Goal: Task Accomplishment & Management: Manage account settings

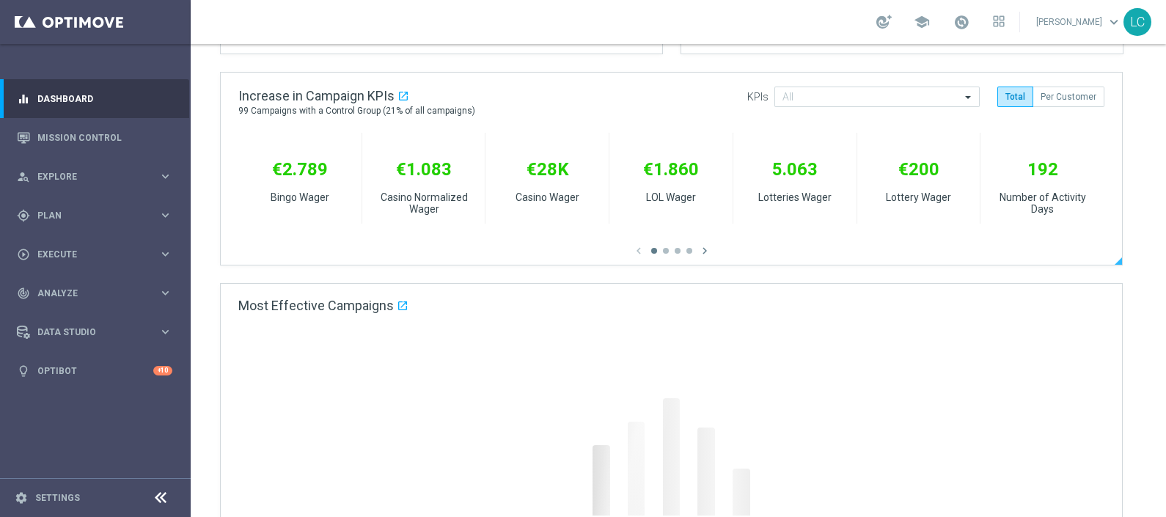
scroll to position [458, 0]
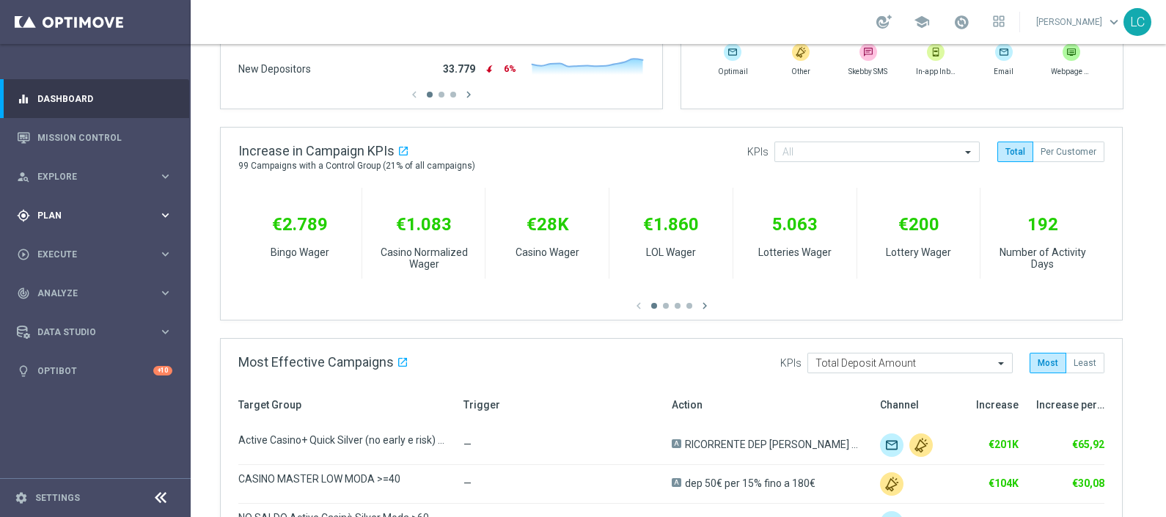
click at [92, 209] on div "gps_fixed Plan" at bounding box center [88, 215] width 142 height 13
click at [79, 249] on link "Target Groups" at bounding box center [95, 246] width 114 height 12
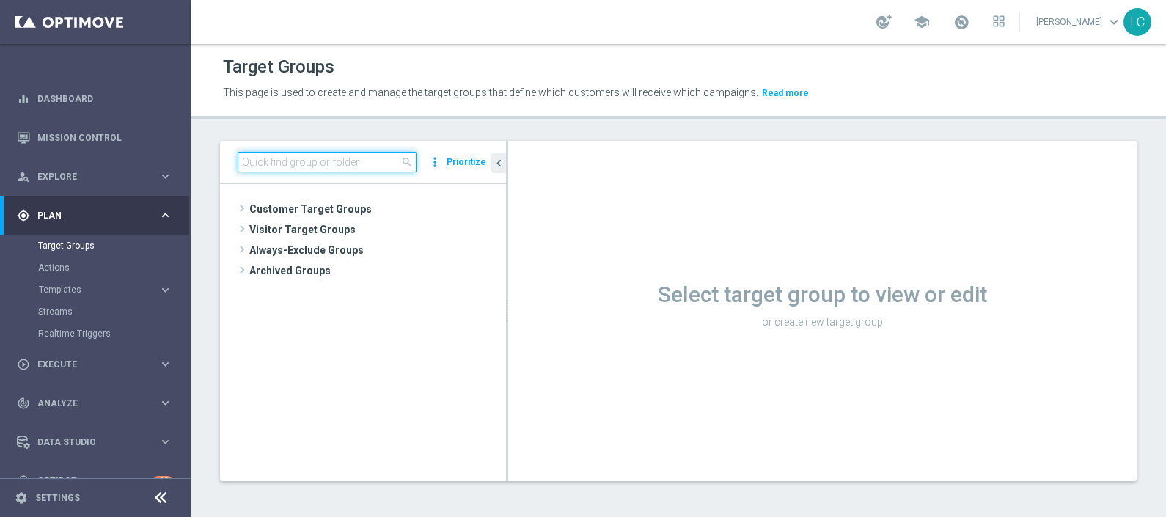
click at [247, 158] on input at bounding box center [327, 162] width 179 height 21
paste input "Active BETTING nosaldo GGR > 0 L3M Bonus Ratio<0,2 dep rank H"
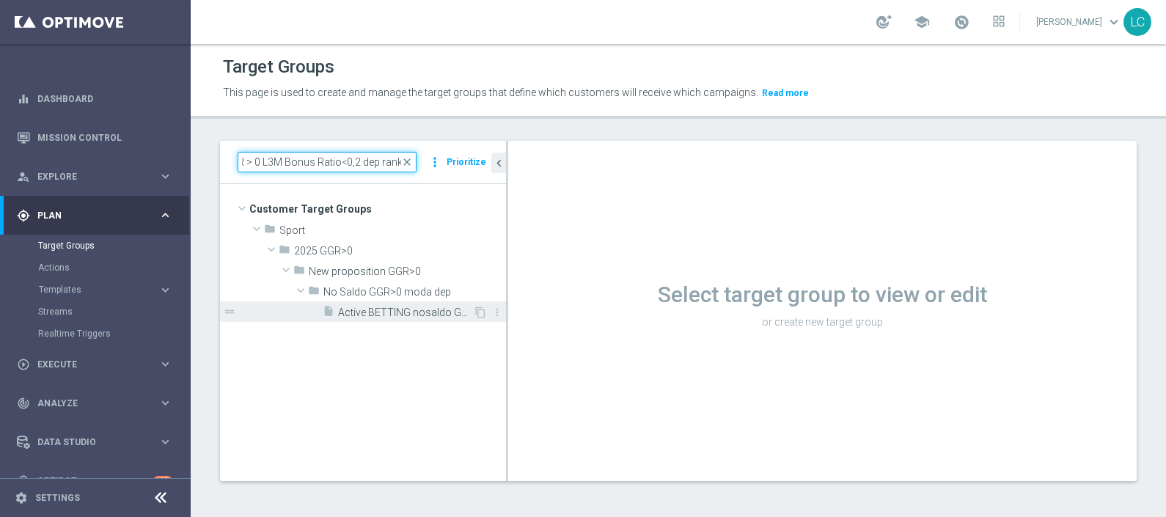
type input "Active BETTING nosaldo GGR > 0 L3M Bonus Ratio<0,2 dep rank H"
click at [377, 314] on span "Active BETTING nosaldo GGR > 0 L3M Bonus Ratio<0,2 dep rank H" at bounding box center [405, 313] width 135 height 12
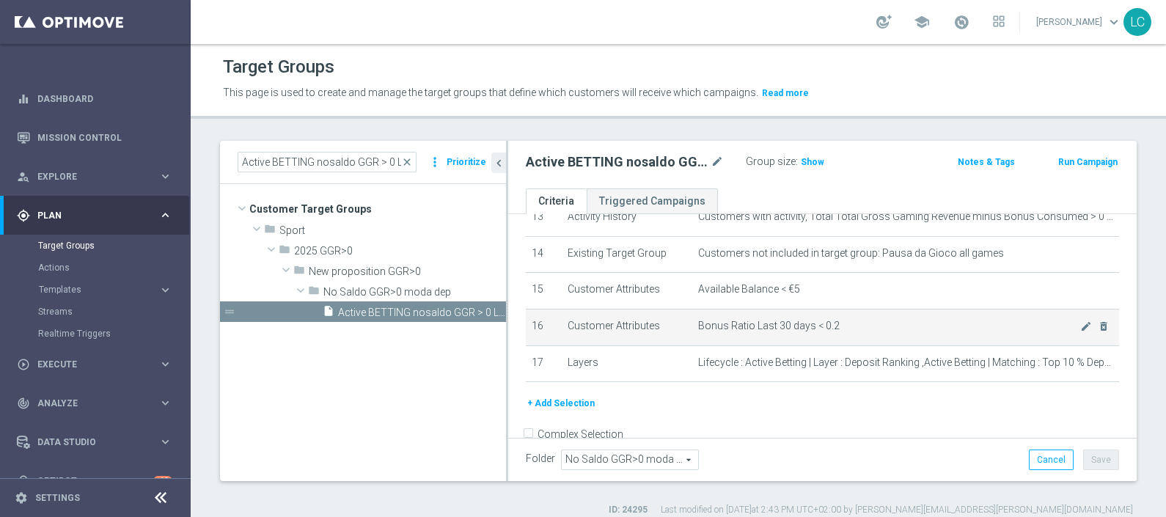
scroll to position [522, 0]
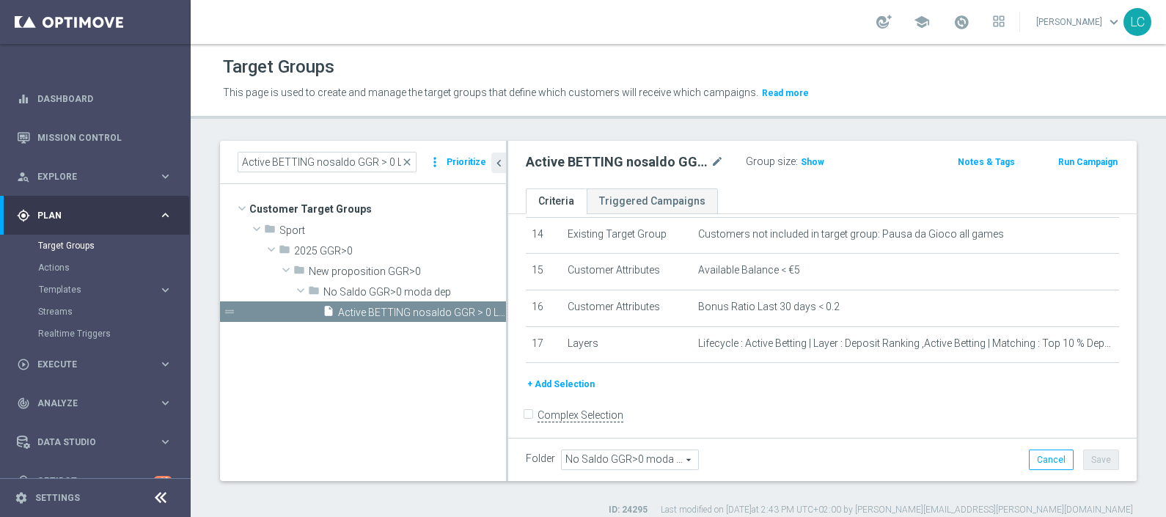
click at [822, 161] on div "Group size : Show" at bounding box center [819, 161] width 147 height 18
click at [814, 161] on span "Show" at bounding box center [812, 162] width 23 height 10
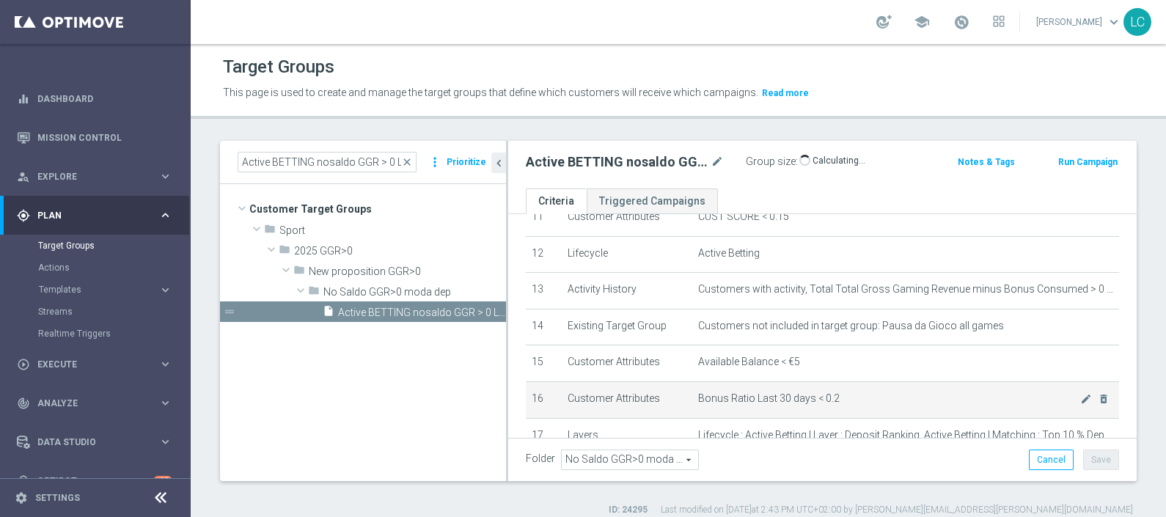
scroll to position [338, 0]
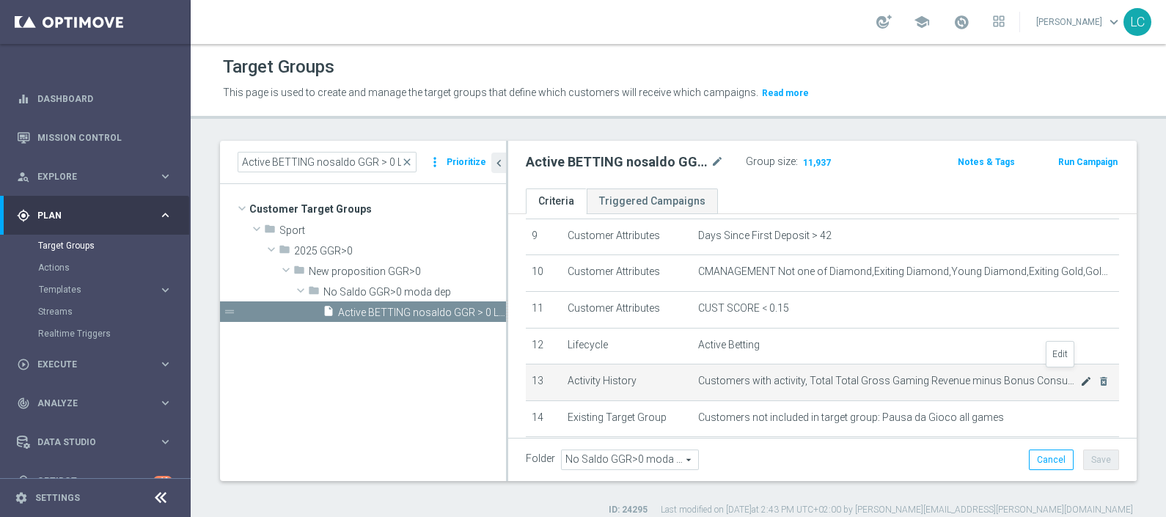
click at [1080, 376] on icon "mode_edit" at bounding box center [1086, 382] width 12 height 12
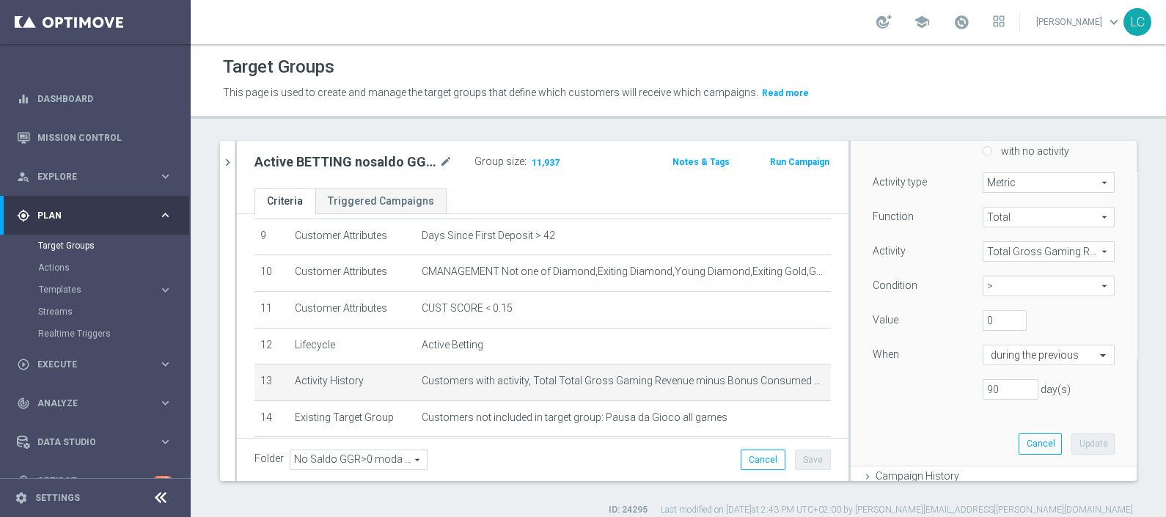
scroll to position [183, 0]
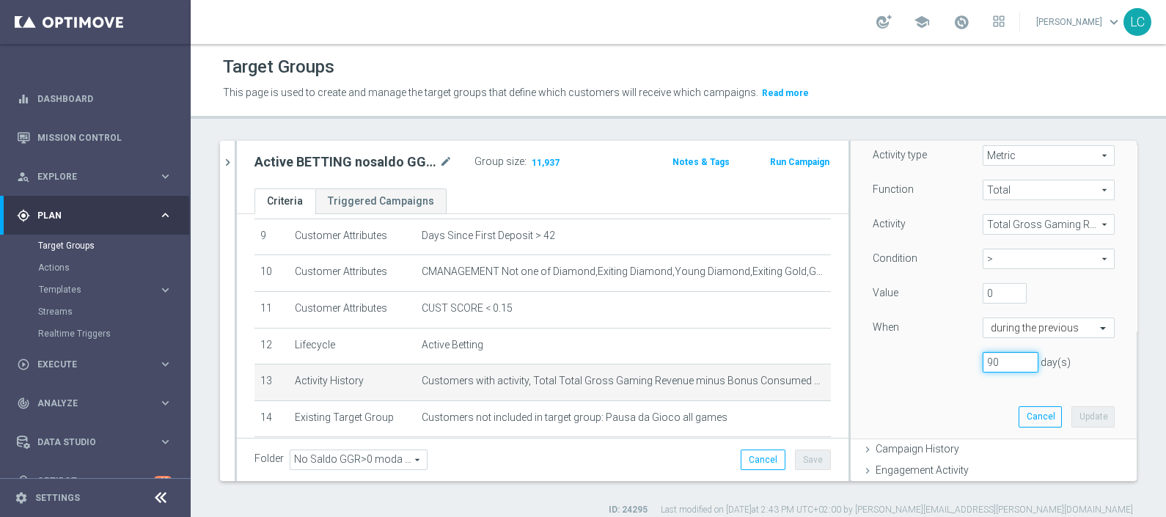
click at [983, 360] on input "90" at bounding box center [1011, 362] width 56 height 21
type input "30"
click at [1072, 419] on button "Update" at bounding box center [1093, 416] width 43 height 21
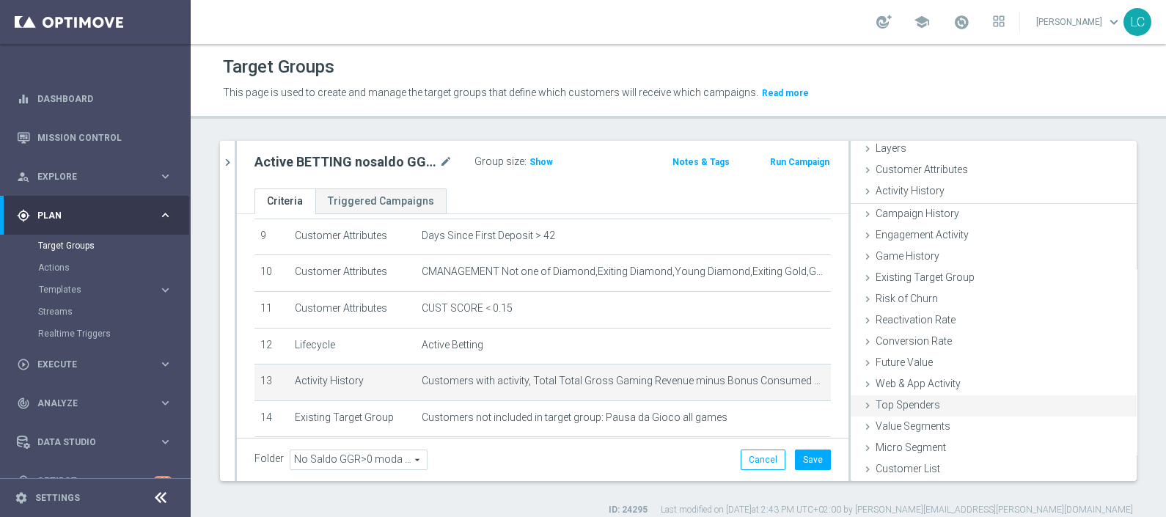
scroll to position [57, 0]
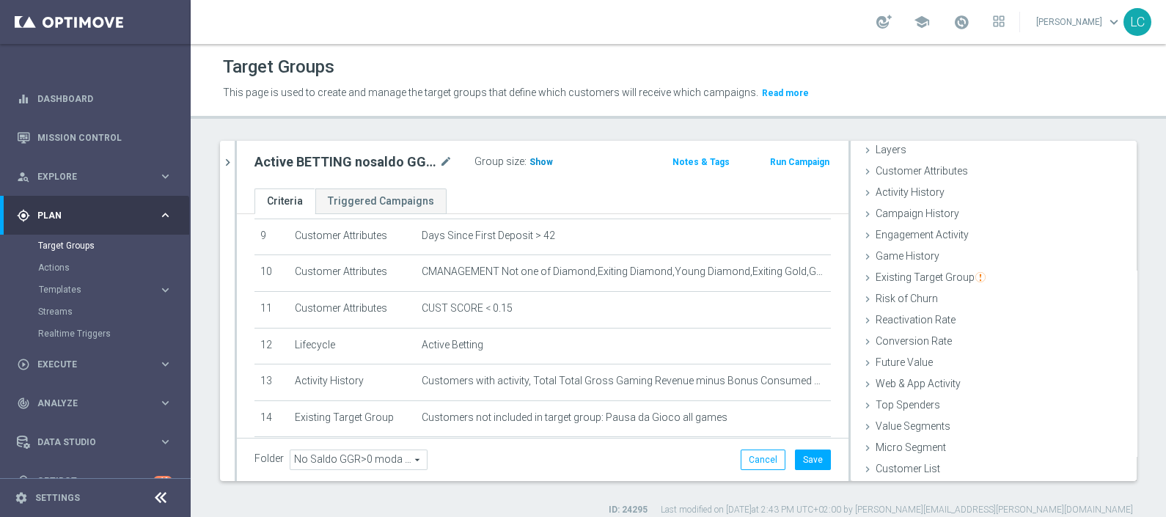
click at [538, 158] on span "Show" at bounding box center [541, 162] width 23 height 10
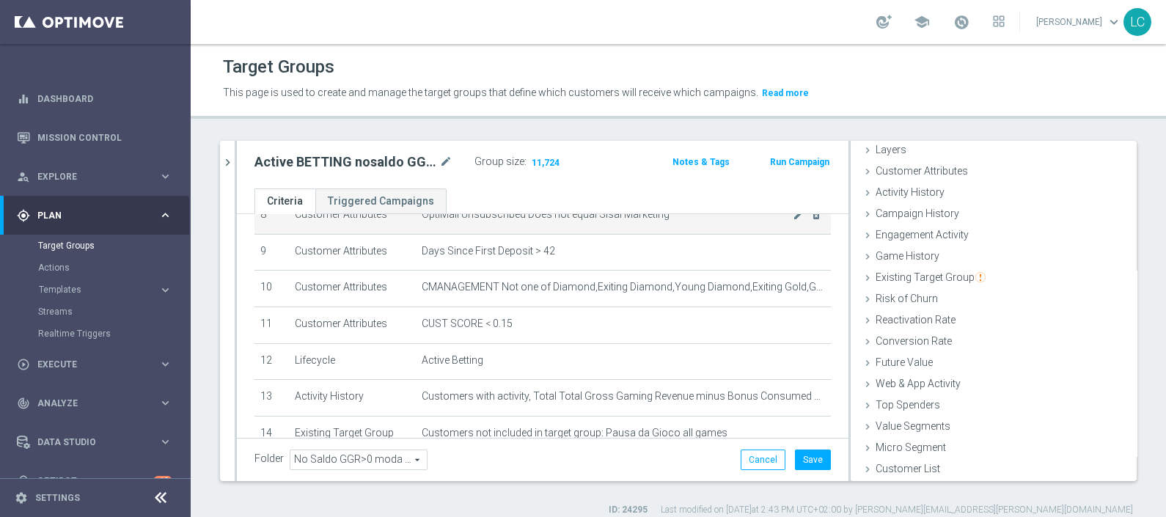
scroll to position [414, 0]
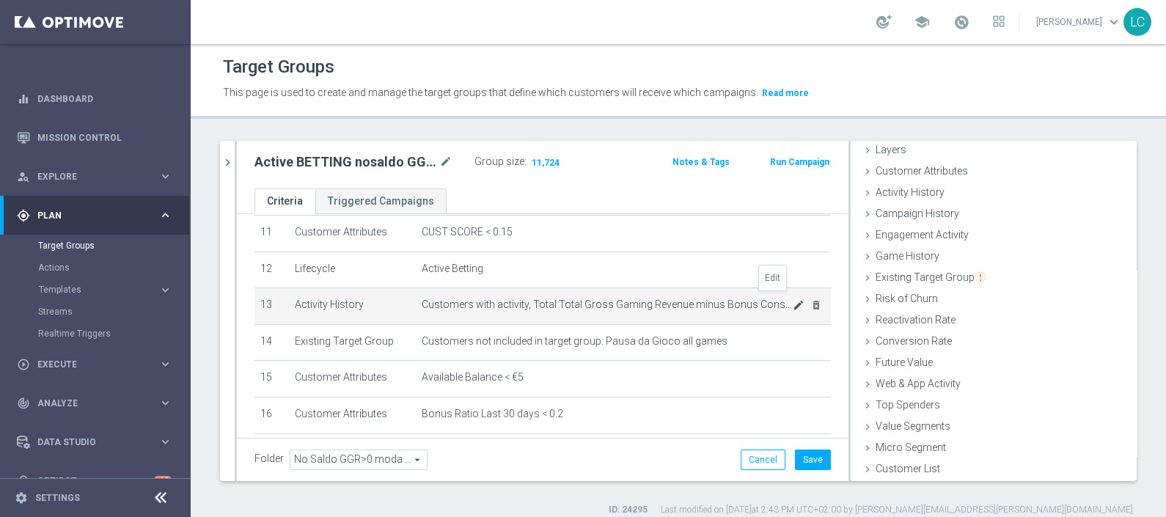
click at [793, 299] on icon "mode_edit" at bounding box center [799, 305] width 12 height 12
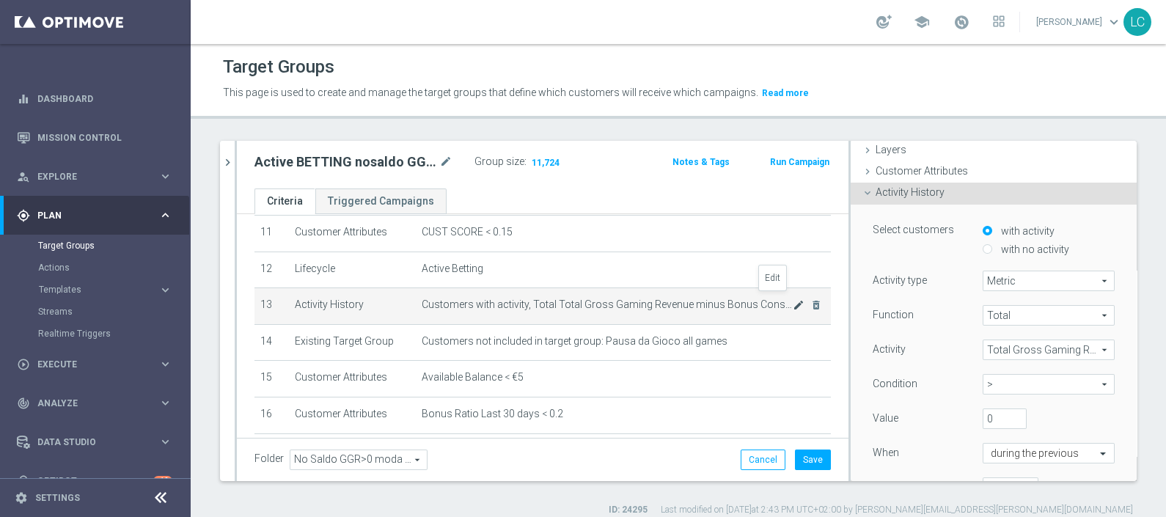
scroll to position [106, 0]
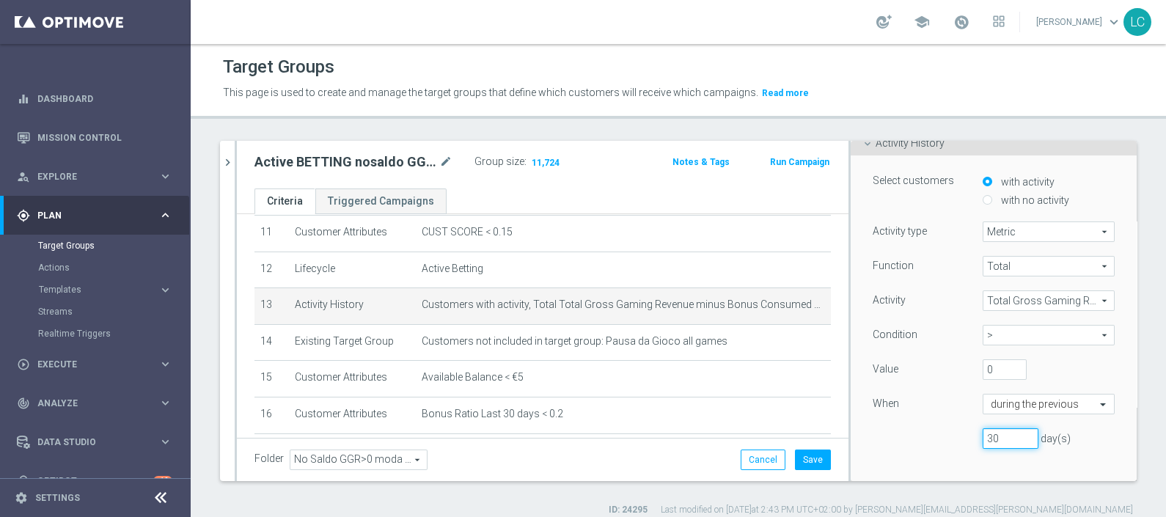
click at [983, 436] on input "30" at bounding box center [1011, 438] width 56 height 21
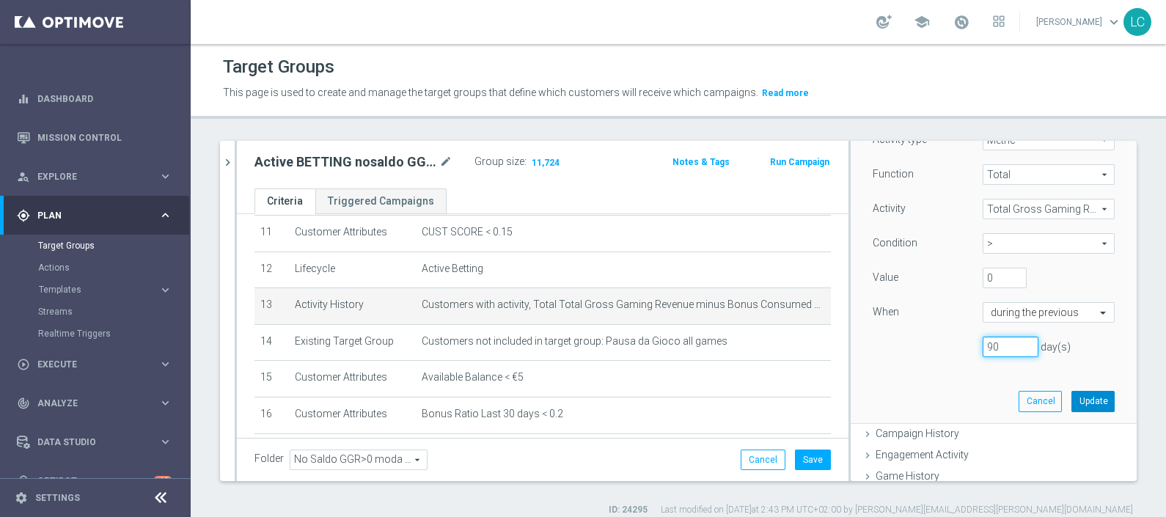
type input "90"
click at [1075, 406] on button "Update" at bounding box center [1093, 401] width 43 height 21
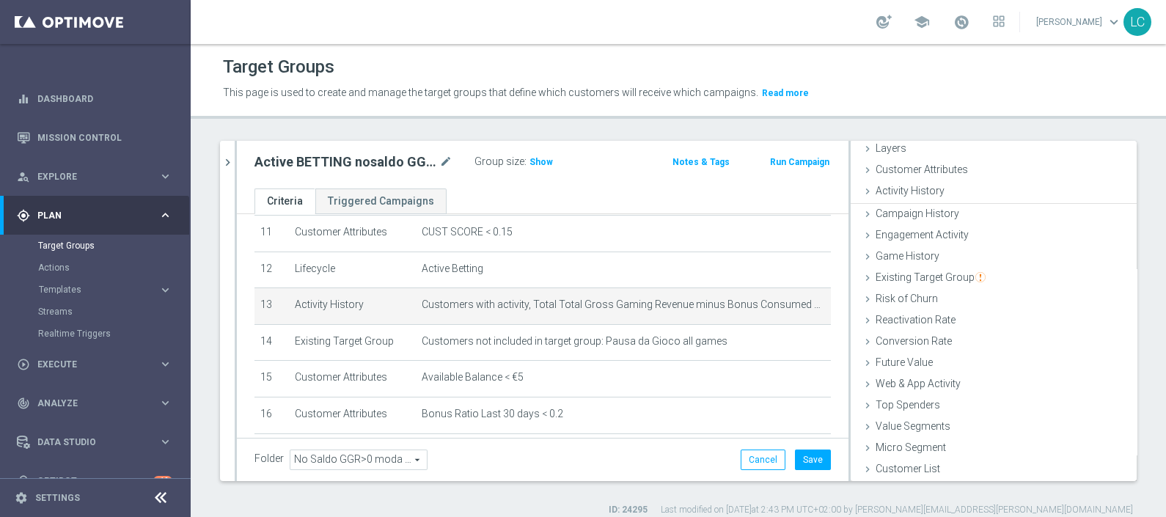
scroll to position [57, 0]
click at [543, 164] on span "Show" at bounding box center [541, 162] width 23 height 10
click at [793, 299] on icon "mode_edit" at bounding box center [799, 305] width 12 height 12
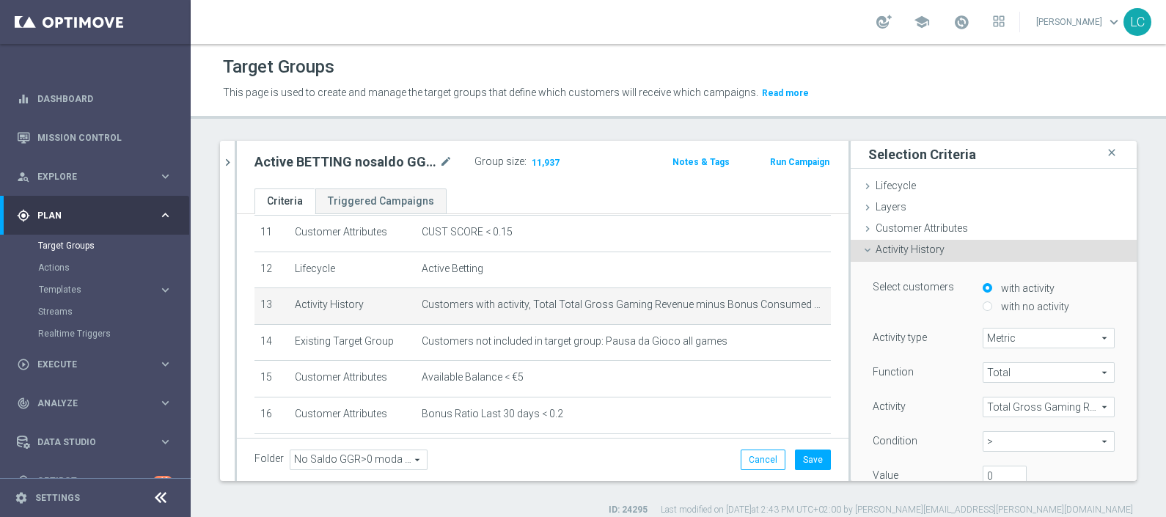
scroll to position [0, 0]
click at [895, 225] on span "Customer Attributes" at bounding box center [922, 228] width 92 height 12
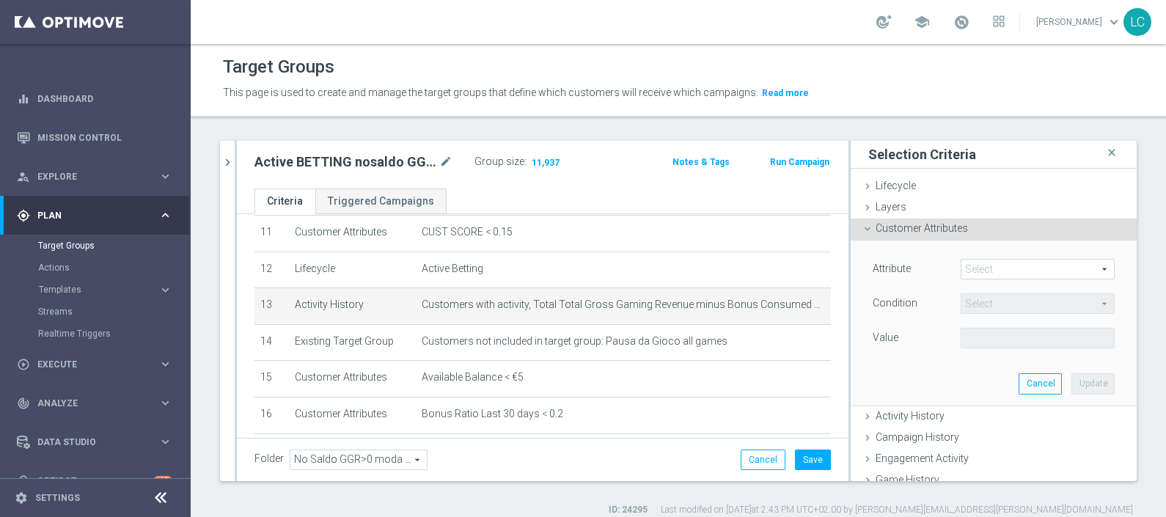
click at [996, 271] on span at bounding box center [1038, 269] width 153 height 19
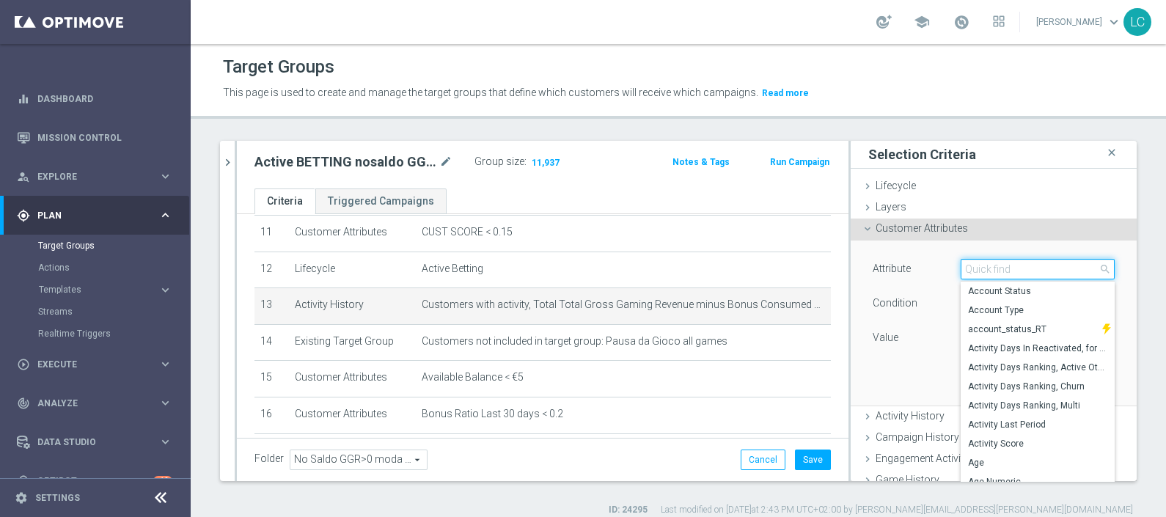
click at [984, 262] on input "search" at bounding box center [1038, 269] width 154 height 21
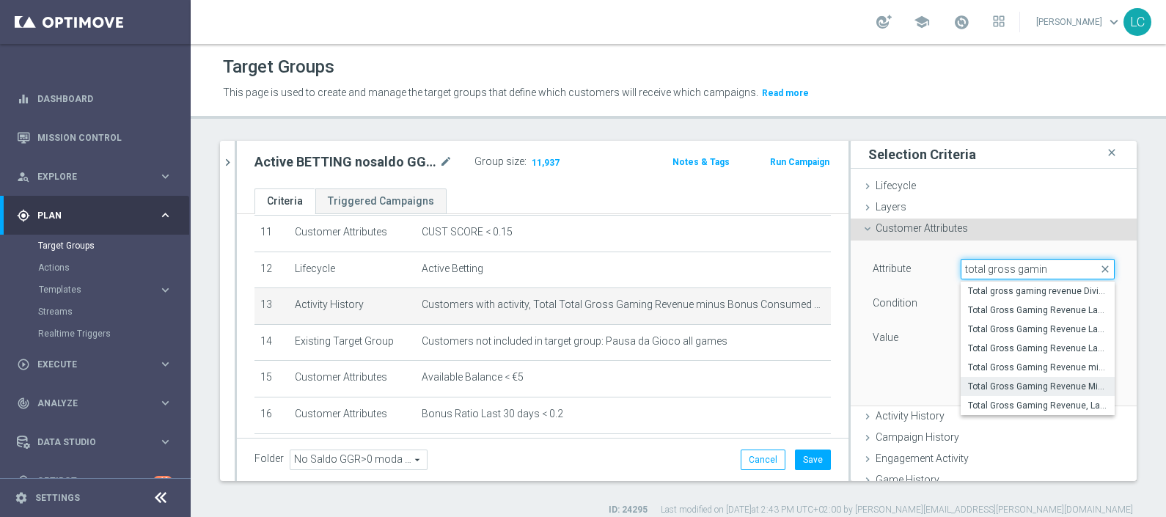
type input "total gross gamin"
click at [1040, 381] on span "Total Gross Gaming Revenue Minus Bonus Wagared" at bounding box center [1037, 387] width 139 height 12
type input "Total Gross Gaming Revenue Minus Bonus Wagared"
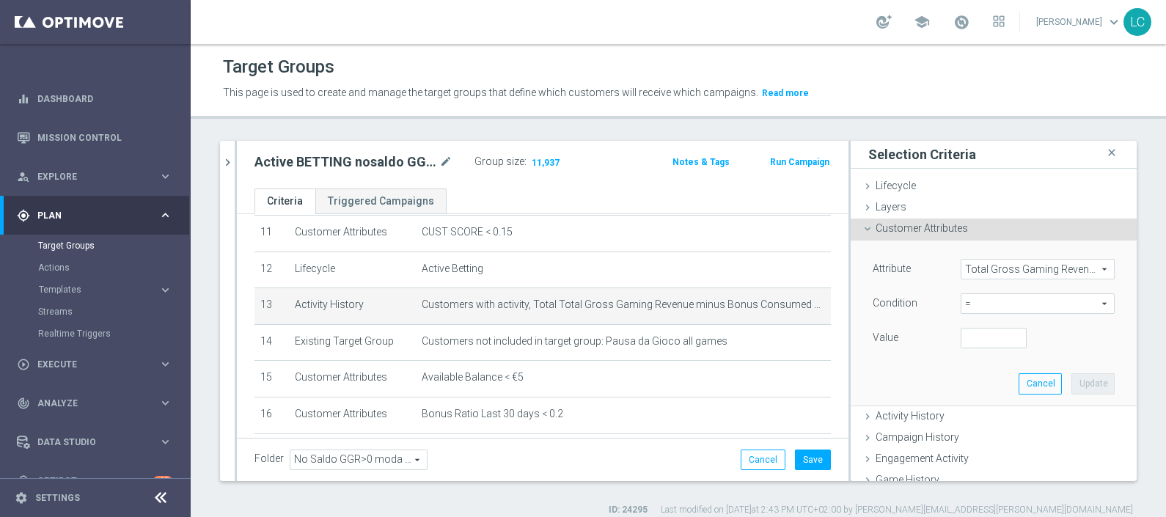
click at [965, 308] on span "=" at bounding box center [1038, 303] width 153 height 19
click at [961, 393] on label ">" at bounding box center [1038, 401] width 154 height 19
type input ">"
click at [961, 332] on input "number" at bounding box center [994, 338] width 66 height 21
type input "0"
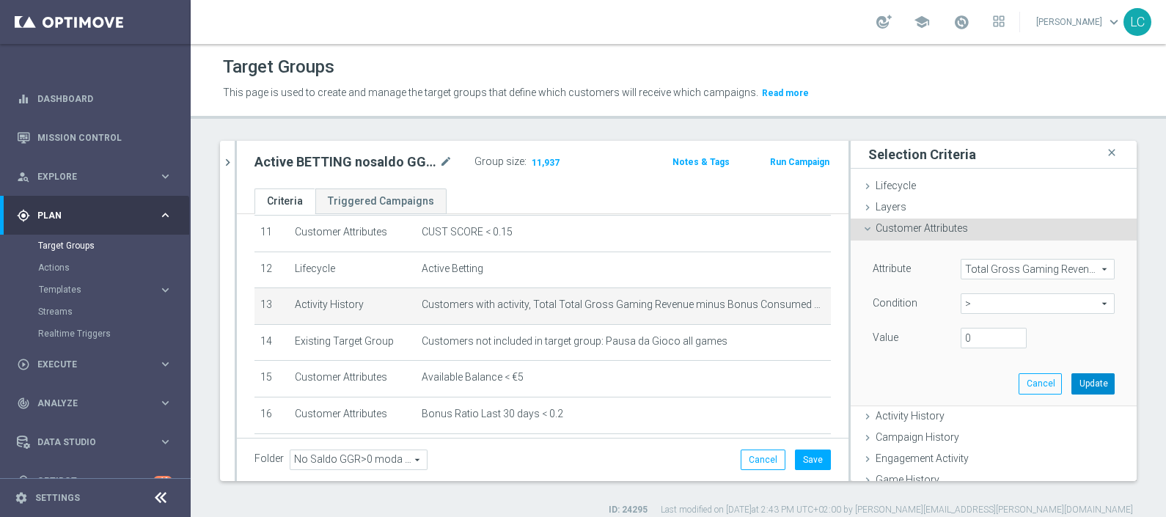
click at [1072, 384] on button "Update" at bounding box center [1093, 383] width 43 height 21
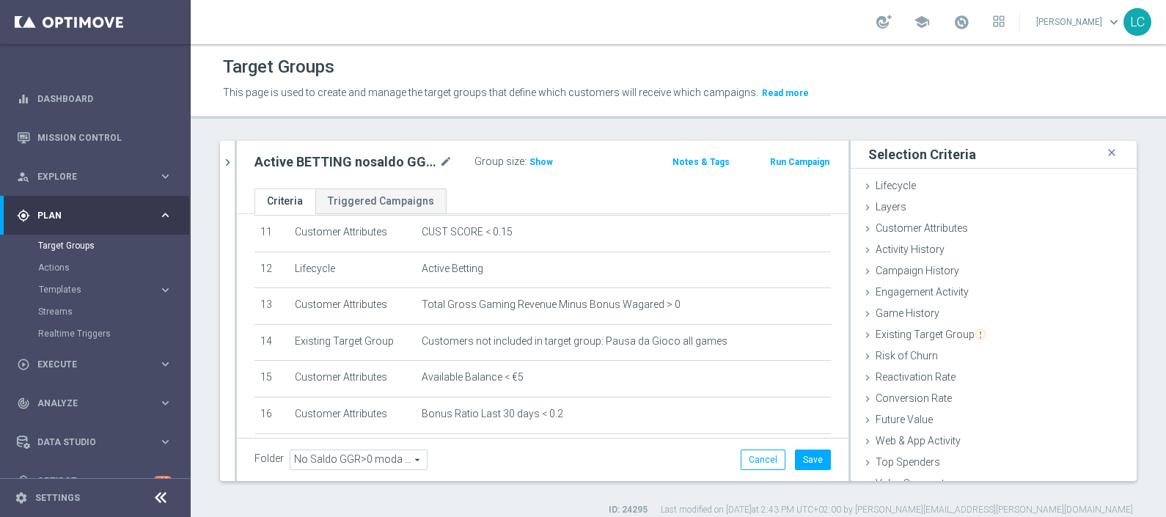
click at [530, 172] on div "Group size : Show" at bounding box center [548, 162] width 147 height 21
click at [532, 161] on span "Show" at bounding box center [541, 162] width 23 height 10
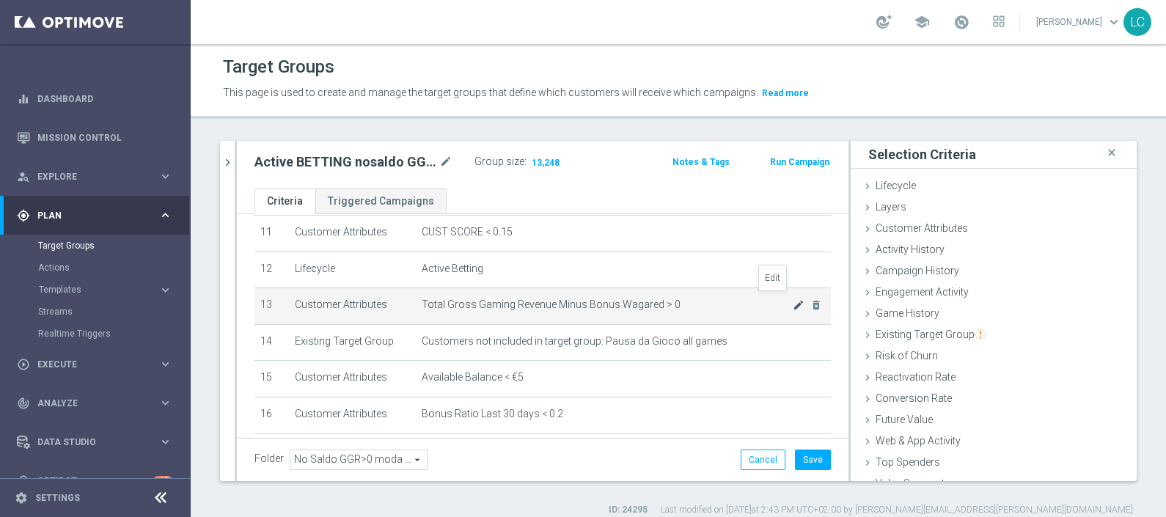
click at [793, 299] on icon "mode_edit" at bounding box center [799, 305] width 12 height 12
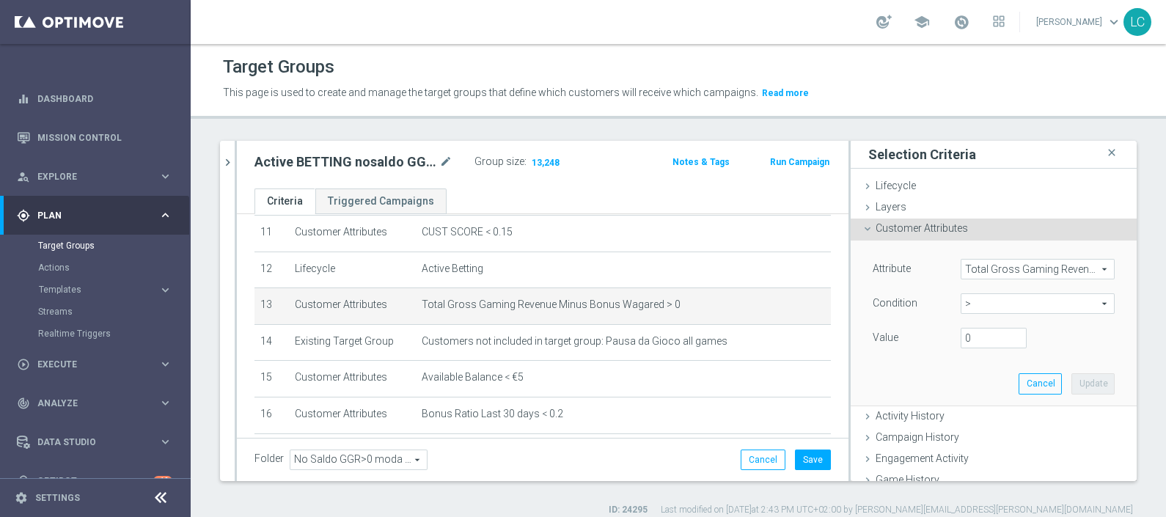
click at [990, 264] on span "Total Gross Gaming Revenue Minus Bonus Wagared" at bounding box center [1038, 269] width 153 height 19
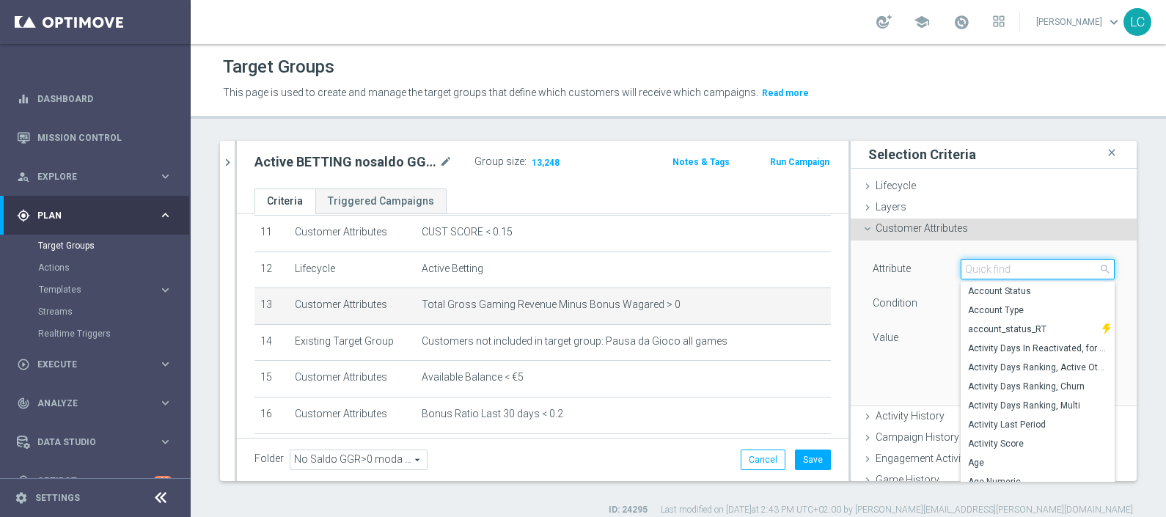
click at [990, 269] on input "search" at bounding box center [1038, 269] width 154 height 21
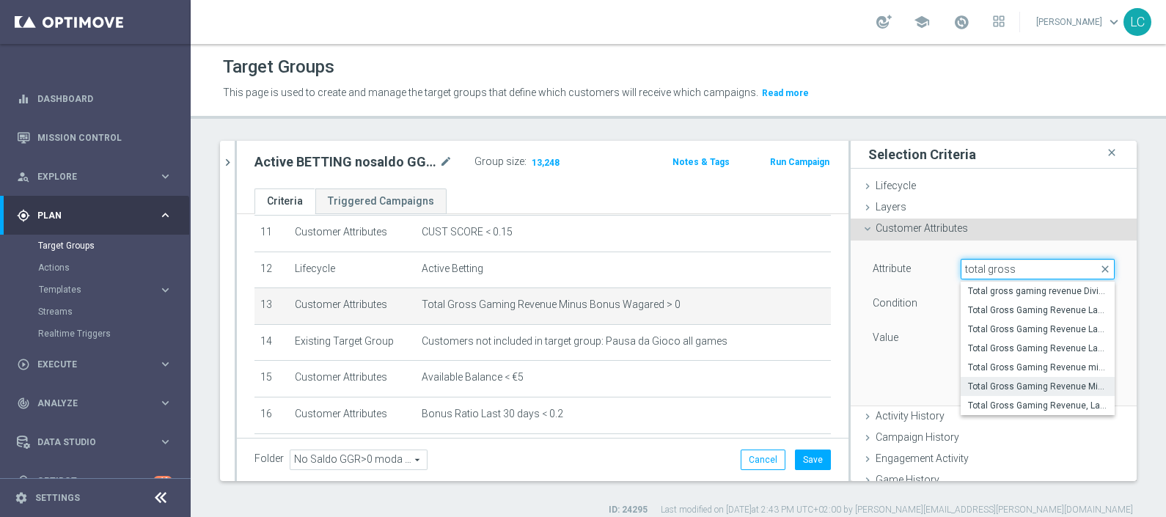
type input "total gross"
click at [910, 228] on span "Customer Attributes" at bounding box center [922, 228] width 92 height 12
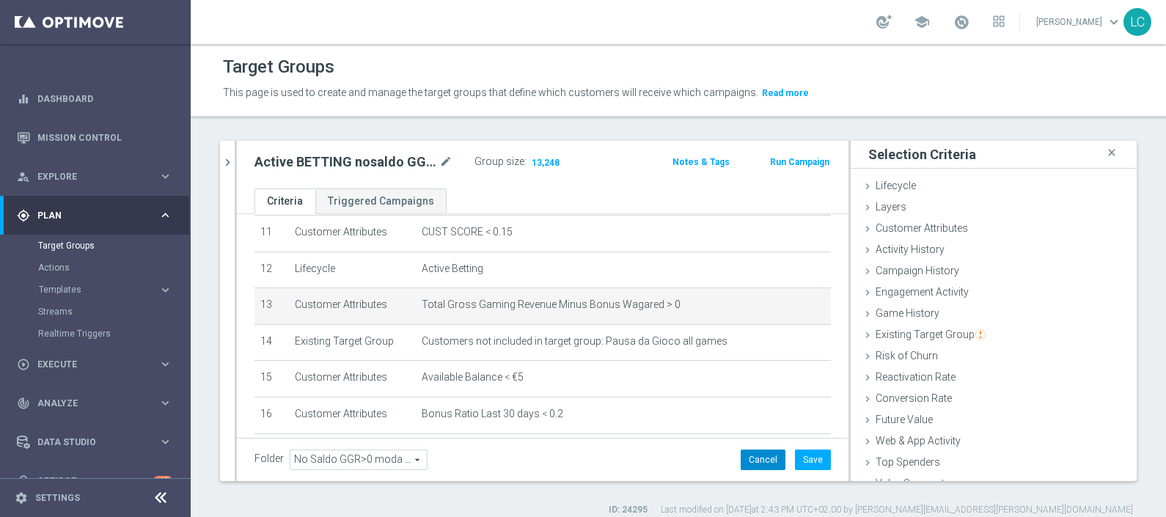
click at [759, 457] on button "Cancel" at bounding box center [763, 460] width 45 height 21
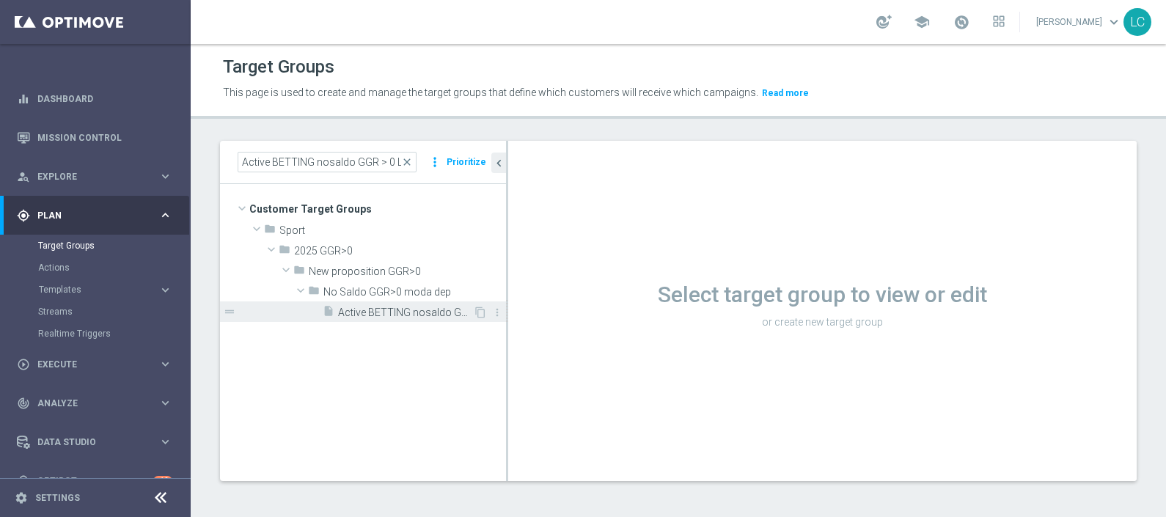
click at [353, 314] on span "Active BETTING nosaldo GGR > 0 L3M Bonus Ratio<0,2 dep rank H" at bounding box center [405, 313] width 135 height 12
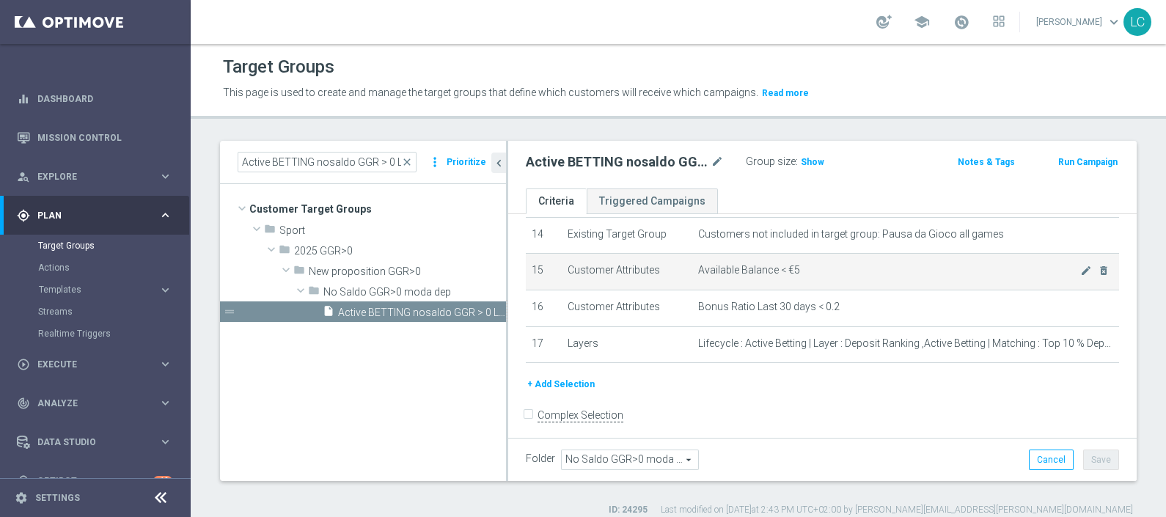
scroll to position [430, 0]
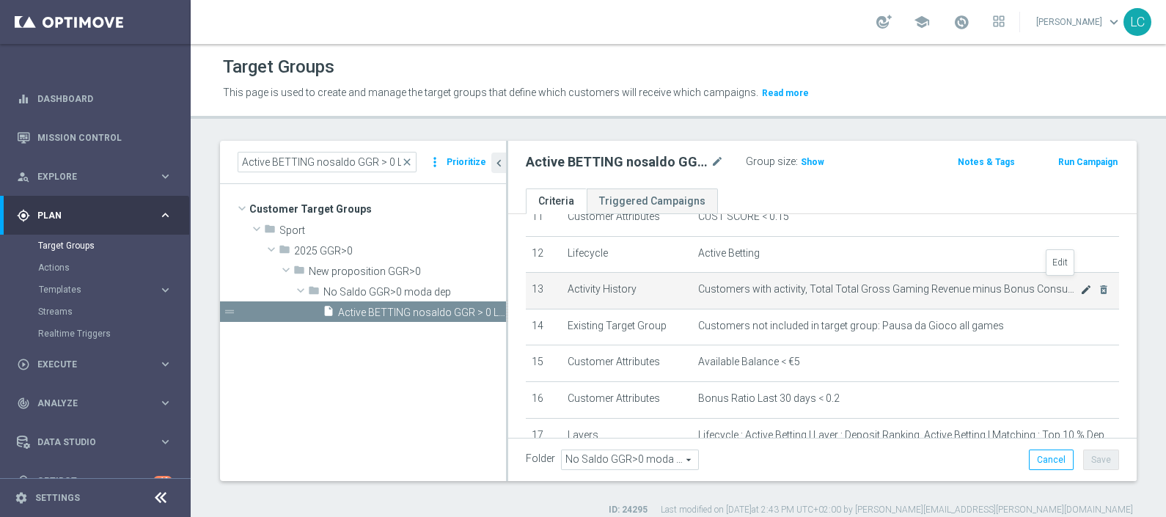
click at [1080, 284] on icon "mode_edit" at bounding box center [1086, 290] width 12 height 12
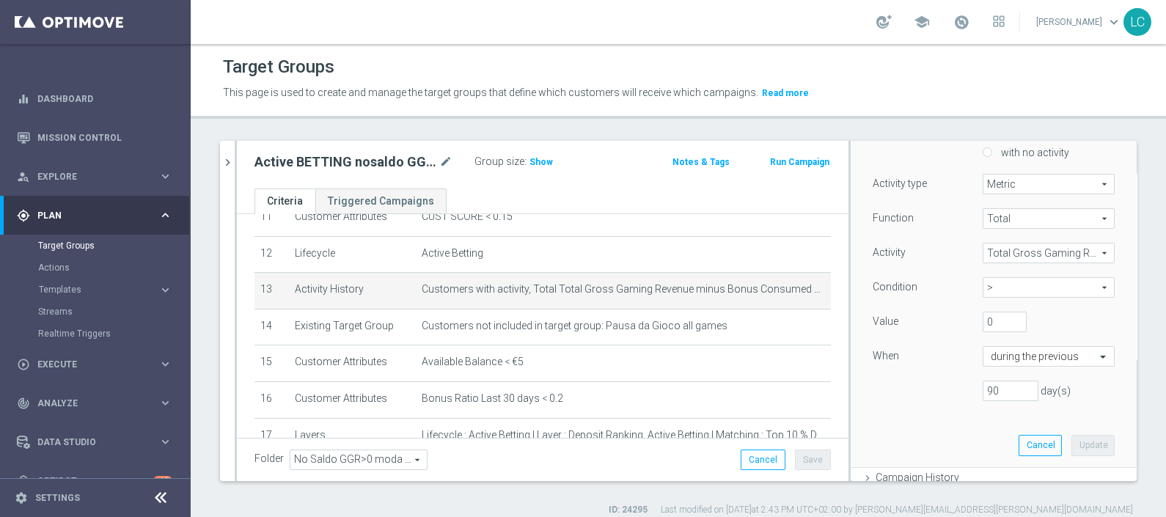
scroll to position [183, 0]
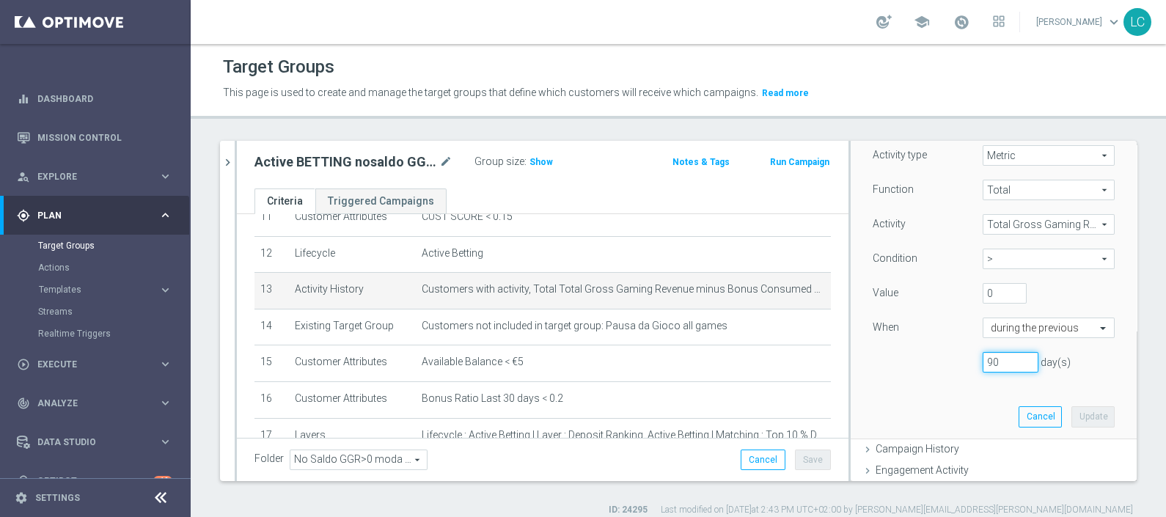
click at [983, 363] on input "90" at bounding box center [1011, 362] width 56 height 21
type input "30"
click at [1072, 412] on button "Update" at bounding box center [1093, 416] width 43 height 21
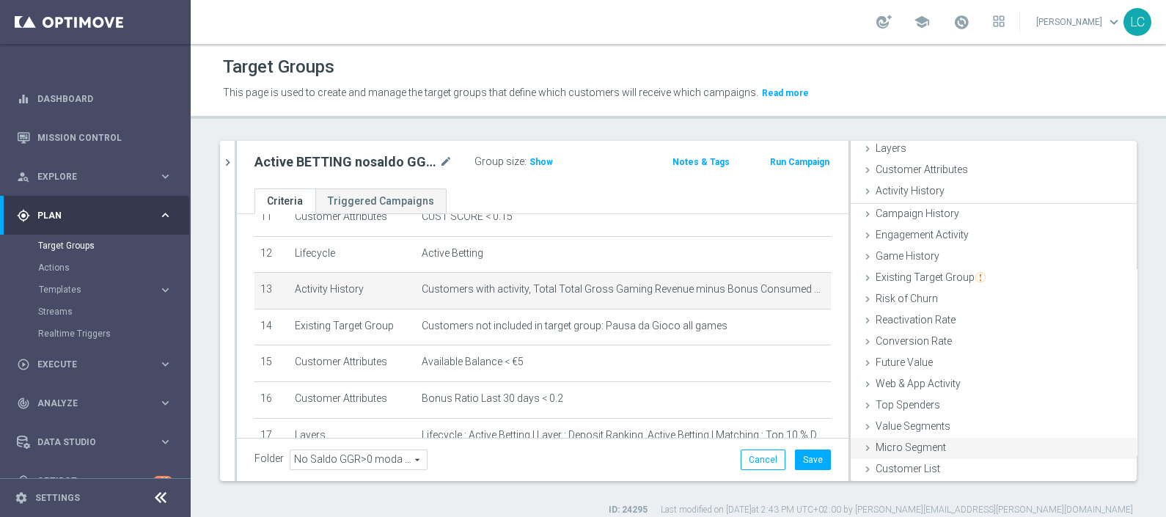
scroll to position [57, 0]
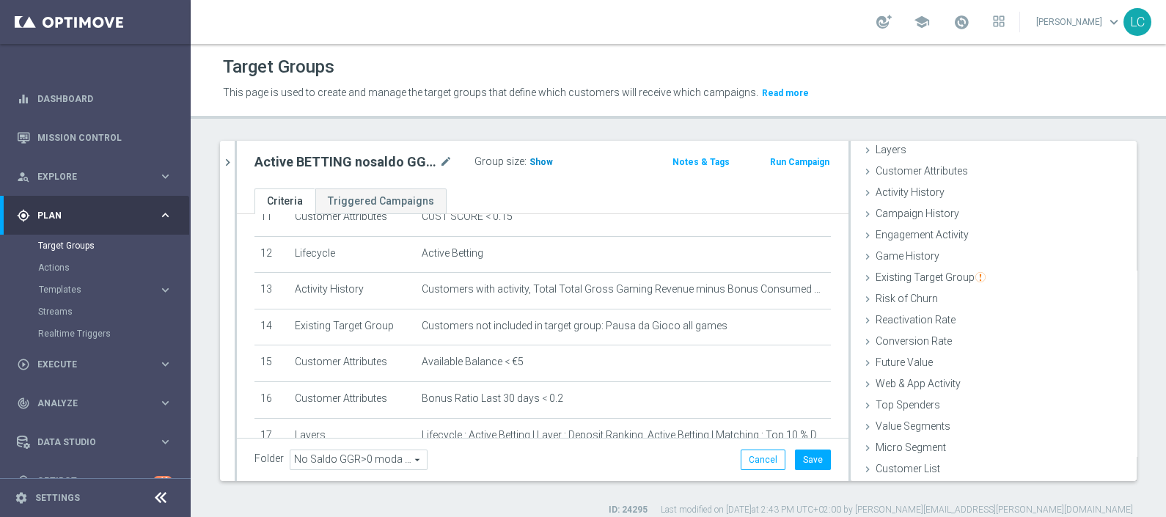
click at [547, 158] on span "Show" at bounding box center [541, 162] width 23 height 10
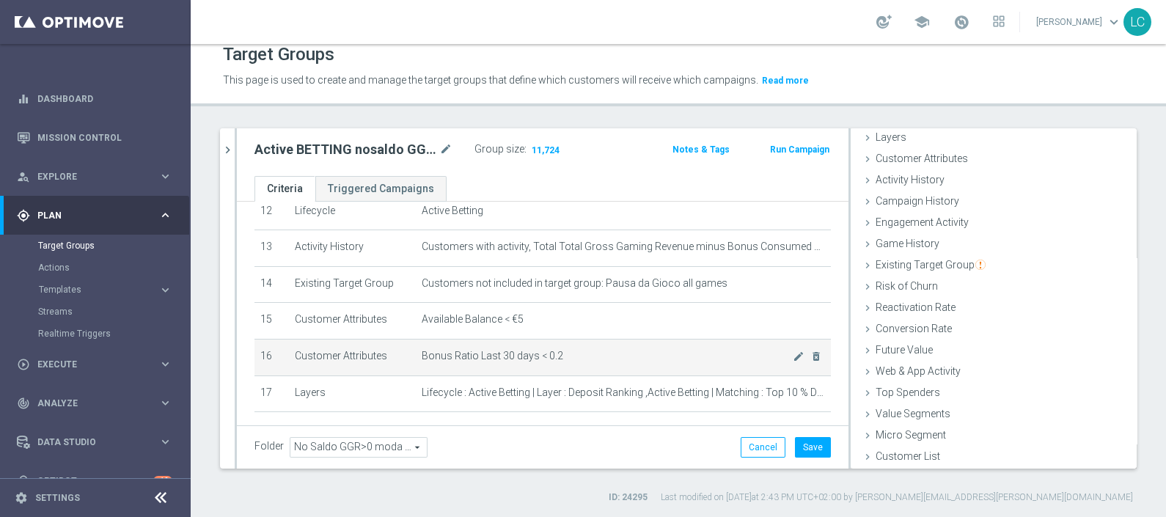
scroll to position [506, 0]
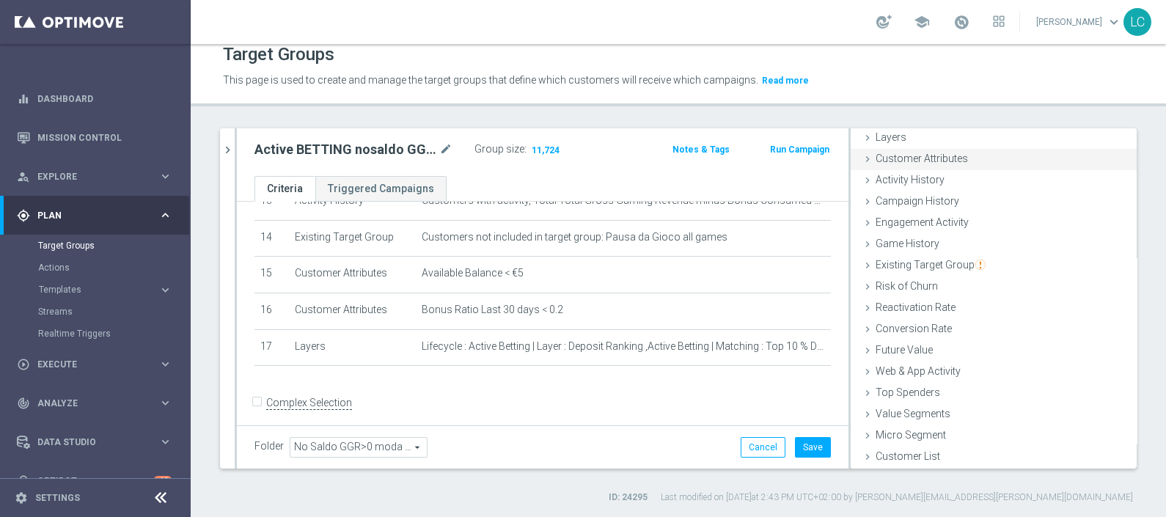
click at [906, 149] on div "Customer Attributes done selection updated" at bounding box center [994, 160] width 286 height 22
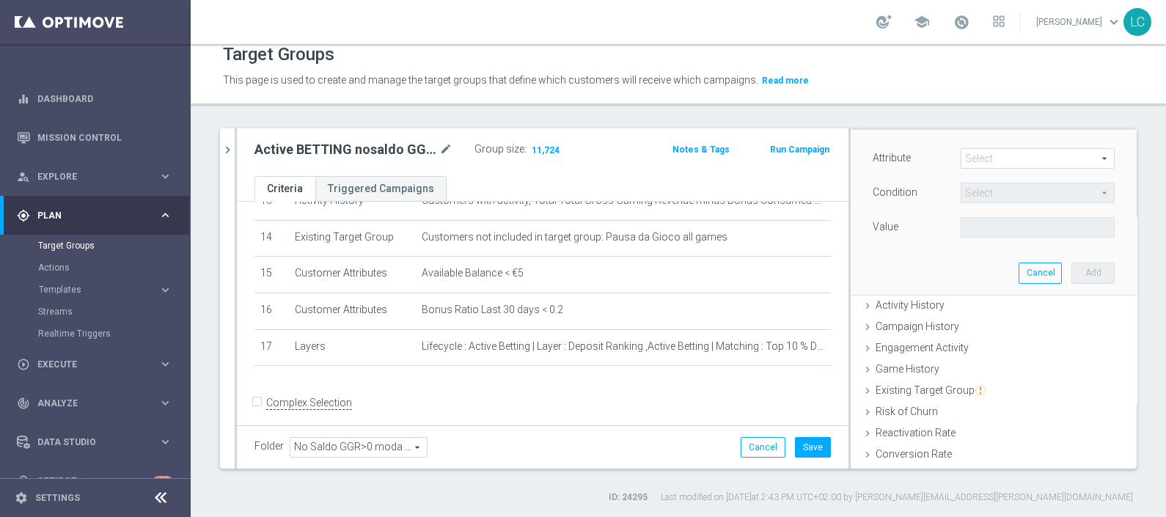
scroll to position [0, 0]
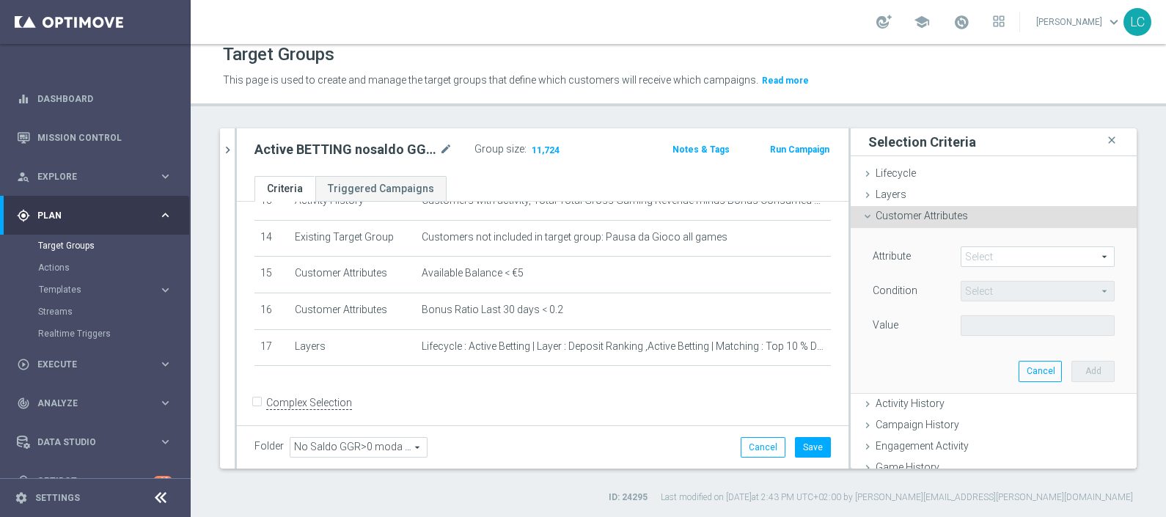
click at [998, 253] on span at bounding box center [1038, 256] width 153 height 19
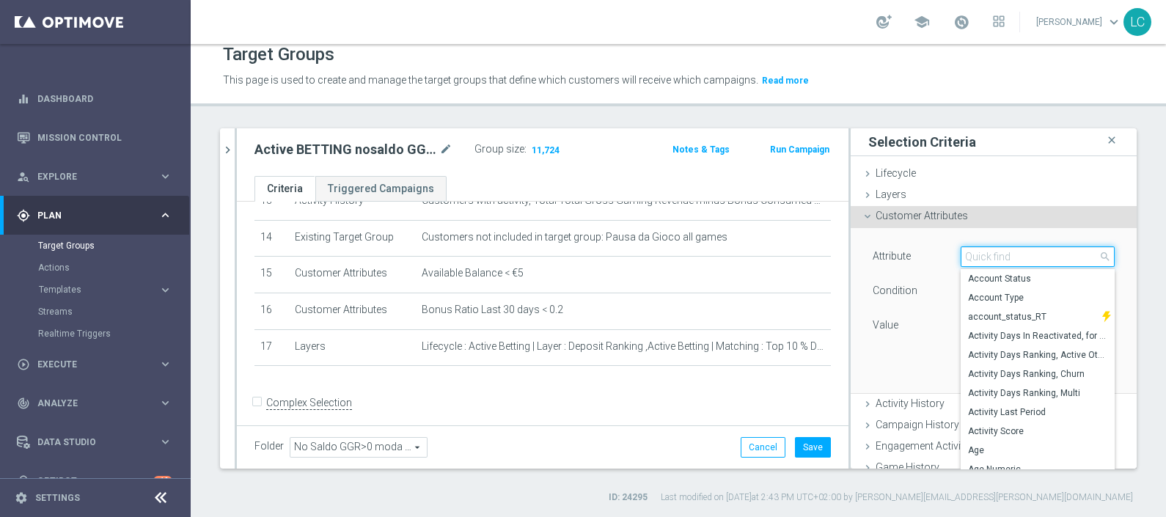
click at [990, 255] on input "search" at bounding box center [1038, 256] width 154 height 21
type input "o"
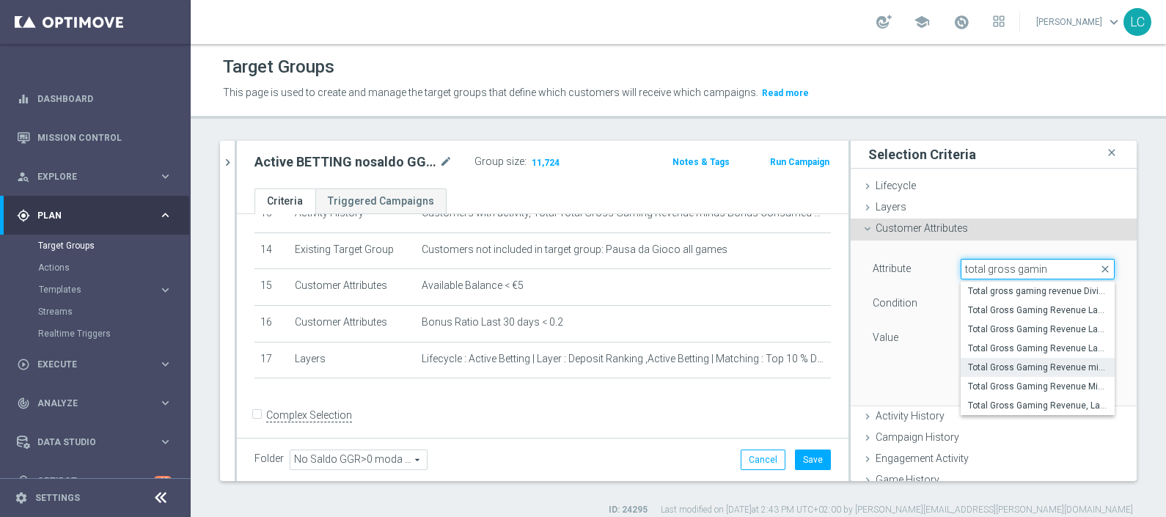
type input "total gross gamin"
click at [1038, 362] on span "Total Gross Gaming Revenue minus Bonus Consumed, Lifetime" at bounding box center [1037, 368] width 139 height 12
type input "Total Gross Gaming Revenue minus Bonus Consumed, Lifetime"
type input "="
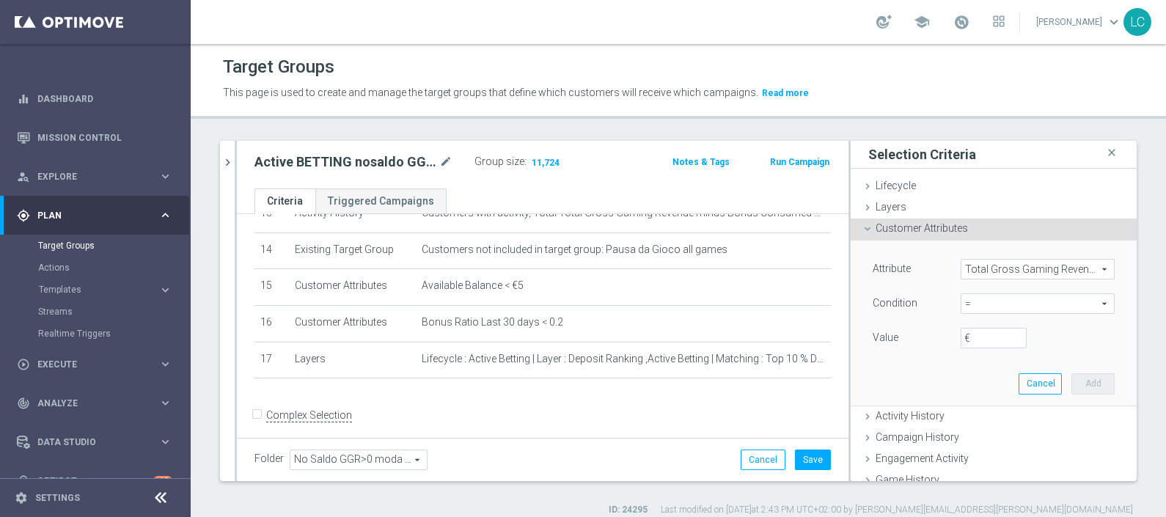
click at [1058, 268] on span "Total Gross Gaming Revenue minus Bonus Consumed, Lifetime" at bounding box center [1038, 269] width 153 height 19
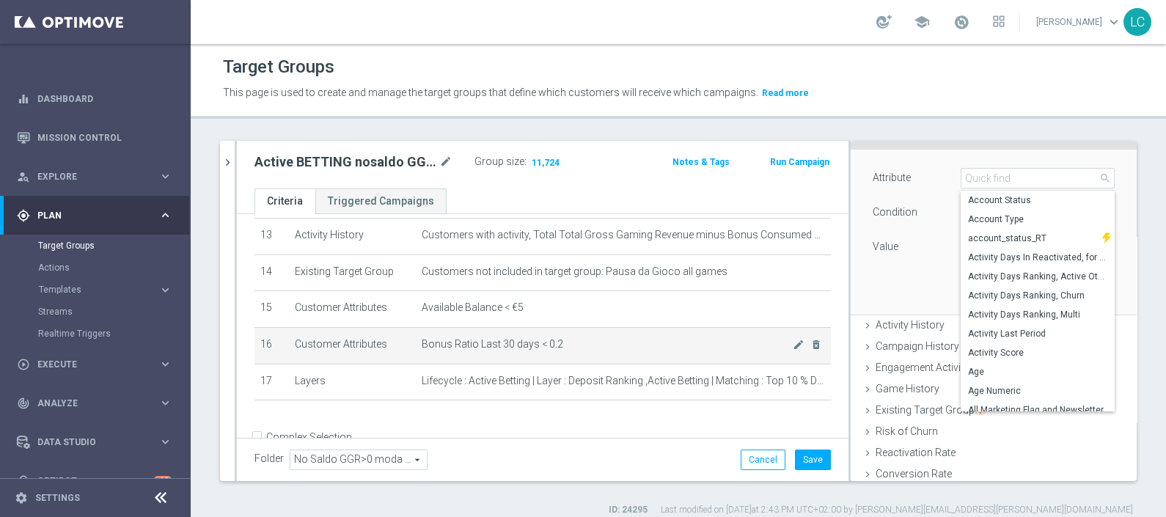
scroll to position [506, 0]
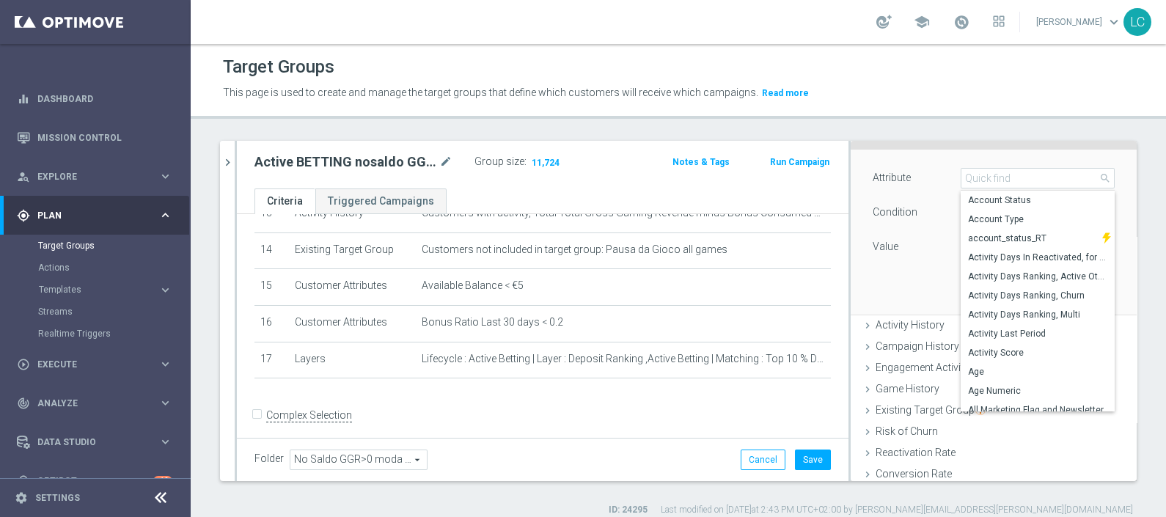
click at [873, 227] on div "Attribute Total Gross Gaming Revenue minus Bonus Consumed, Lifetime Total Gross…" at bounding box center [994, 214] width 242 height 92
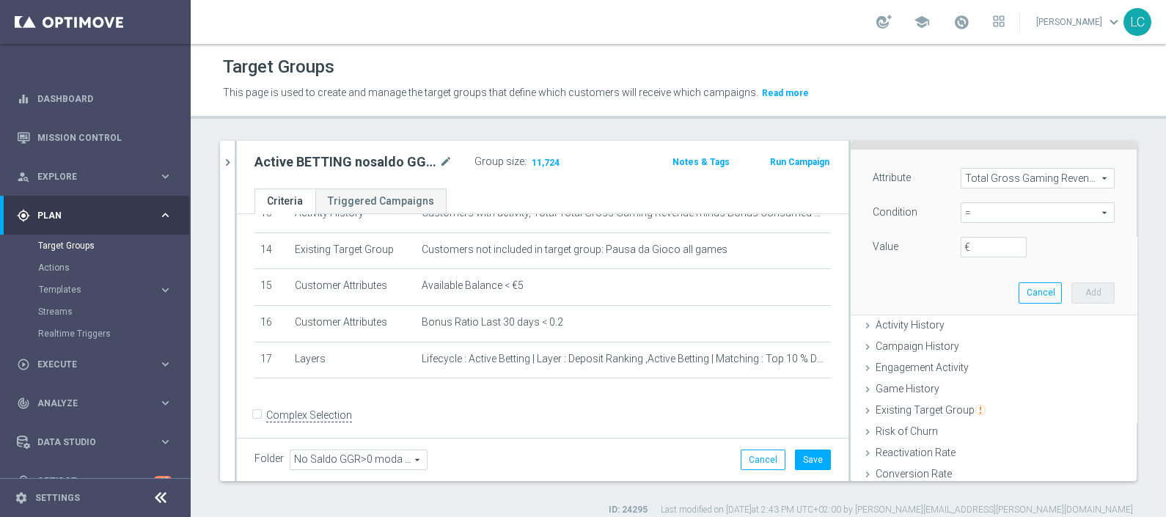
click at [998, 302] on div "Attribute Total Gross Gaming Revenue minus Bonus Consumed, Lifetime Total Gross…" at bounding box center [994, 232] width 264 height 164
click at [1027, 273] on div "Attribute Total Gross Gaming Revenue minus Bonus Consumed, Lifetime Total Gross…" at bounding box center [994, 232] width 264 height 164
click at [1020, 296] on button "Cancel" at bounding box center [1040, 292] width 43 height 21
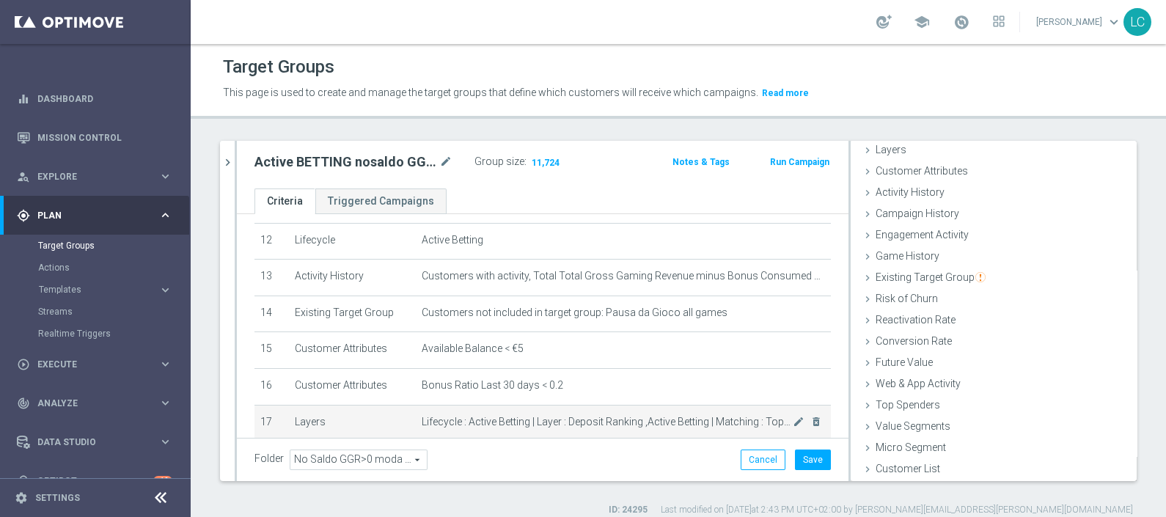
scroll to position [414, 0]
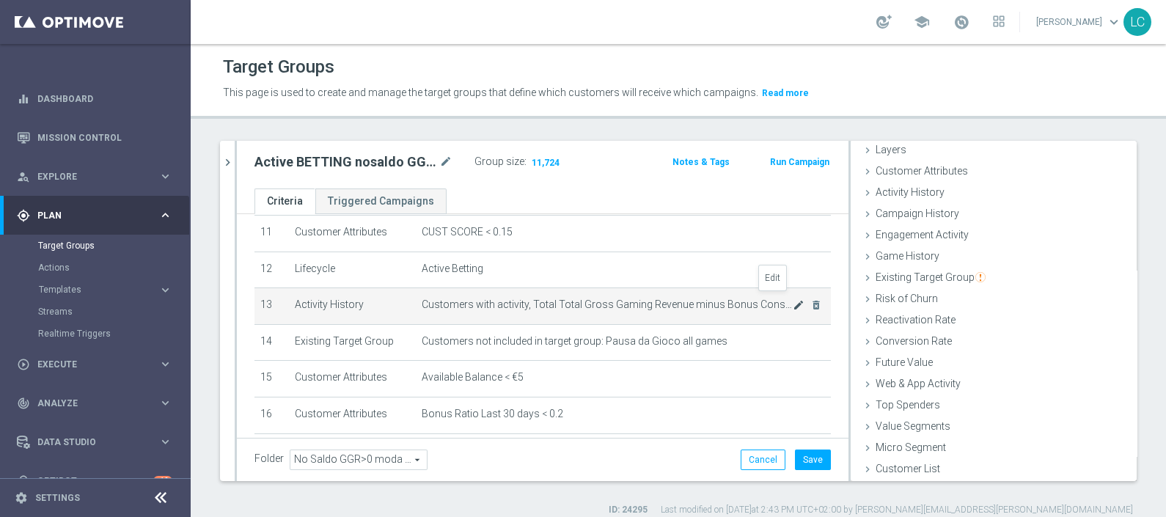
click at [793, 299] on icon "mode_edit" at bounding box center [799, 305] width 12 height 12
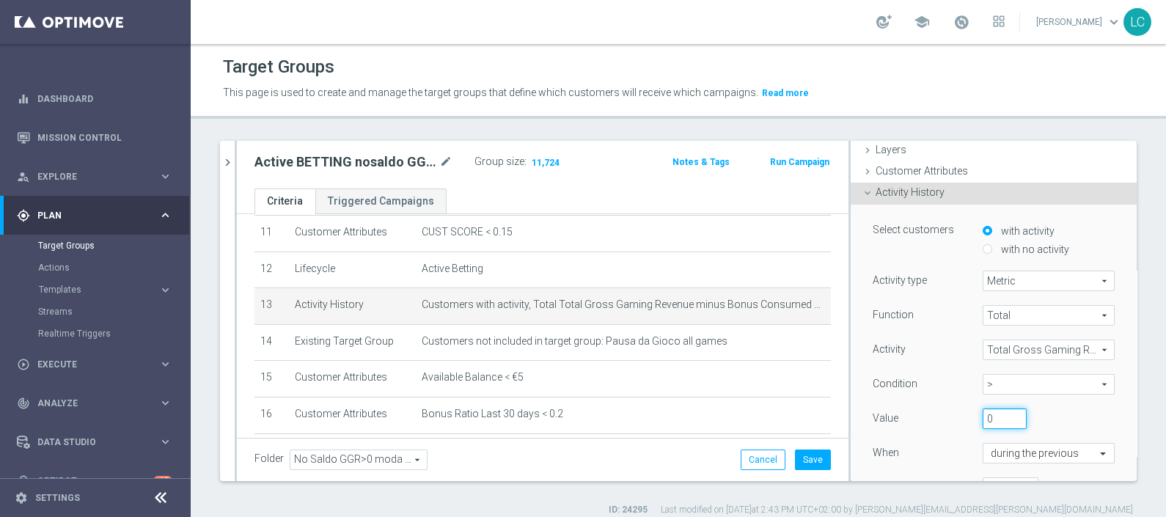
drag, startPoint x: 983, startPoint y: 416, endPoint x: 958, endPoint y: 417, distance: 25.0
click at [972, 417] on div "0" at bounding box center [1005, 419] width 66 height 21
type input "100"
click at [1078, 403] on div "Function Total Total arrow_drop_down search Activity Total Gross Gaming Revenue…" at bounding box center [994, 407] width 242 height 205
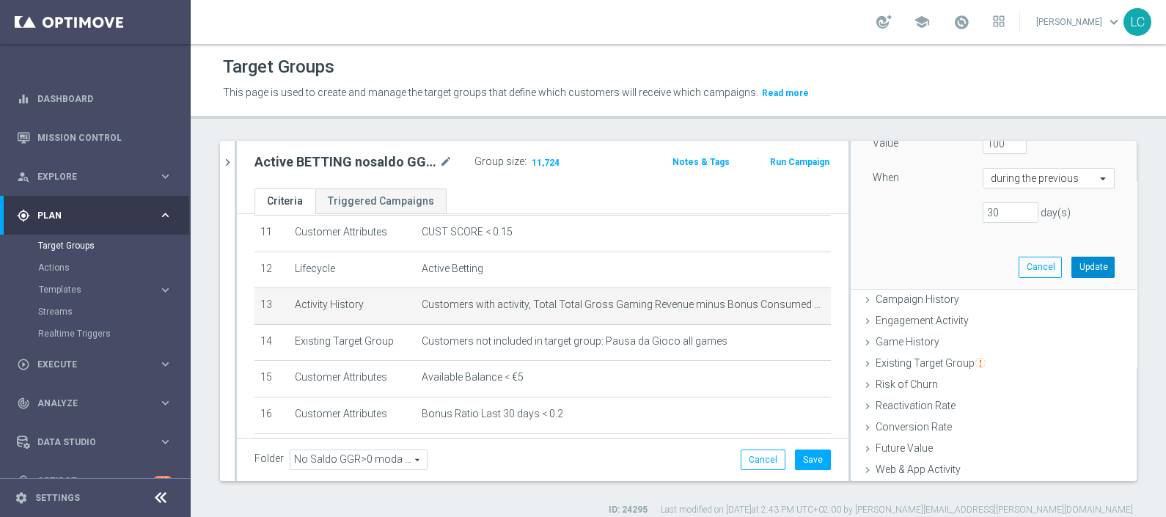
click at [1072, 260] on button "Update" at bounding box center [1093, 267] width 43 height 21
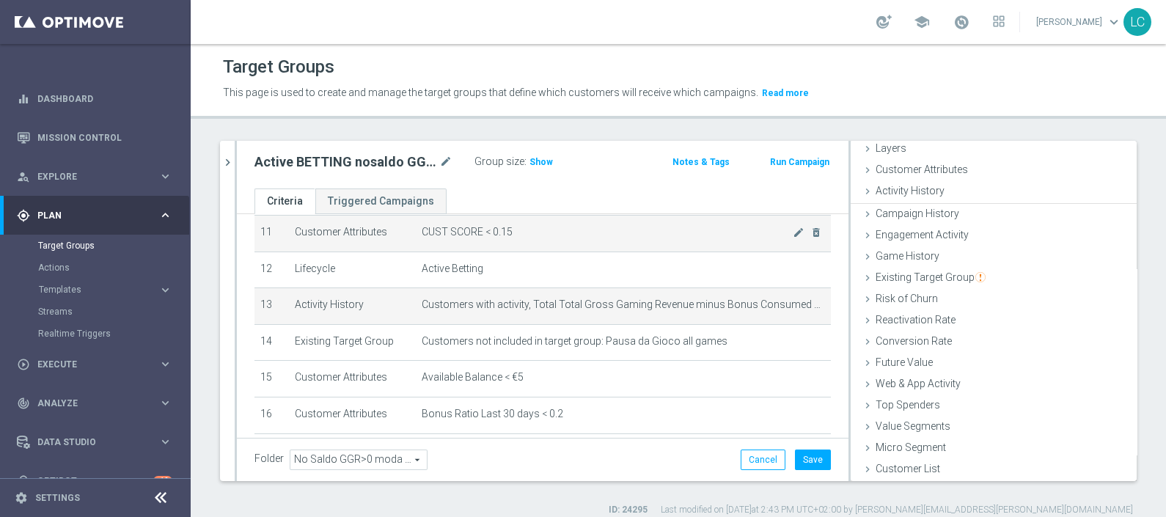
scroll to position [57, 0]
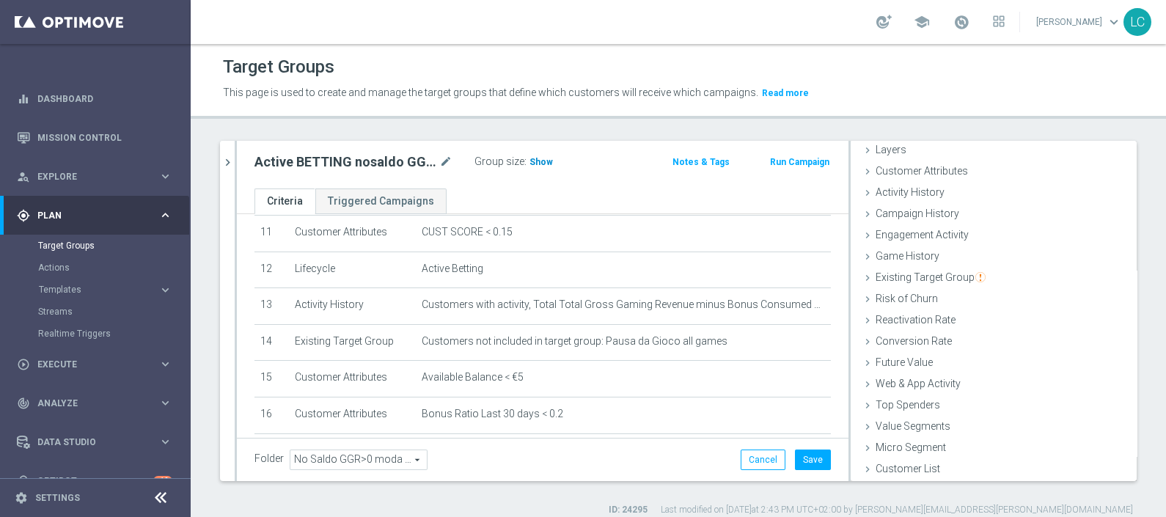
click at [543, 157] on span "Show" at bounding box center [541, 162] width 23 height 10
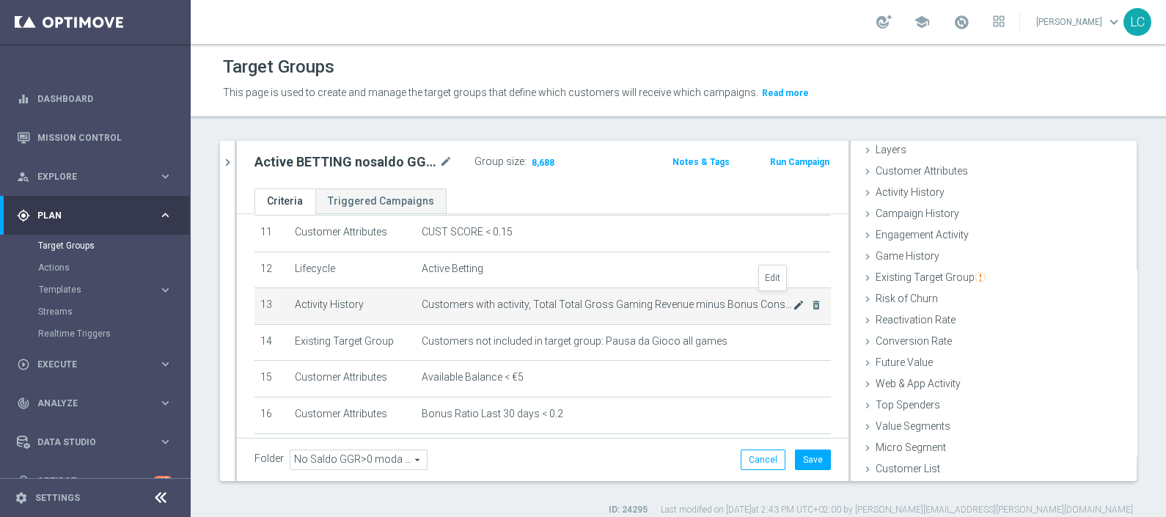
click at [793, 300] on icon "mode_edit" at bounding box center [799, 305] width 12 height 12
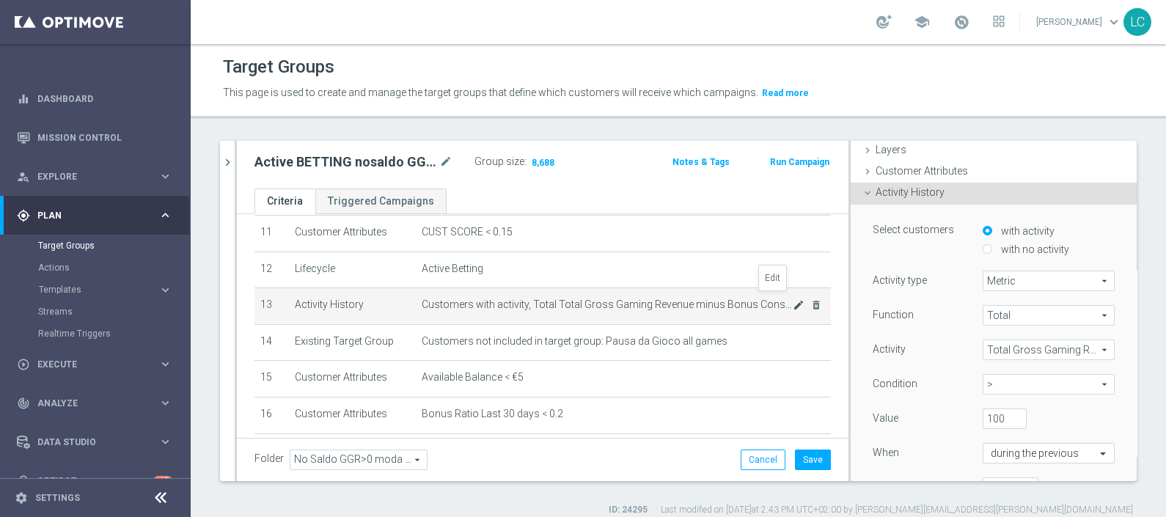
scroll to position [106, 0]
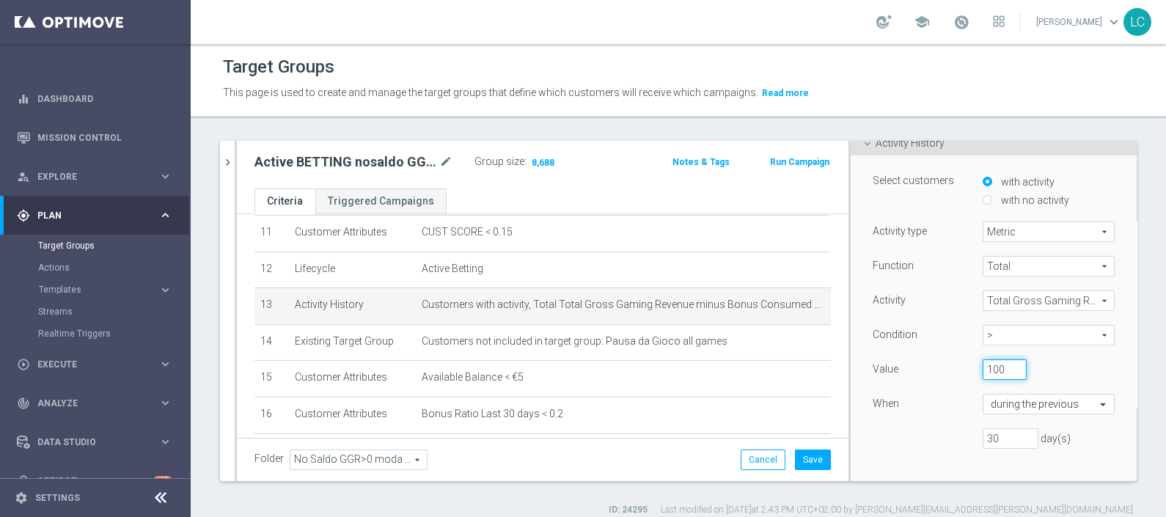
drag, startPoint x: 987, startPoint y: 370, endPoint x: 956, endPoint y: 370, distance: 30.1
click at [972, 370] on div "100" at bounding box center [1005, 369] width 66 height 21
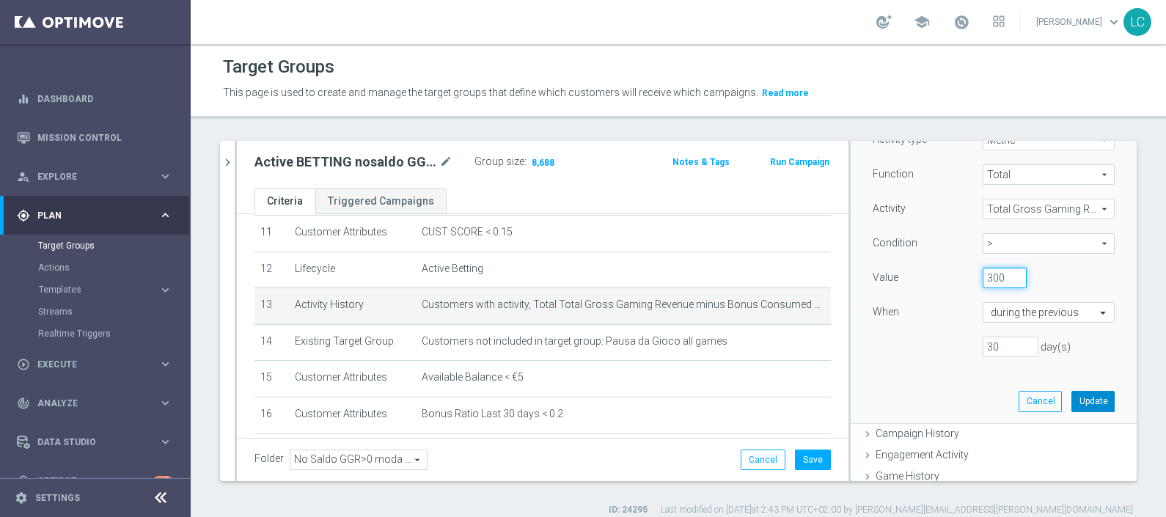
type input "300"
click at [1079, 393] on button "Update" at bounding box center [1093, 401] width 43 height 21
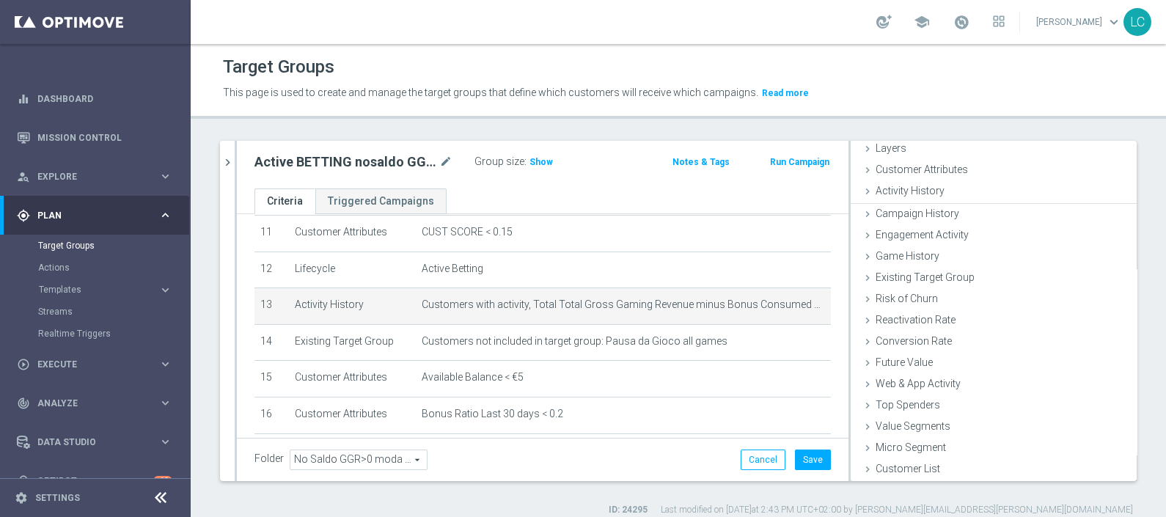
scroll to position [57, 0]
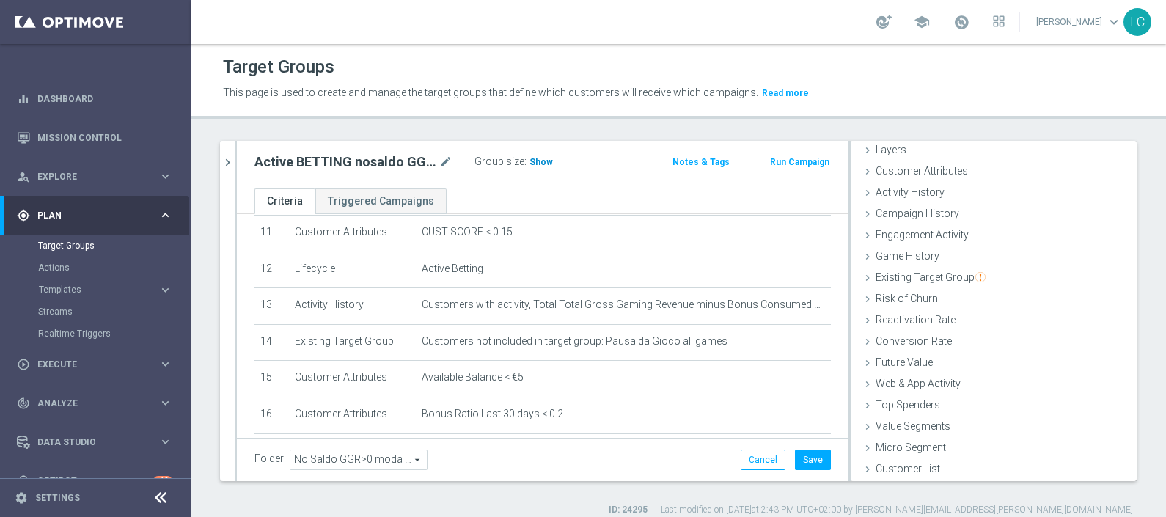
click at [544, 165] on span "Show" at bounding box center [541, 162] width 23 height 10
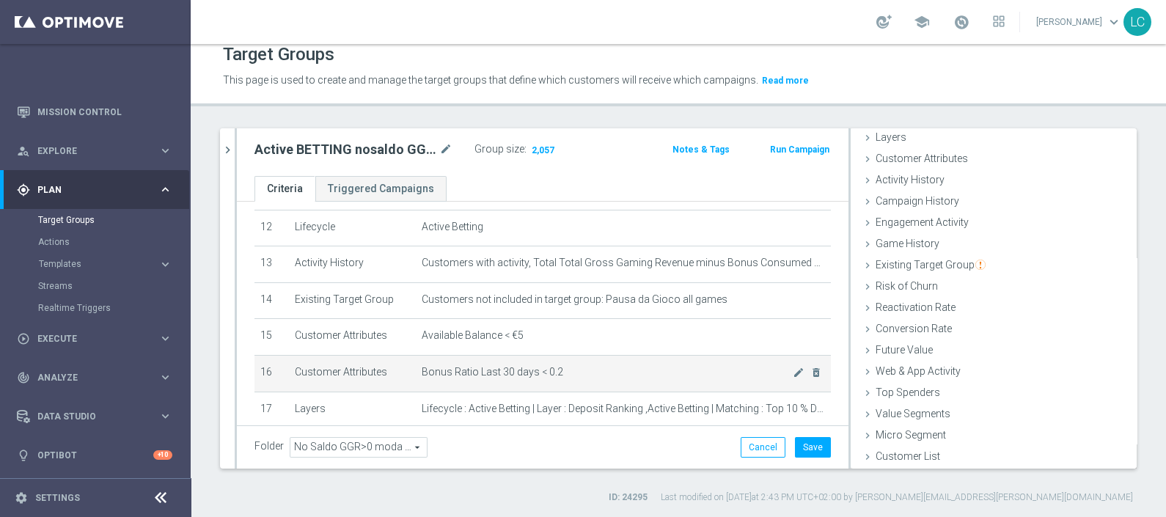
scroll to position [414, 0]
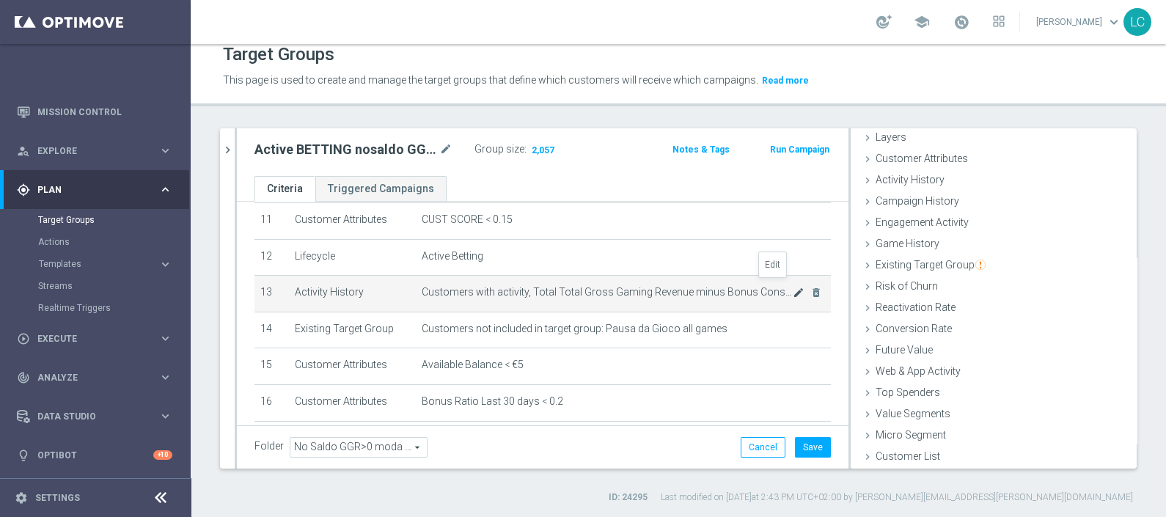
click at [793, 287] on icon "mode_edit" at bounding box center [799, 293] width 12 height 12
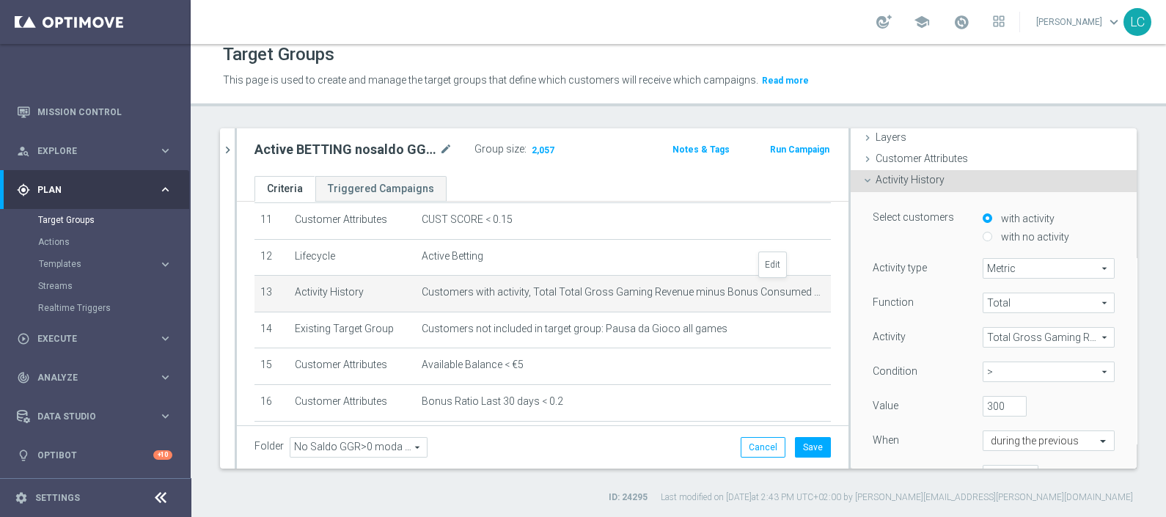
scroll to position [106, 0]
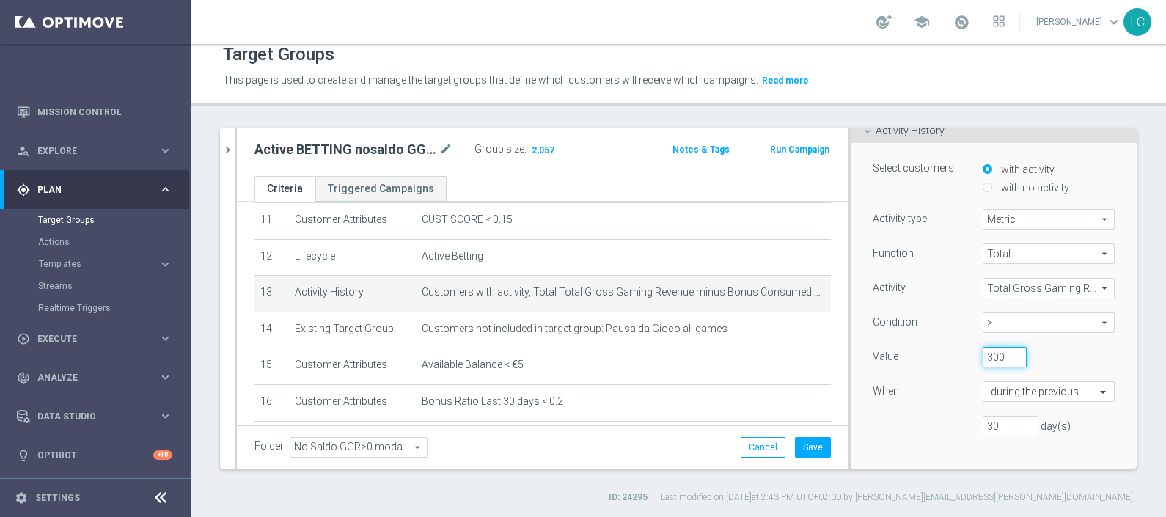
click at [983, 356] on input "300" at bounding box center [1005, 357] width 44 height 21
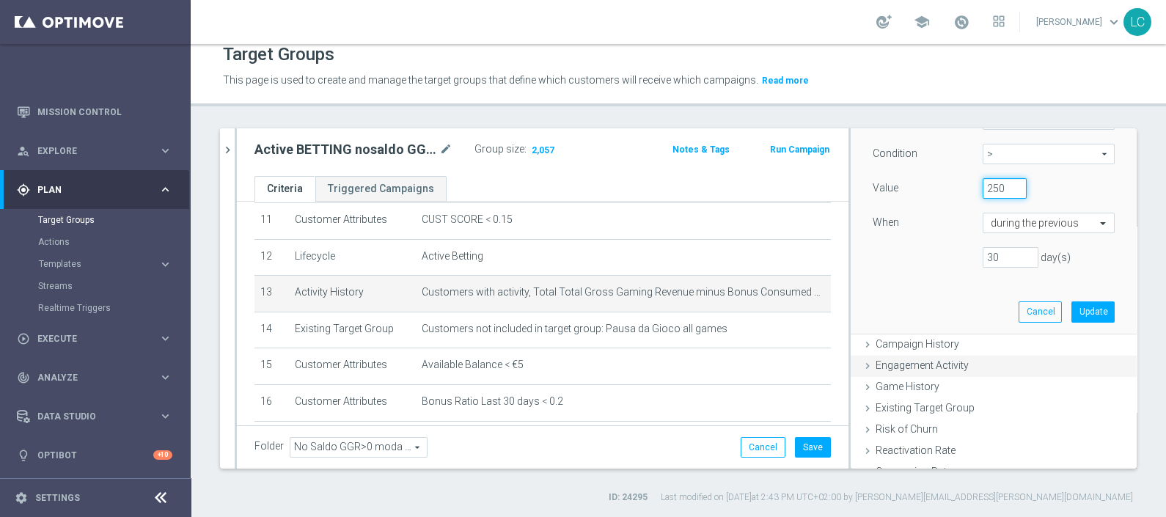
scroll to position [290, 0]
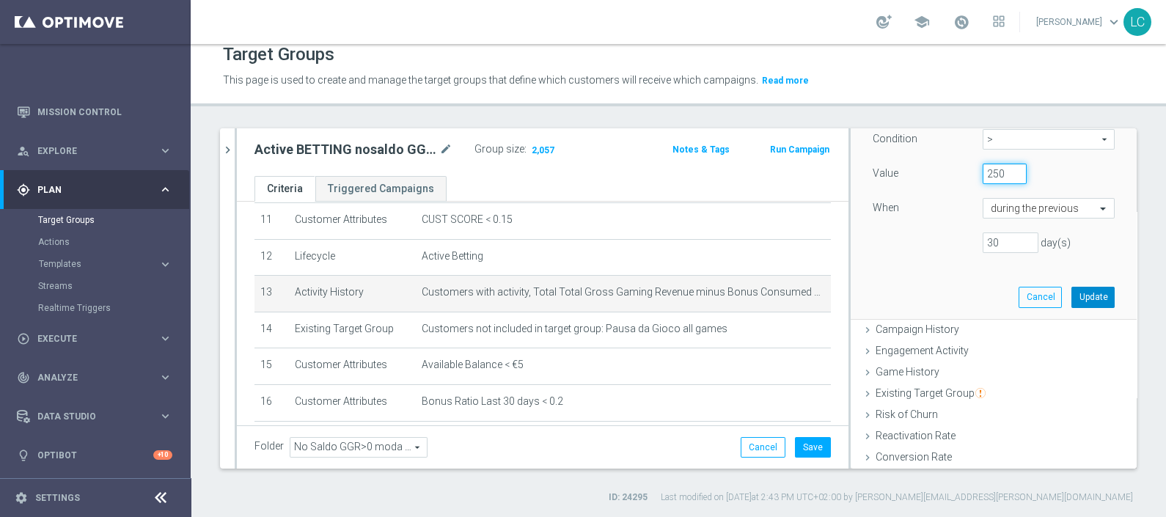
type input "250"
click at [1074, 296] on button "Update" at bounding box center [1093, 297] width 43 height 21
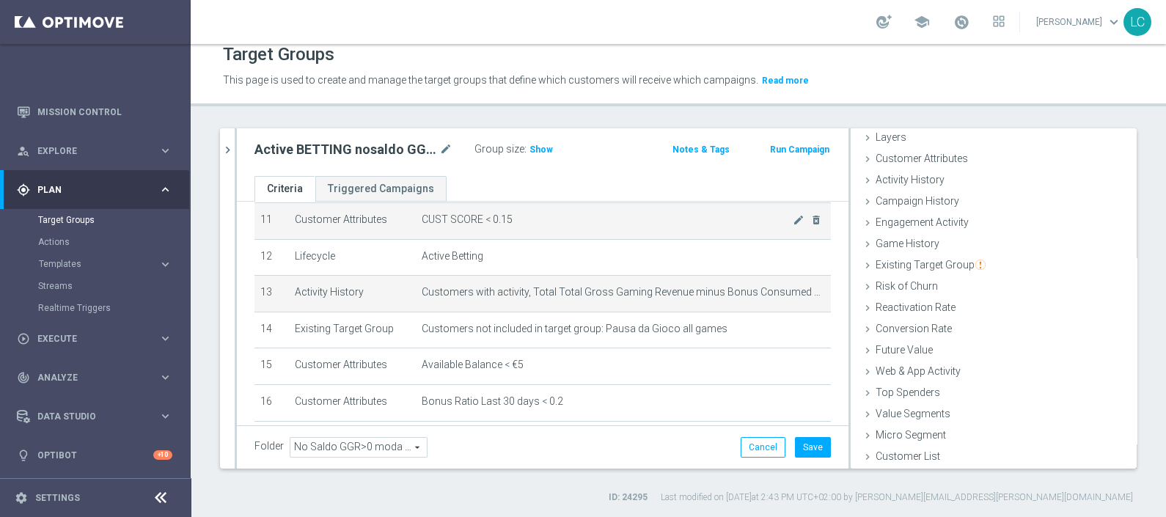
scroll to position [57, 0]
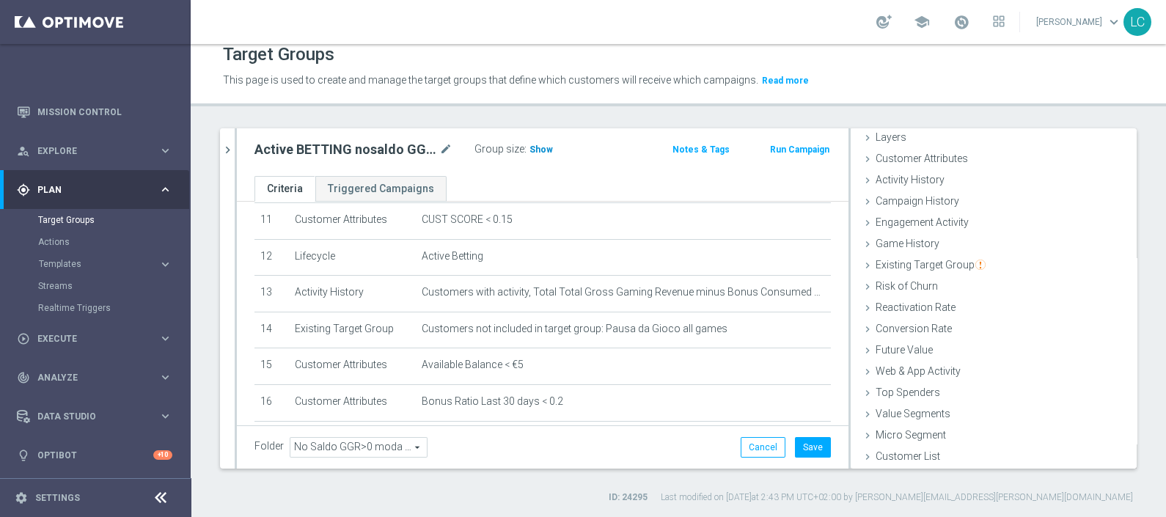
click at [535, 147] on span "Show" at bounding box center [541, 150] width 23 height 10
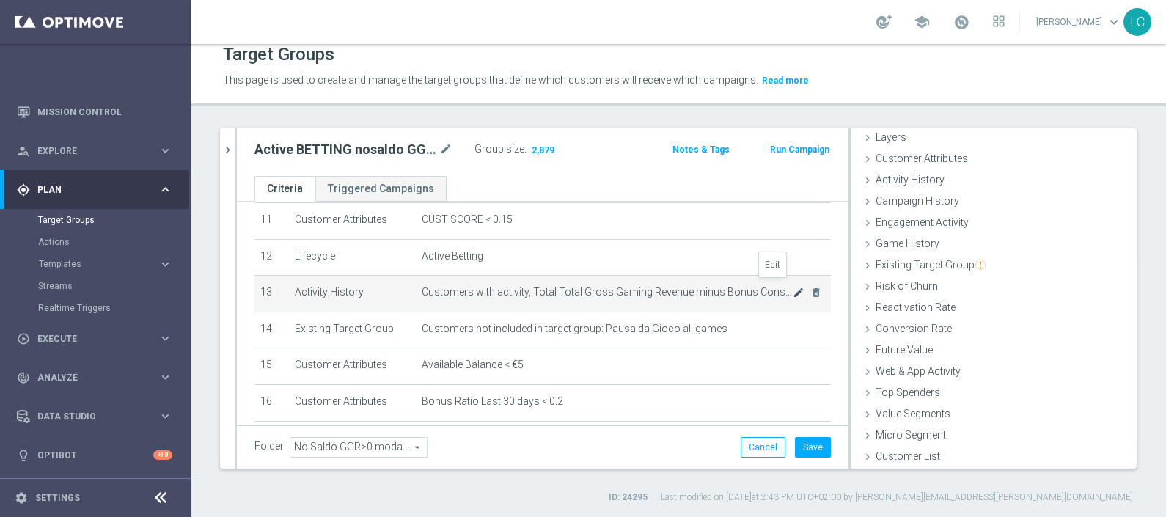
click at [793, 287] on icon "mode_edit" at bounding box center [799, 293] width 12 height 12
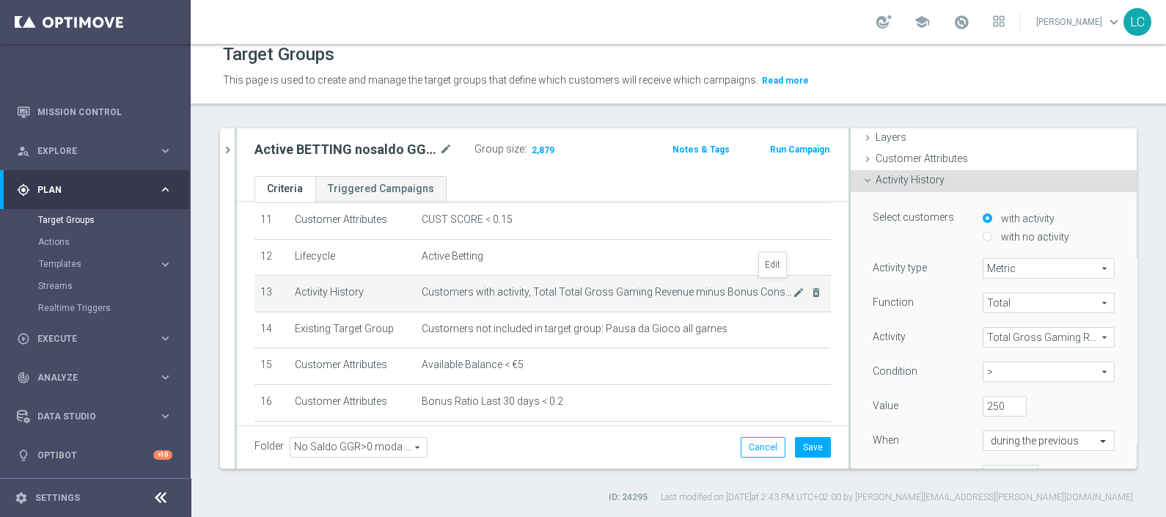
scroll to position [106, 0]
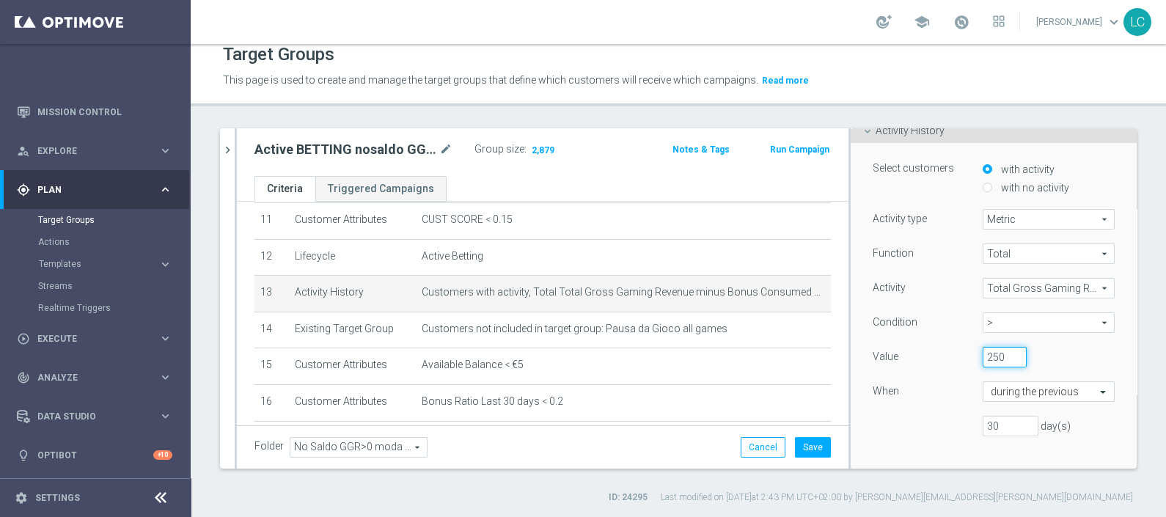
click at [983, 355] on input "250" at bounding box center [1005, 357] width 44 height 21
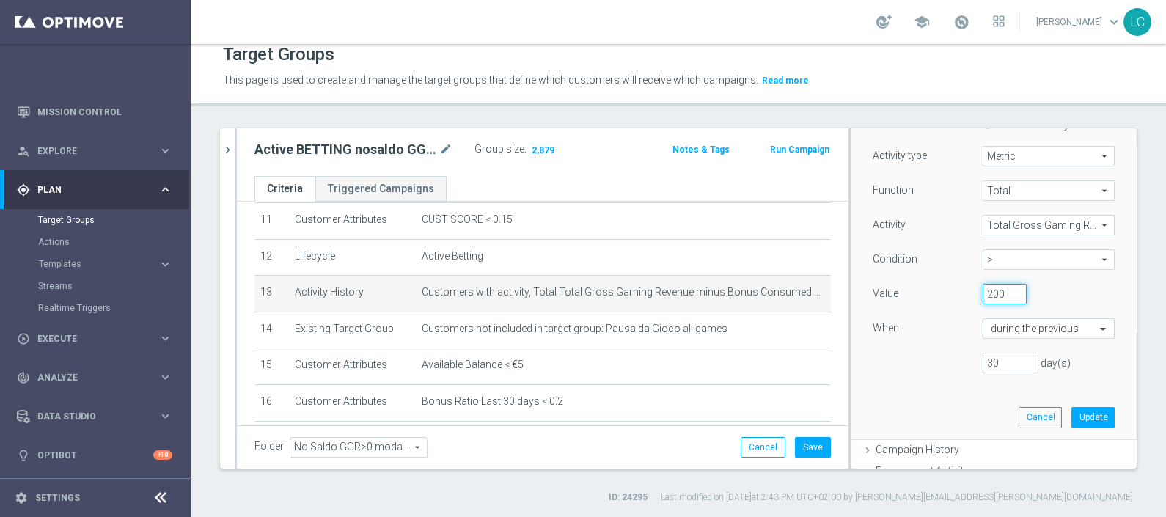
scroll to position [198, 0]
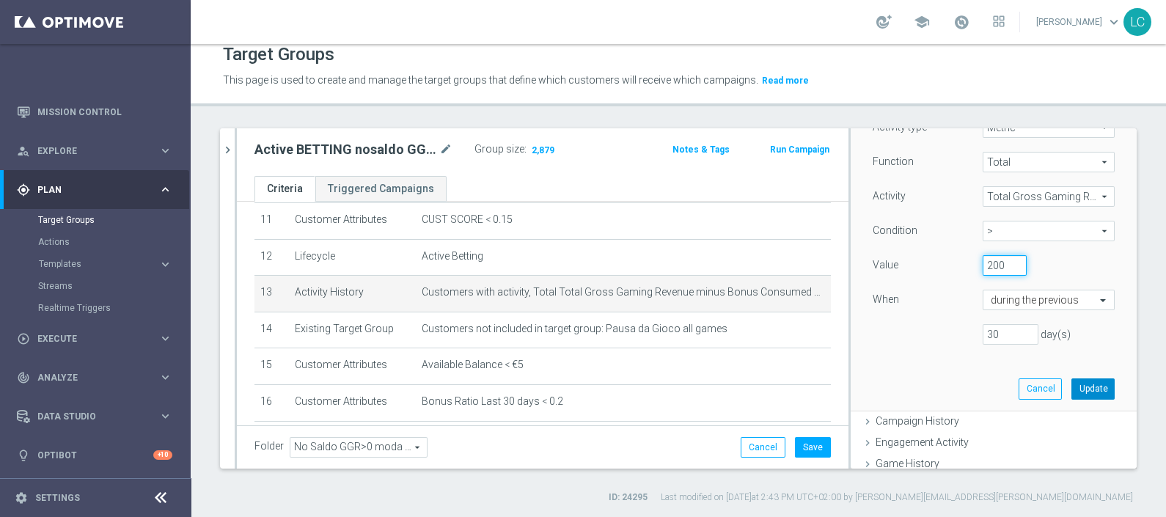
type input "200"
click at [1072, 387] on button "Update" at bounding box center [1093, 388] width 43 height 21
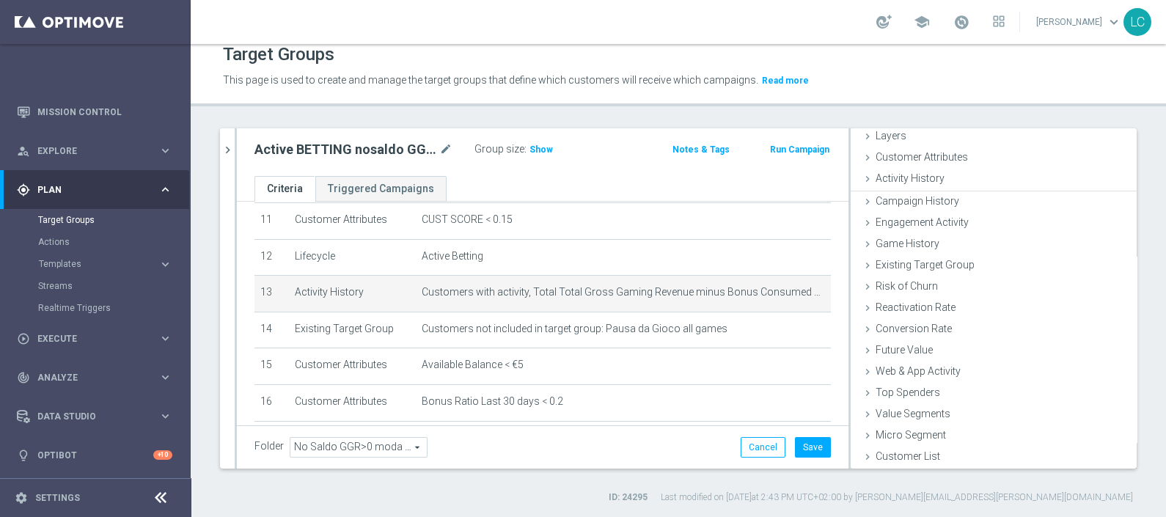
scroll to position [57, 0]
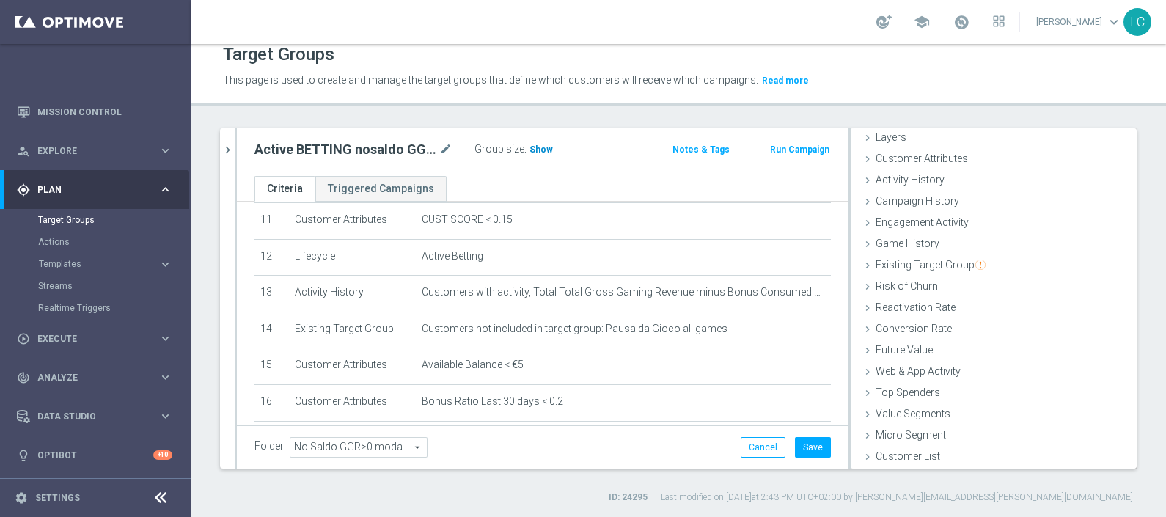
click at [539, 150] on span "Show" at bounding box center [541, 150] width 23 height 10
click at [447, 144] on icon "mode_edit" at bounding box center [445, 150] width 13 height 18
click at [234, 151] on icon "chevron_right" at bounding box center [228, 150] width 14 height 14
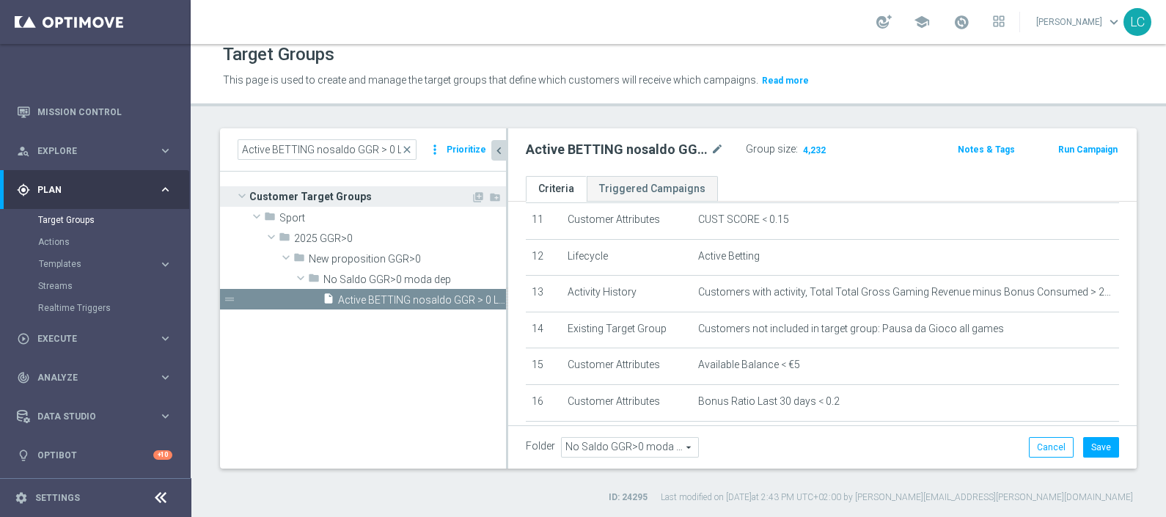
scroll to position [83, 0]
click at [412, 150] on span "close" at bounding box center [407, 150] width 12 height 12
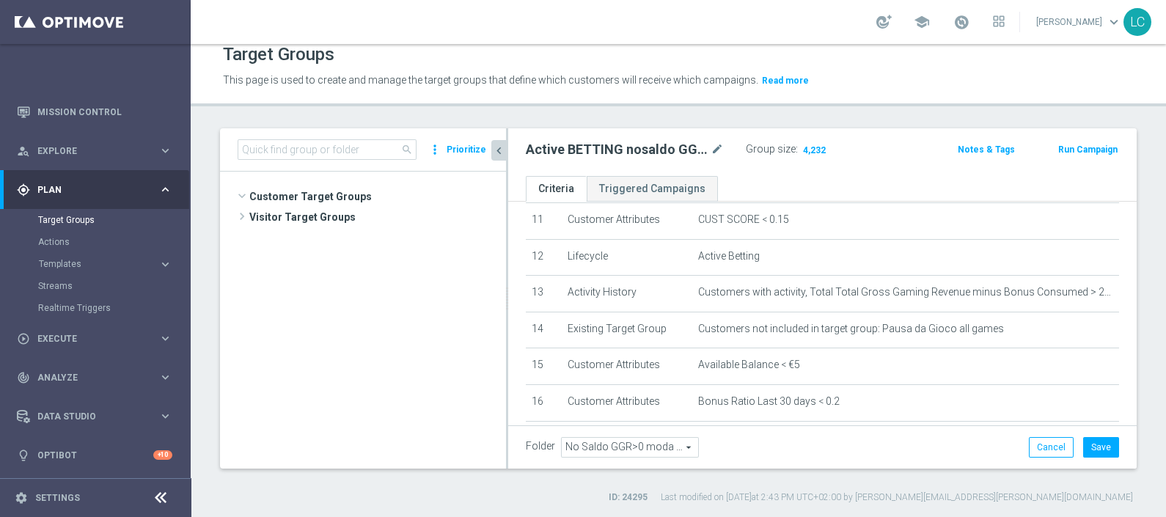
scroll to position [538, 0]
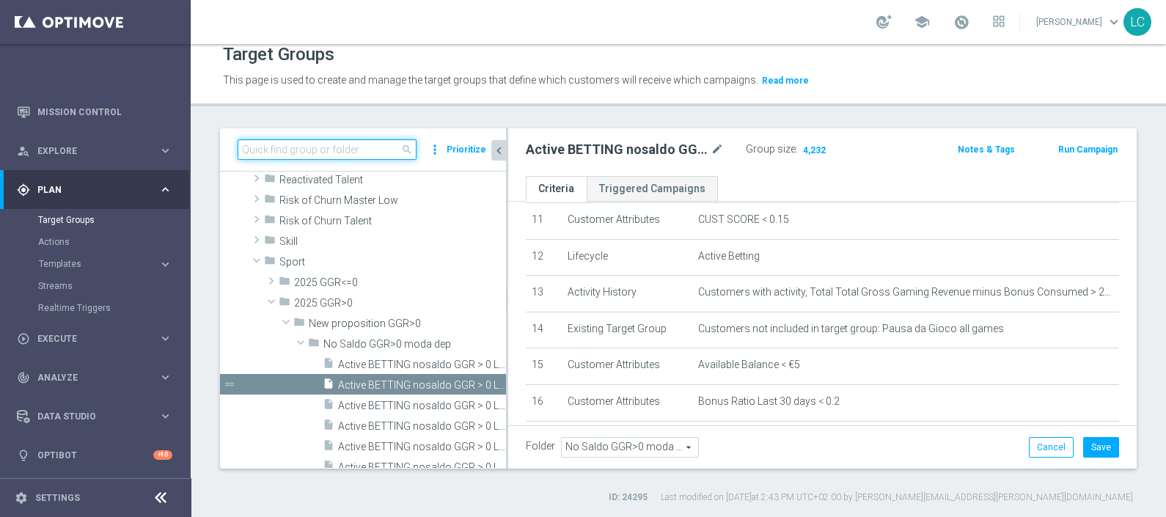
click at [373, 142] on input at bounding box center [327, 149] width 179 height 21
paste input "Active BETTING nosaldo GGRnb > 0 L2W mode H-M TOP"
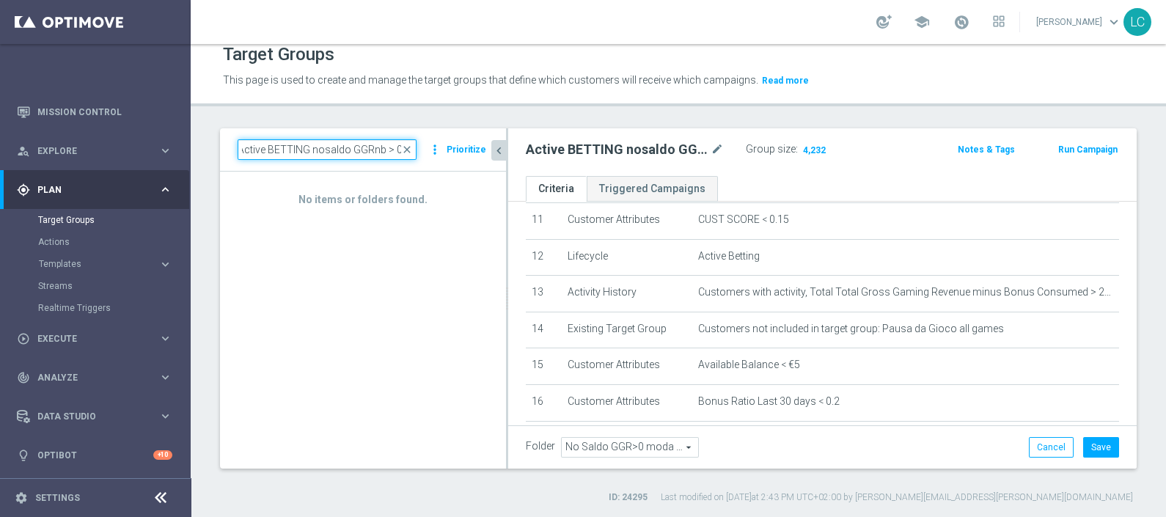
scroll to position [0, 0]
type input "Active BETTING nosaldo GGRnb > 0"
click at [1036, 437] on button "Cancel" at bounding box center [1051, 447] width 45 height 21
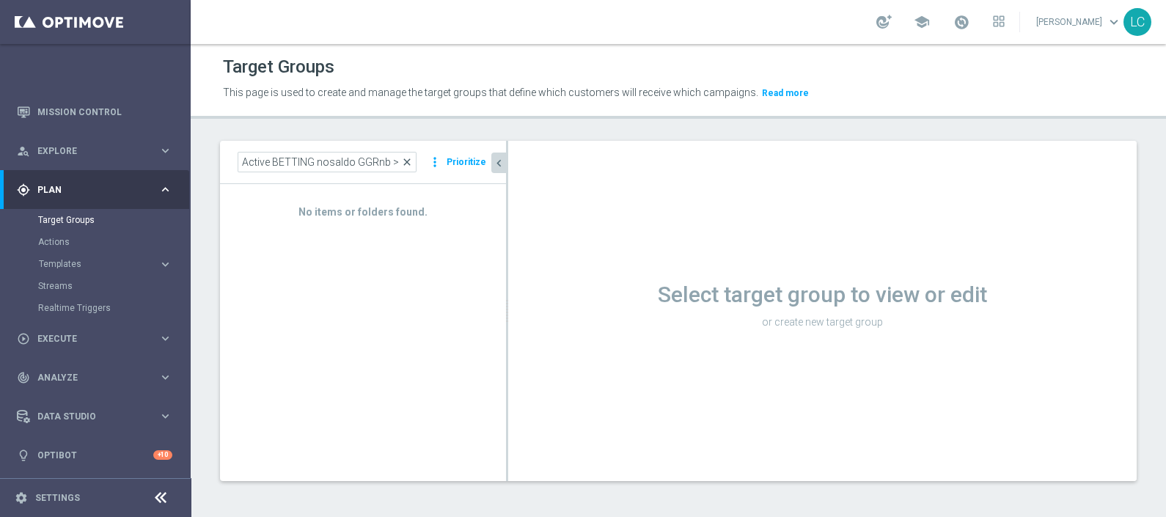
click at [411, 158] on span "close" at bounding box center [407, 162] width 12 height 12
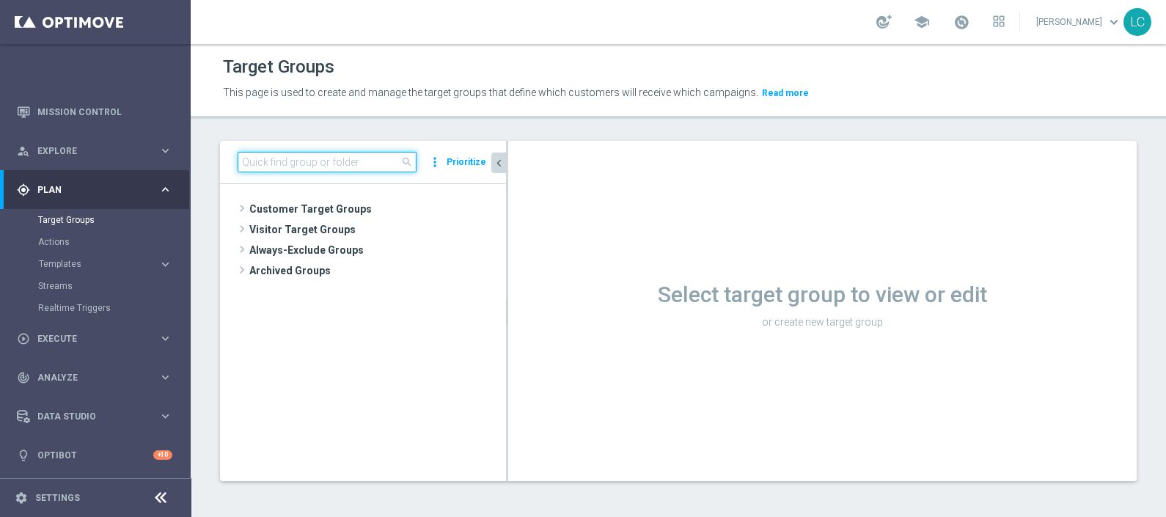
click at [374, 153] on input at bounding box center [327, 162] width 179 height 21
paste input "Active BETTING nosaldo GGRnb > 0 L2W mode H-M TOP"
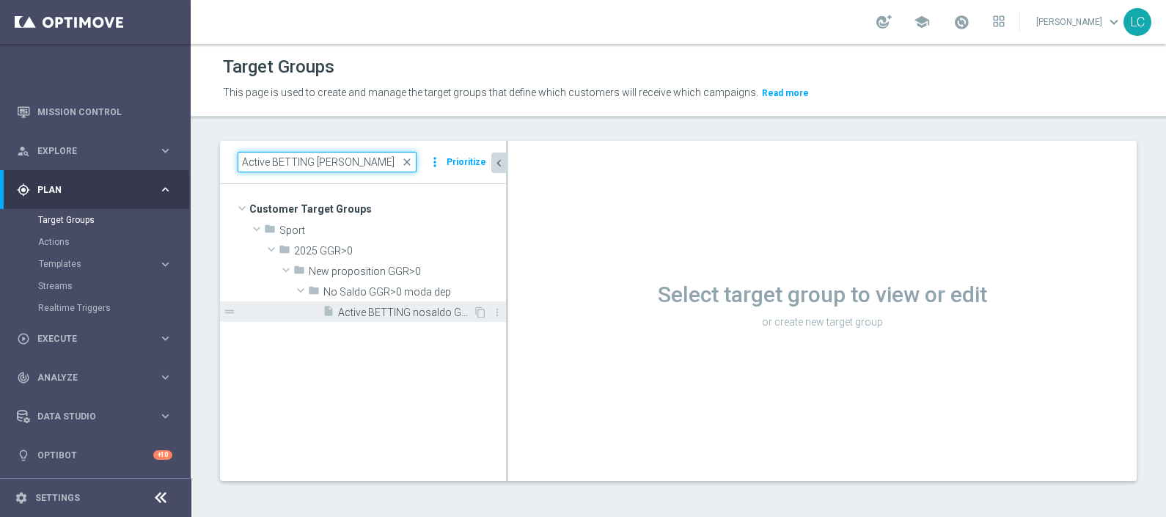
type input "Active BETTING [PERSON_NAME]"
click at [414, 309] on span "Active BETTING nosaldo GGRnb > 25 L2W mode H-M TOP" at bounding box center [405, 313] width 135 height 12
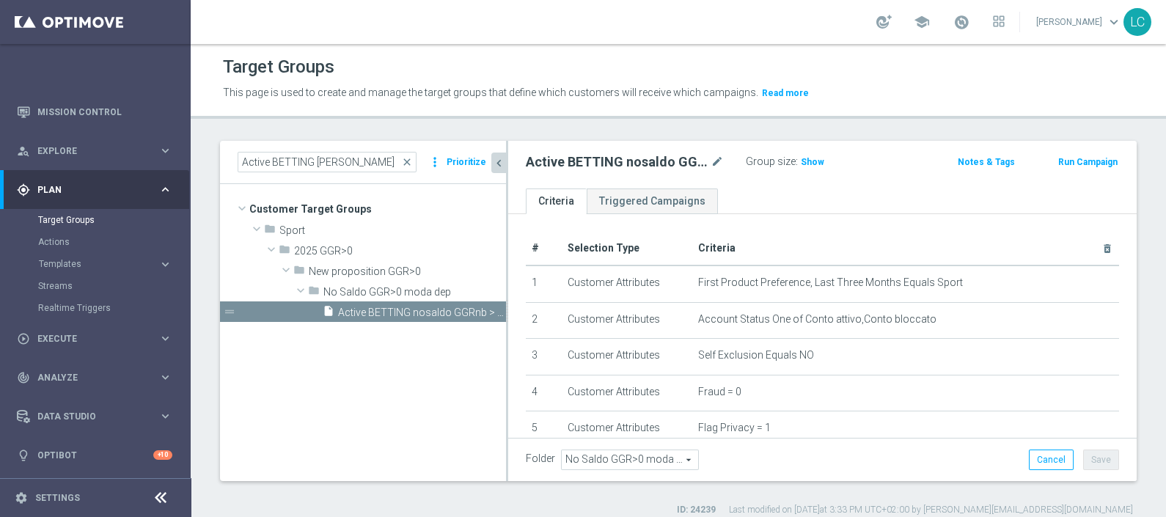
click at [830, 167] on div "Group size : Show" at bounding box center [819, 161] width 147 height 18
click at [809, 165] on span "Show" at bounding box center [812, 162] width 23 height 10
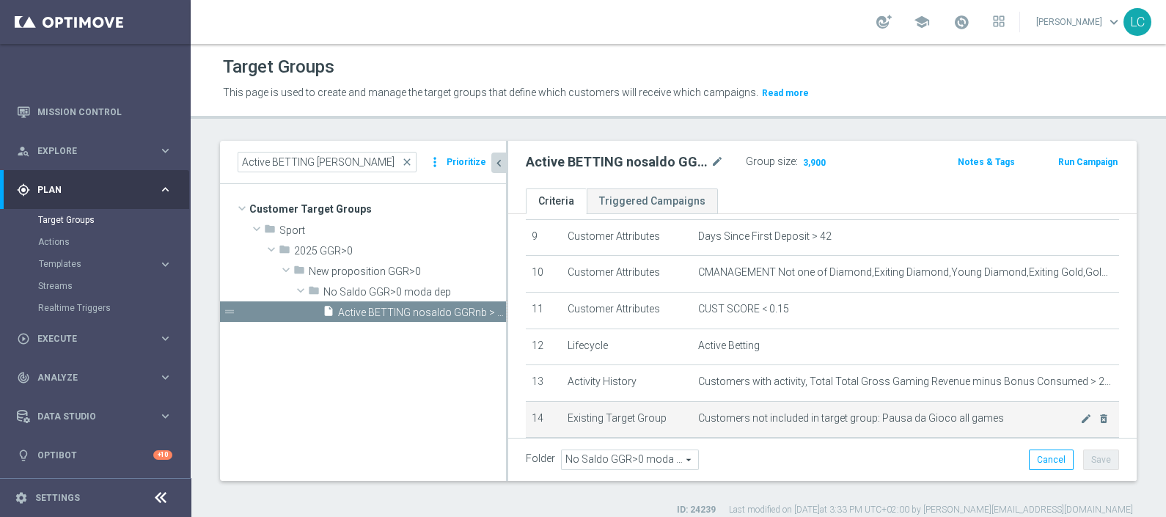
scroll to position [366, 0]
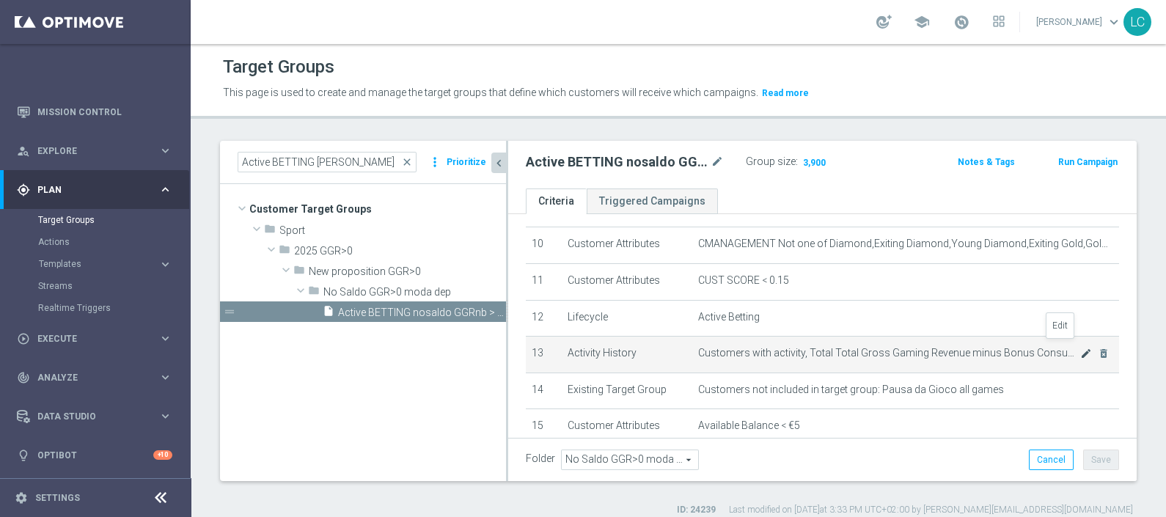
click at [1080, 348] on icon "mode_edit" at bounding box center [1086, 354] width 12 height 12
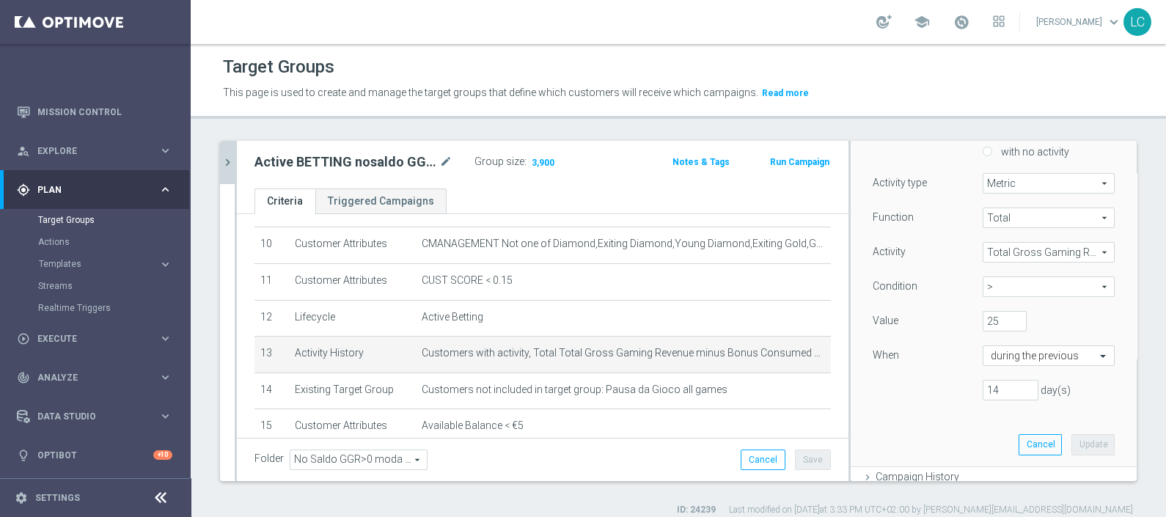
scroll to position [275, 0]
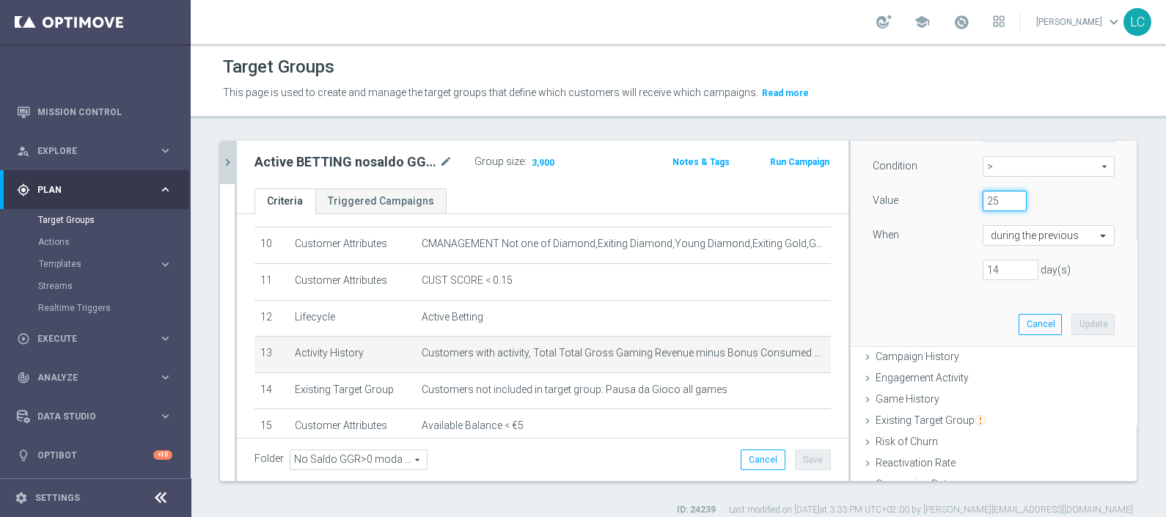
drag, startPoint x: 984, startPoint y: 200, endPoint x: 950, endPoint y: 205, distance: 34.8
click at [950, 205] on div "Value 25" at bounding box center [994, 202] width 264 height 23
type input "200"
drag, startPoint x: 995, startPoint y: 263, endPoint x: 967, endPoint y: 265, distance: 27.9
click at [983, 265] on input "14" at bounding box center [1011, 270] width 56 height 21
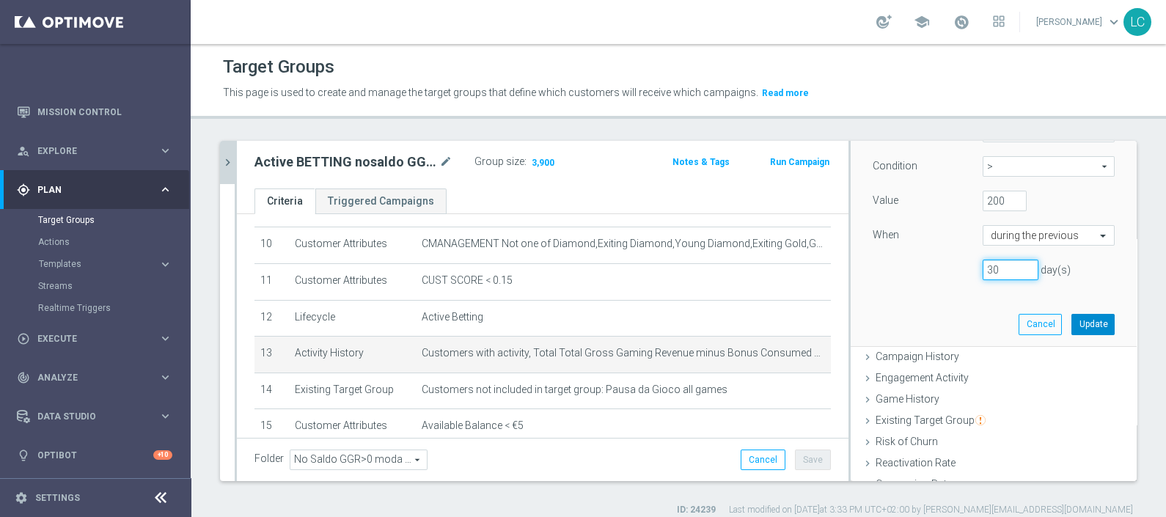
type input "30"
click at [1072, 315] on button "Update" at bounding box center [1093, 324] width 43 height 21
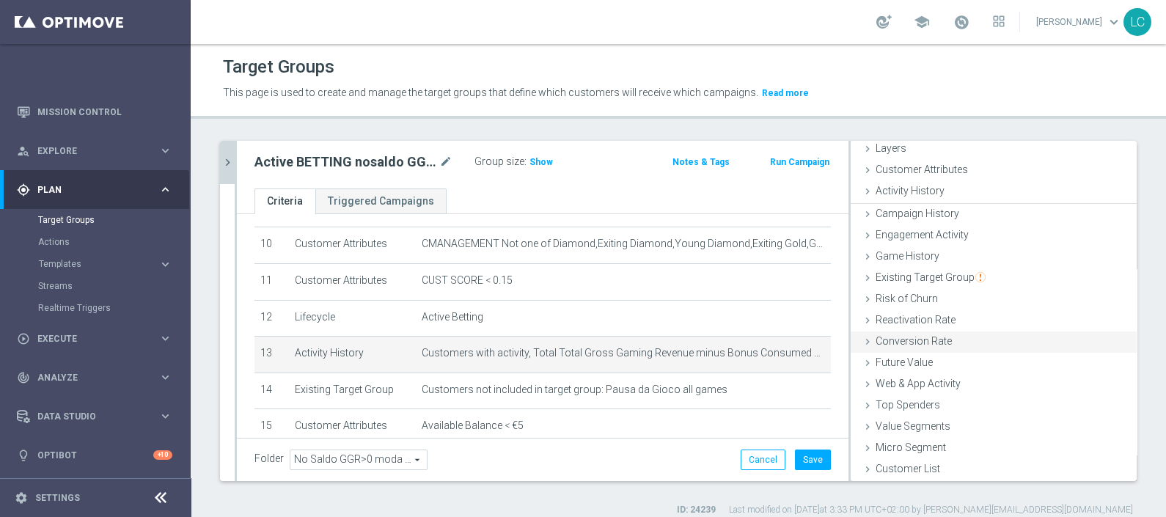
scroll to position [57, 0]
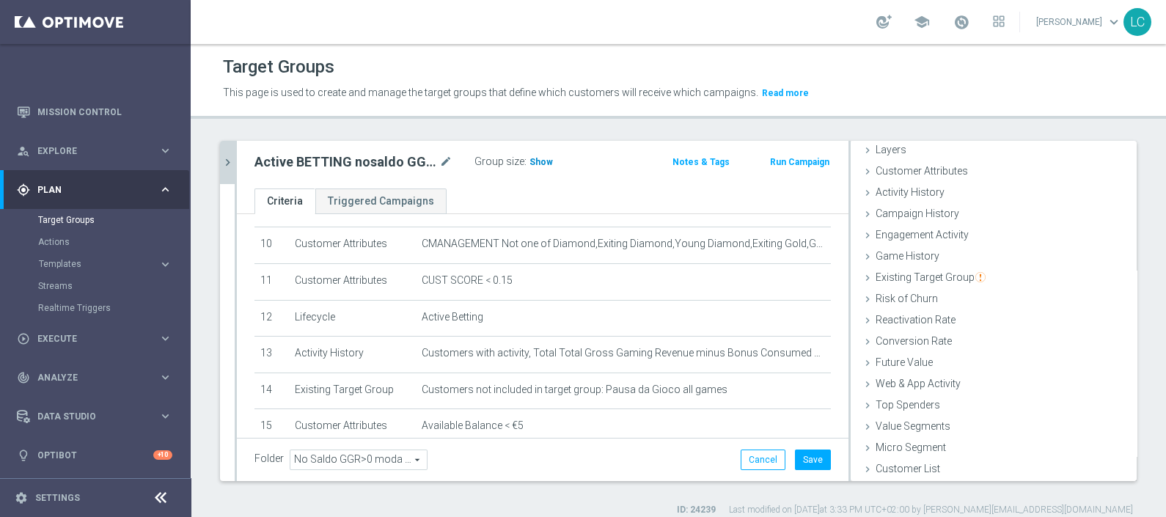
click at [543, 158] on span "Show" at bounding box center [541, 162] width 23 height 10
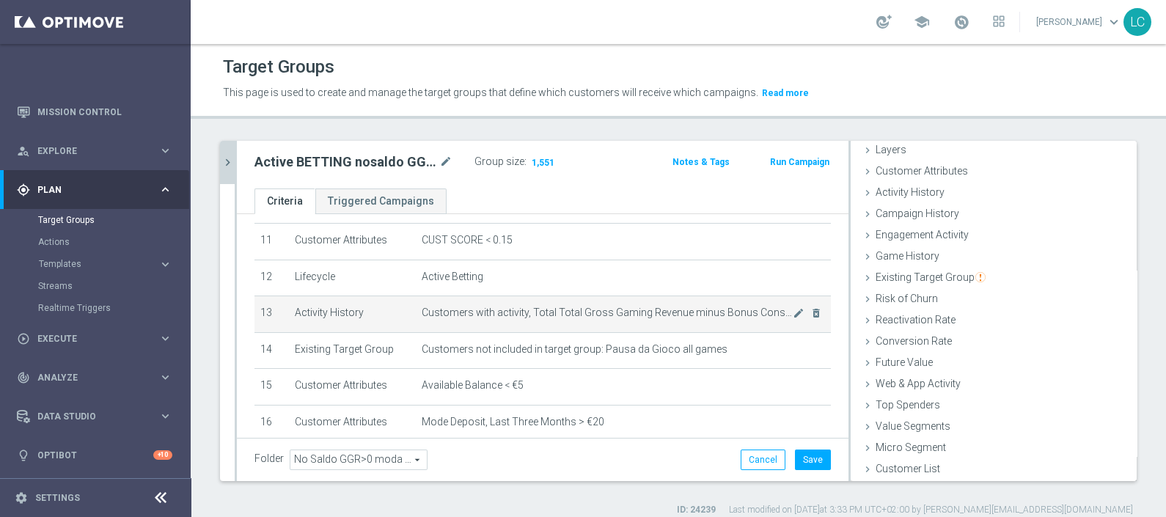
scroll to position [378, 0]
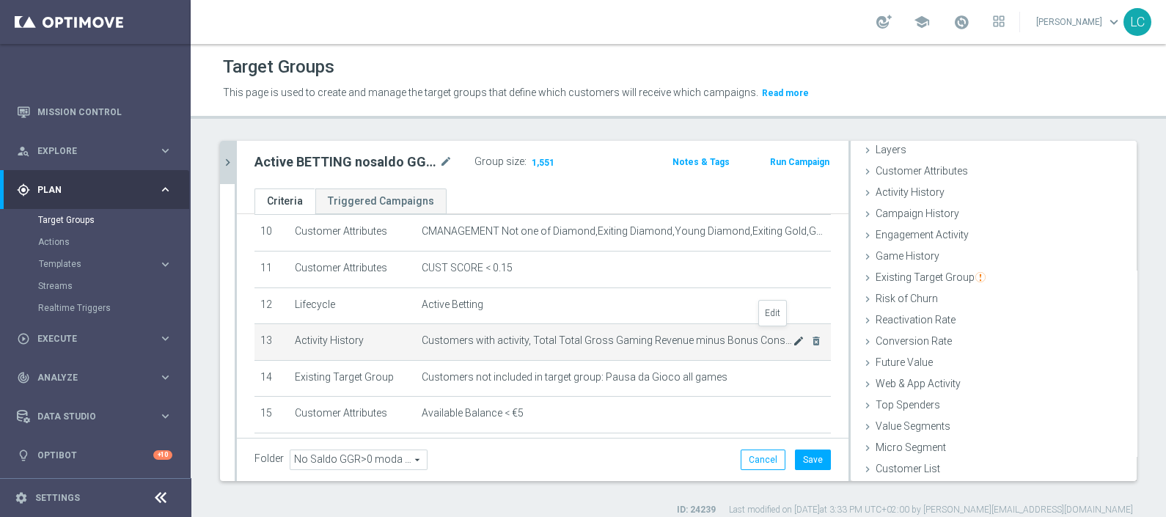
click at [793, 335] on icon "mode_edit" at bounding box center [799, 341] width 12 height 12
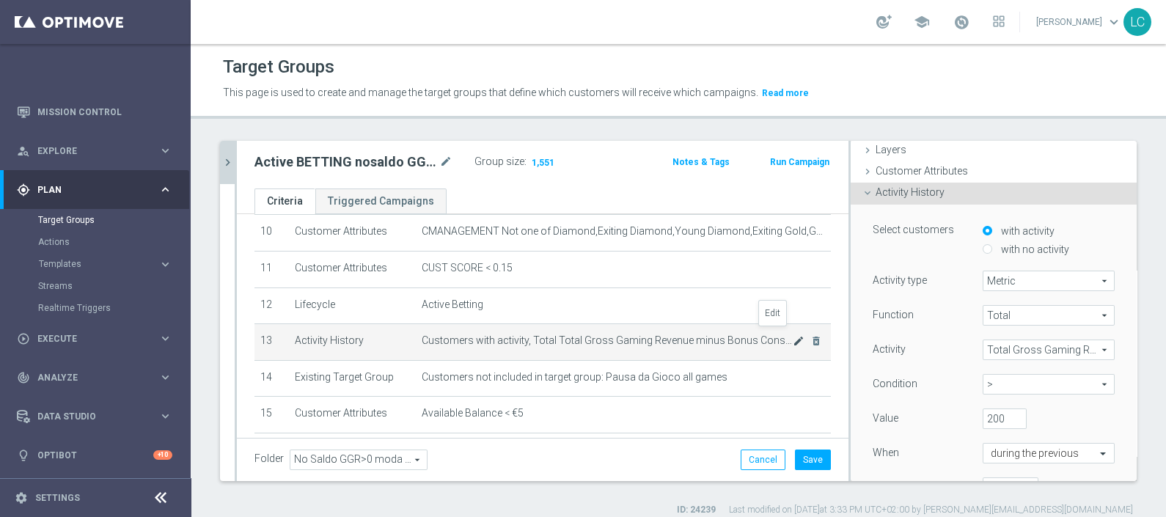
scroll to position [106, 0]
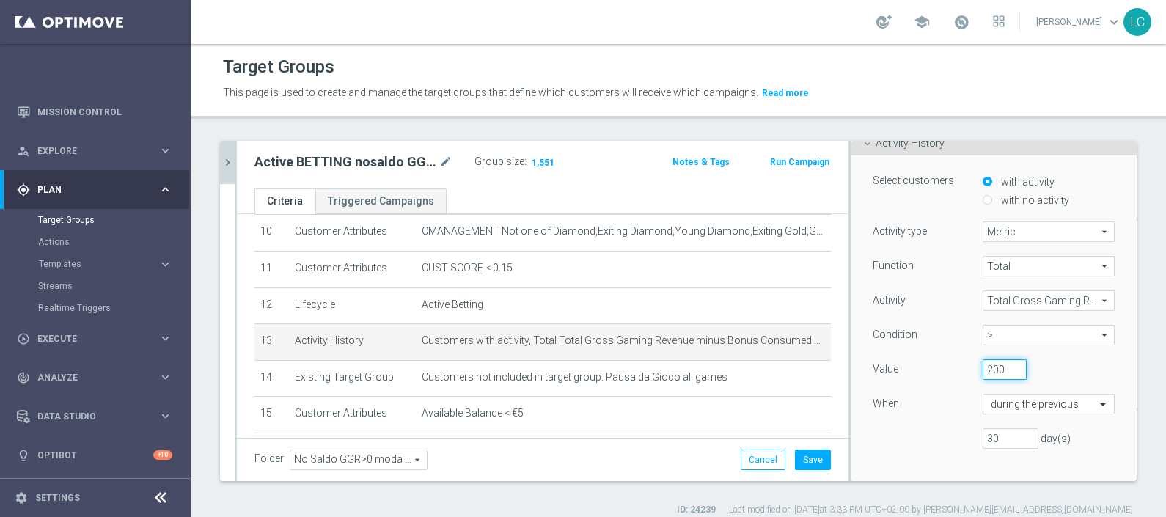
click at [983, 367] on input "200" at bounding box center [1005, 369] width 44 height 21
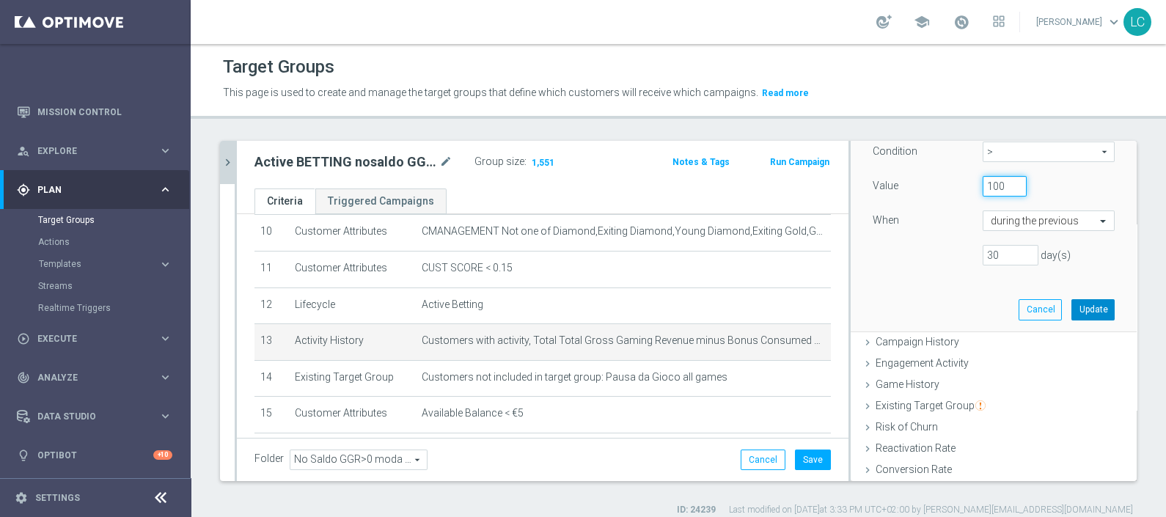
type input "100"
click at [1077, 307] on button "Update" at bounding box center [1093, 309] width 43 height 21
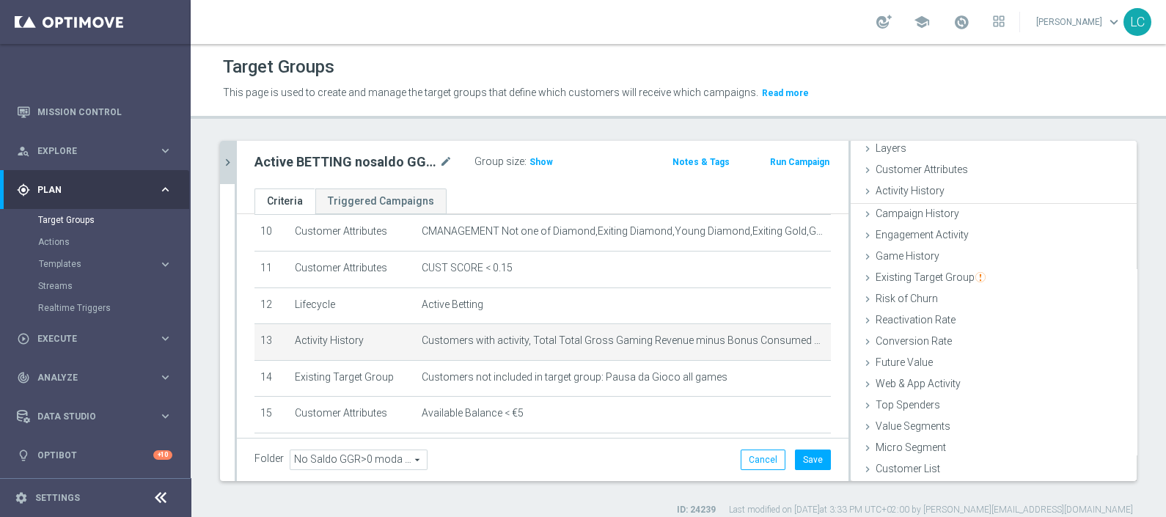
scroll to position [57, 0]
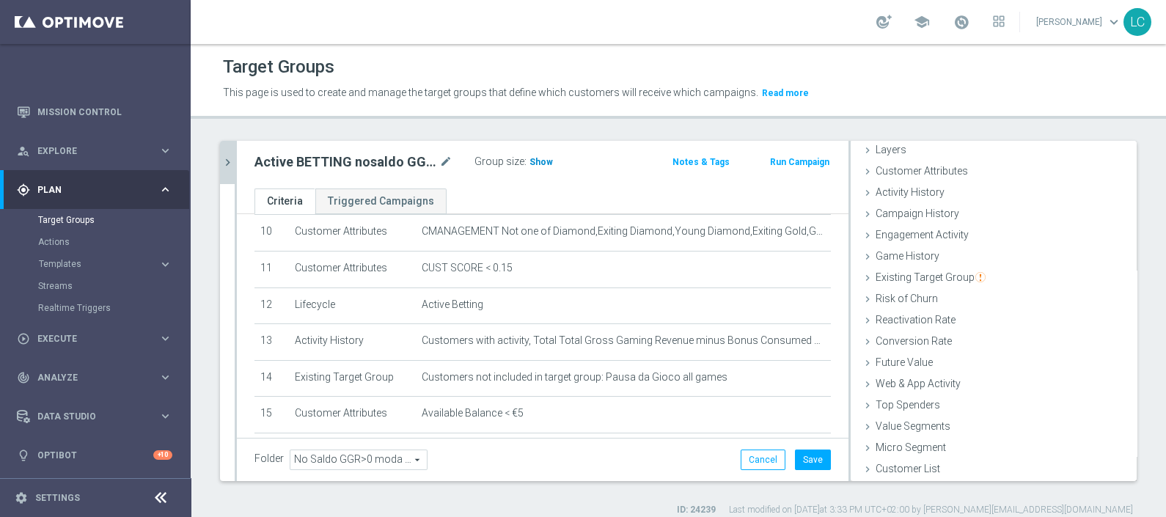
click at [538, 162] on span "Show" at bounding box center [541, 162] width 23 height 10
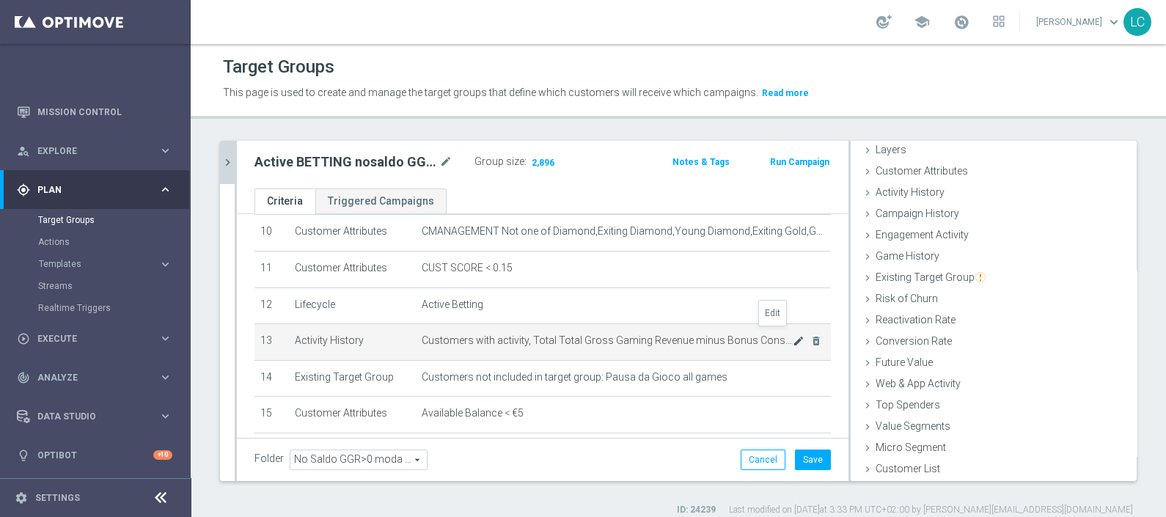
click at [793, 337] on icon "mode_edit" at bounding box center [799, 341] width 12 height 12
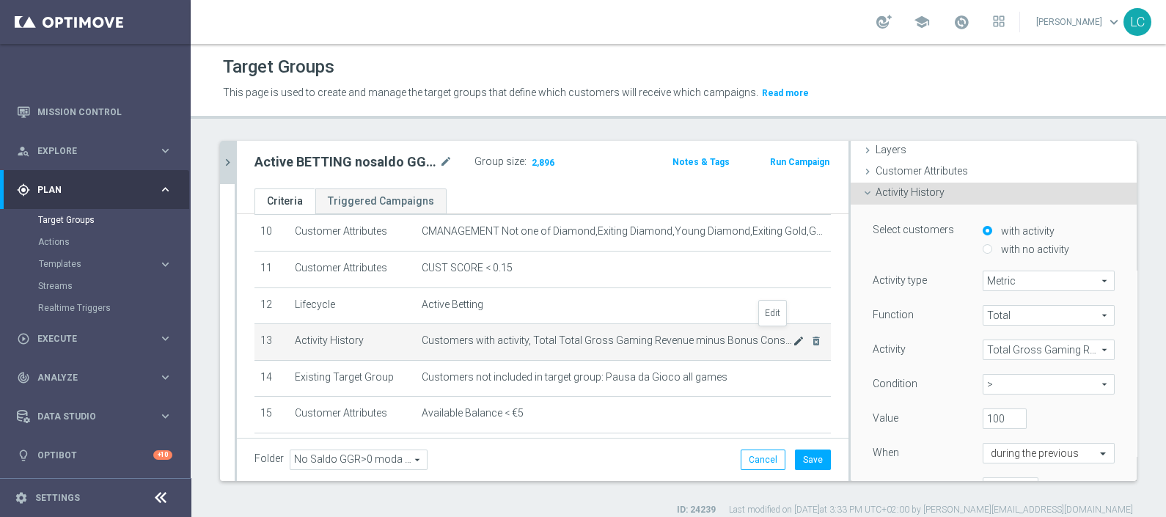
scroll to position [106, 0]
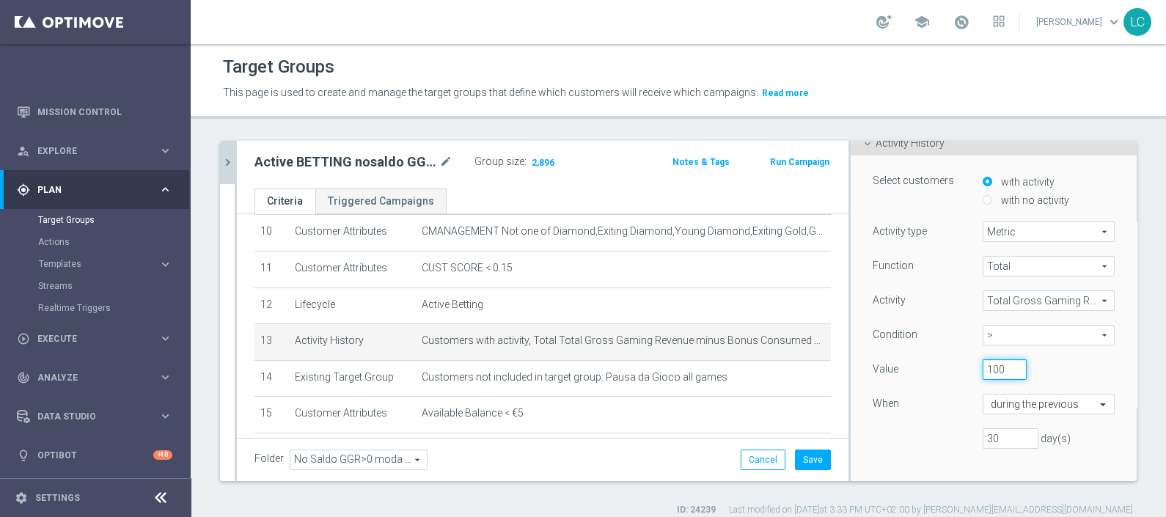
click at [983, 364] on input "100" at bounding box center [1005, 369] width 44 height 21
type input "0"
drag, startPoint x: 989, startPoint y: 439, endPoint x: 939, endPoint y: 439, distance: 49.9
click at [939, 439] on div "30 day(s)" at bounding box center [994, 438] width 264 height 21
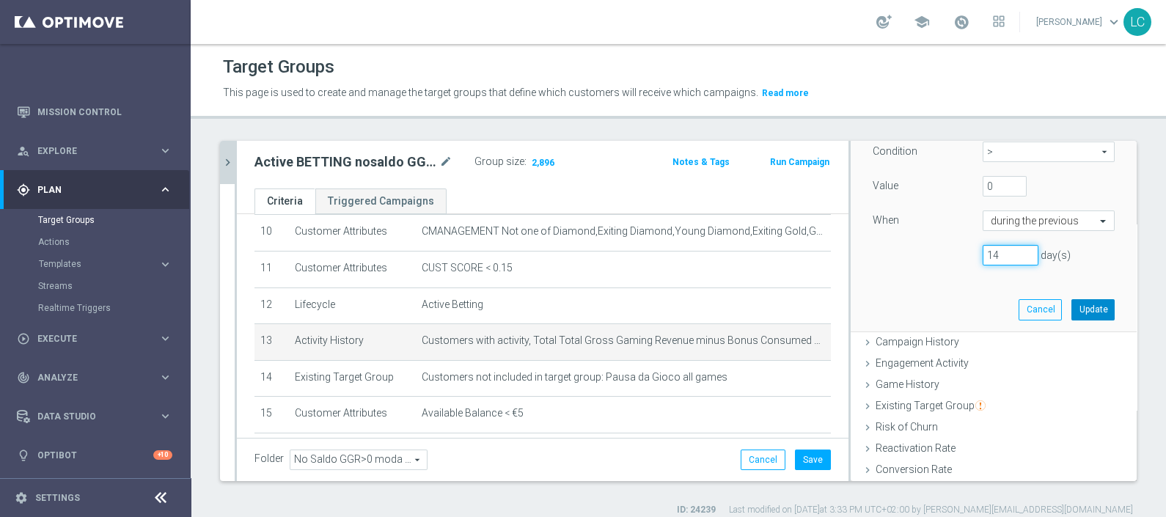
type input "14"
click at [1072, 301] on button "Update" at bounding box center [1093, 309] width 43 height 21
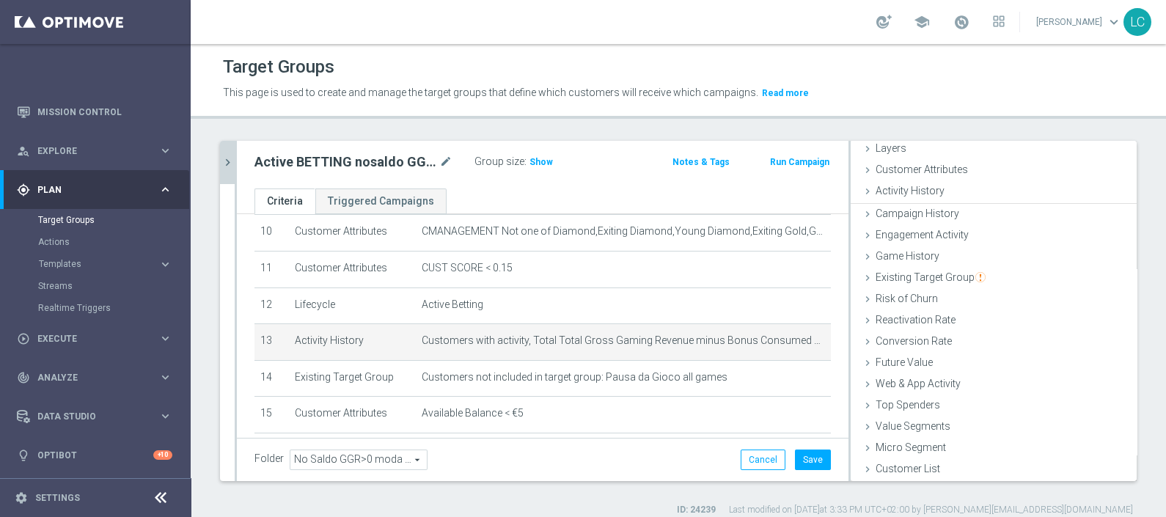
scroll to position [57, 0]
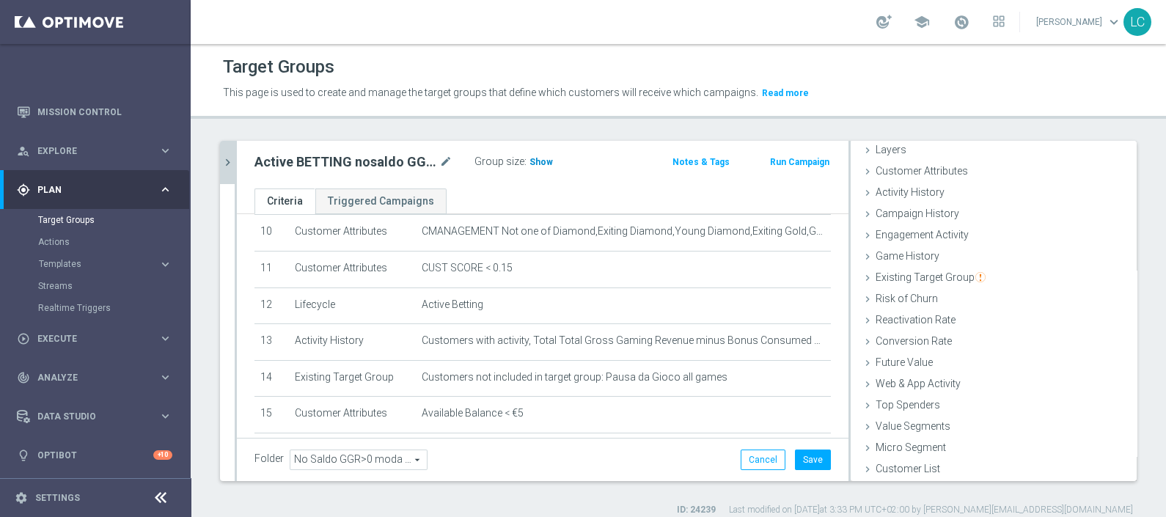
click at [543, 161] on span "Show" at bounding box center [541, 162] width 23 height 10
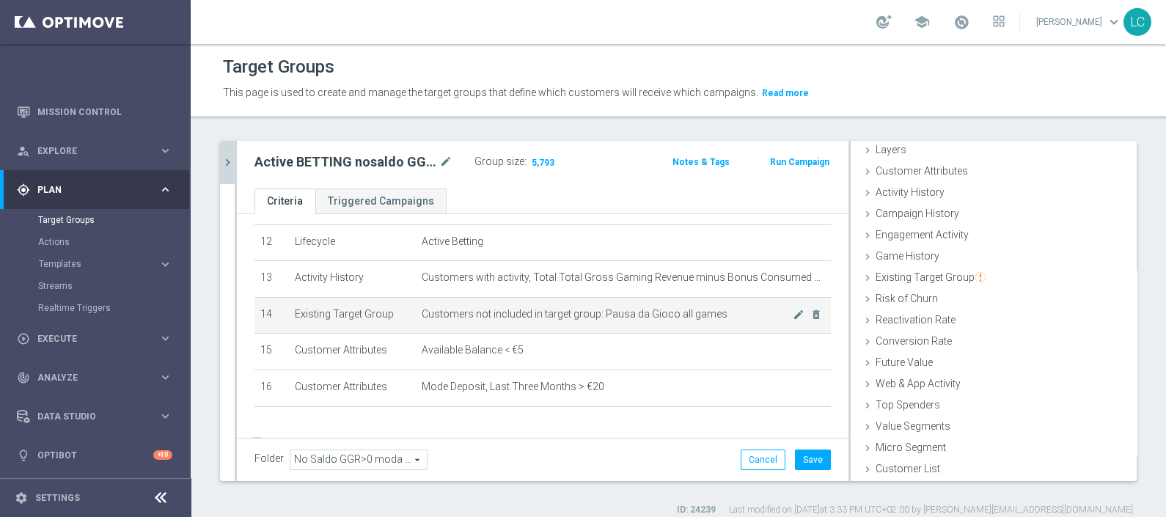
scroll to position [470, 0]
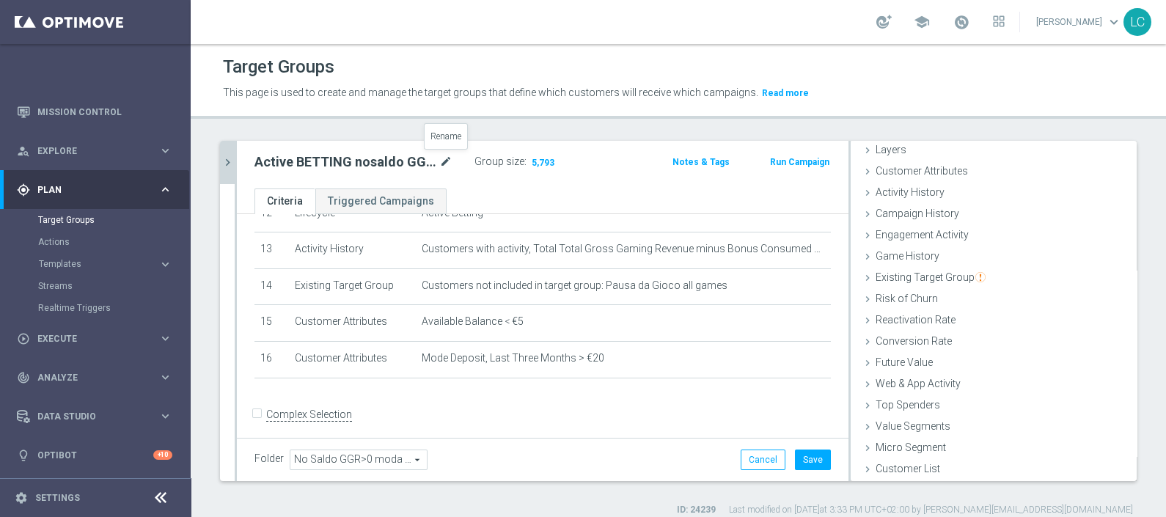
click at [445, 161] on icon "mode_edit" at bounding box center [445, 162] width 13 height 18
click at [358, 163] on input "Active BETTING nosaldo GGRnb > 25 L2W mode H-M TOP" at bounding box center [354, 163] width 198 height 21
type input "Active BETTING nosaldo GGRnb > 0 L2W mode H-M TOP"
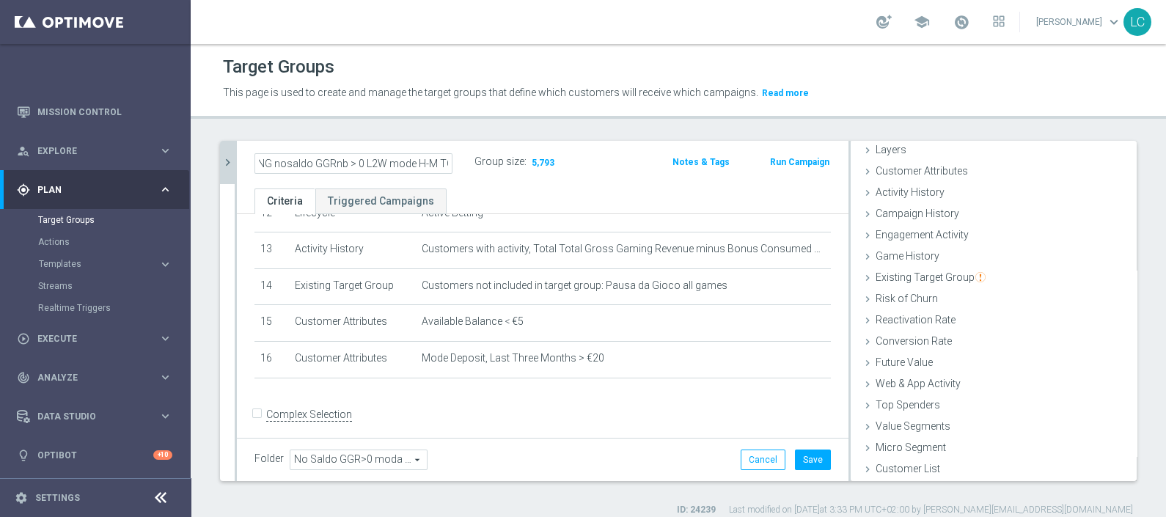
click at [575, 158] on div "Group size : 5,793" at bounding box center [548, 161] width 147 height 18
click at [442, 158] on icon "mode_edit" at bounding box center [445, 162] width 13 height 18
click at [433, 158] on input "Active BETTING nosaldo GGRnb > 0 L2W mode H-M TOP" at bounding box center [354, 163] width 198 height 21
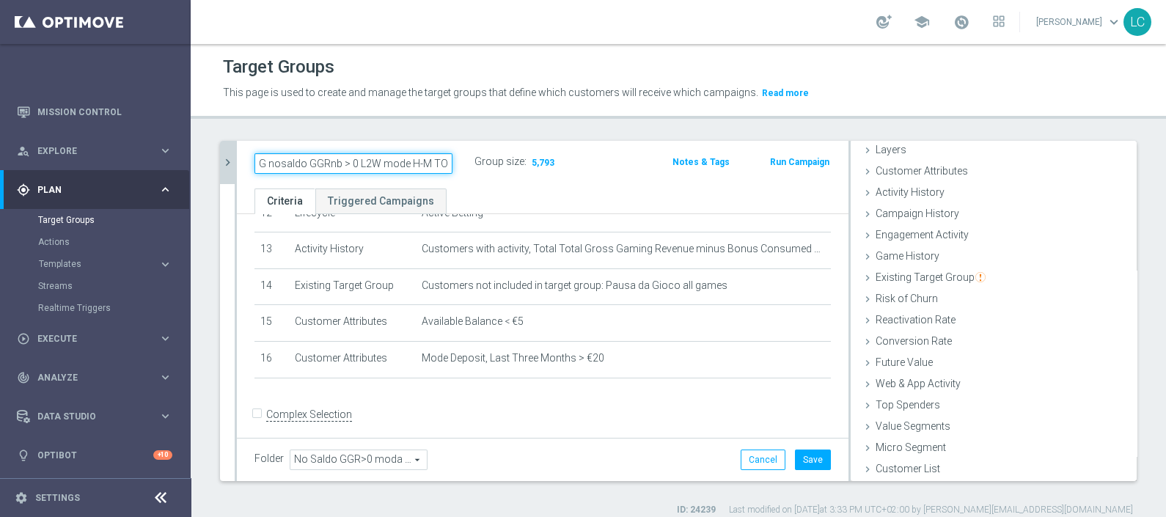
click at [433, 158] on input "Active BETTING nosaldo GGRnb > 0 L2W mode H-M TOP" at bounding box center [354, 163] width 198 height 21
type input "Active BETTING nosaldo GGRnb > 0 L2W mode H-M"
click at [229, 161] on icon "chevron_right" at bounding box center [228, 163] width 14 height 14
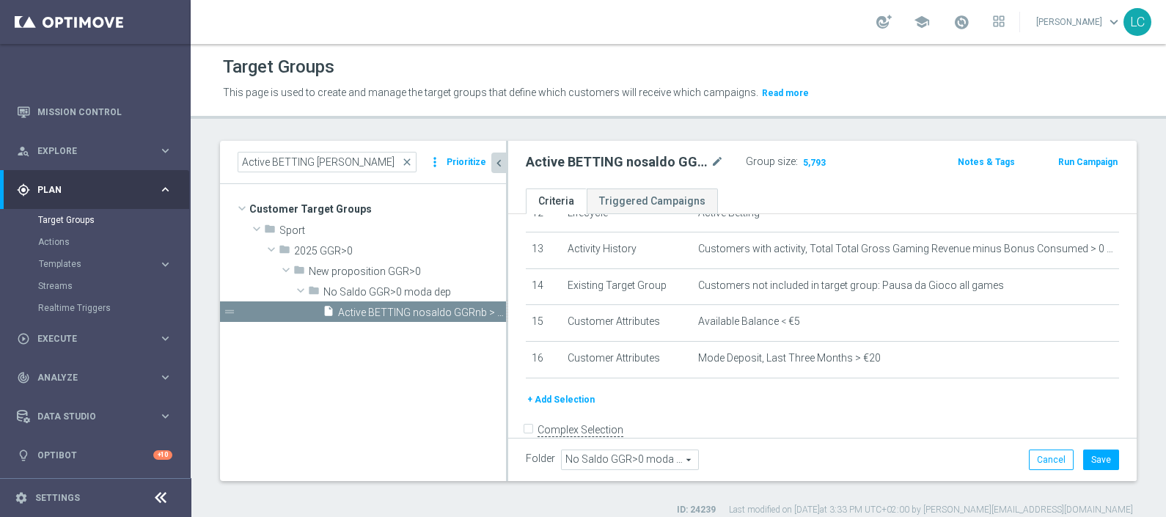
scroll to position [61, 0]
click at [412, 163] on span "close" at bounding box center [407, 162] width 12 height 12
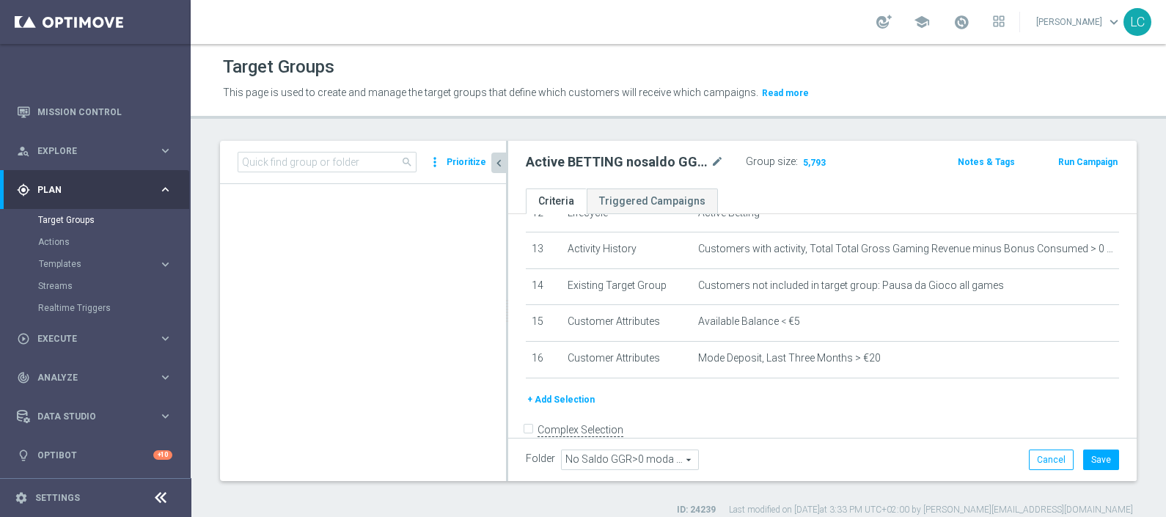
scroll to position [690, 0]
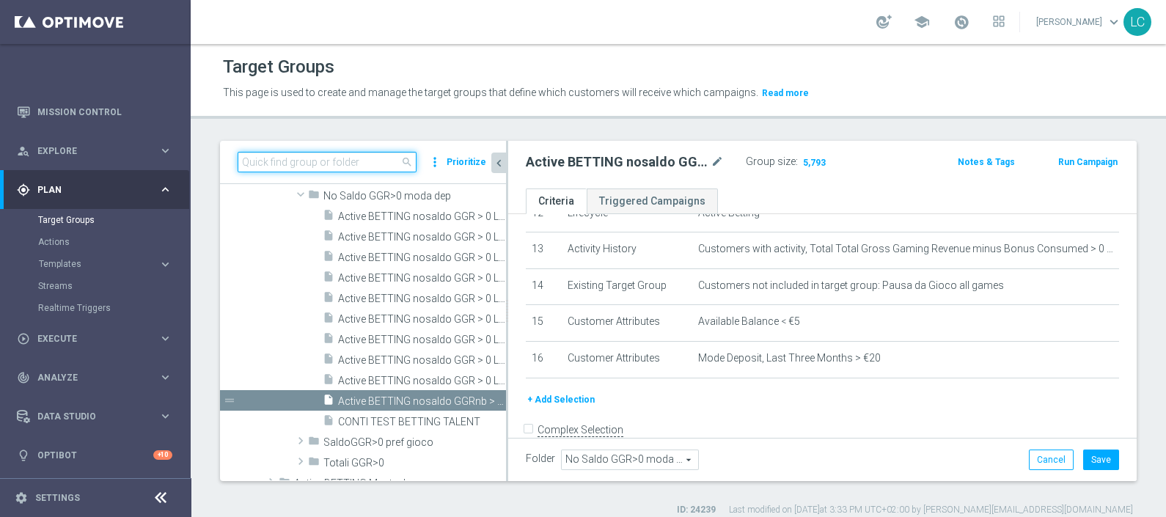
click at [357, 165] on input at bounding box center [327, 162] width 179 height 21
paste input "Active BETTING TOTALI nosaldo GGRnb > 50 LM Mode L"
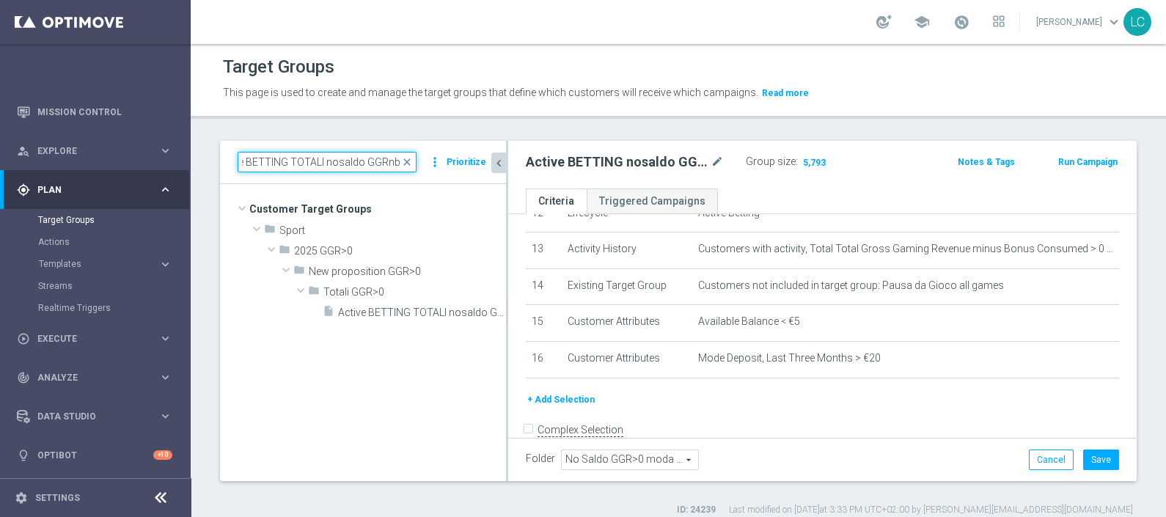
scroll to position [0, 24]
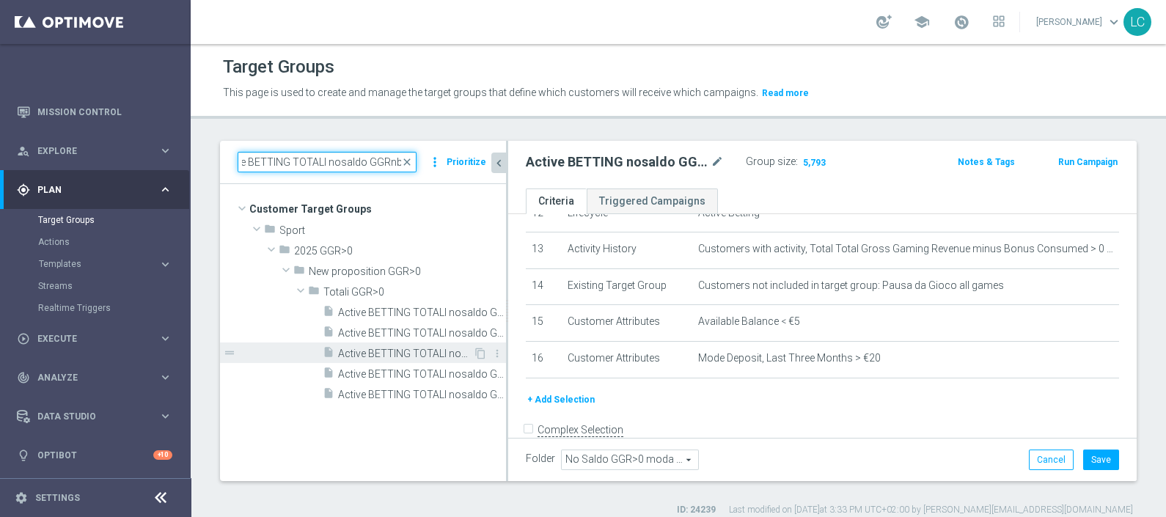
type input "Active BETTING TOTALI nosaldo GGRnb >"
click at [382, 351] on span "Active BETTING TOTALI nosaldo GGRnb > 50 L2W Mode L" at bounding box center [405, 354] width 135 height 12
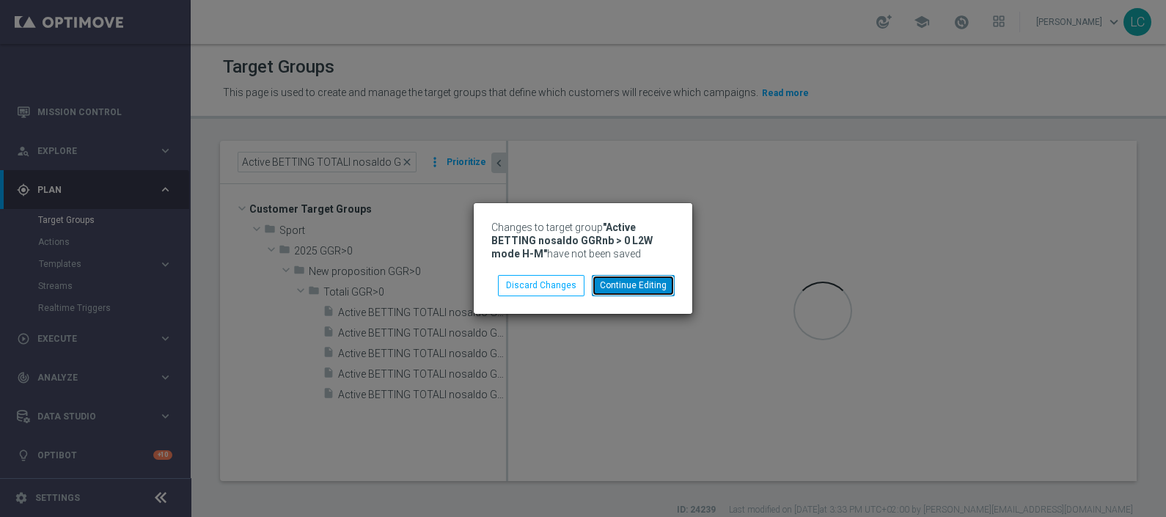
click at [620, 285] on button "Continue Editing" at bounding box center [633, 285] width 83 height 21
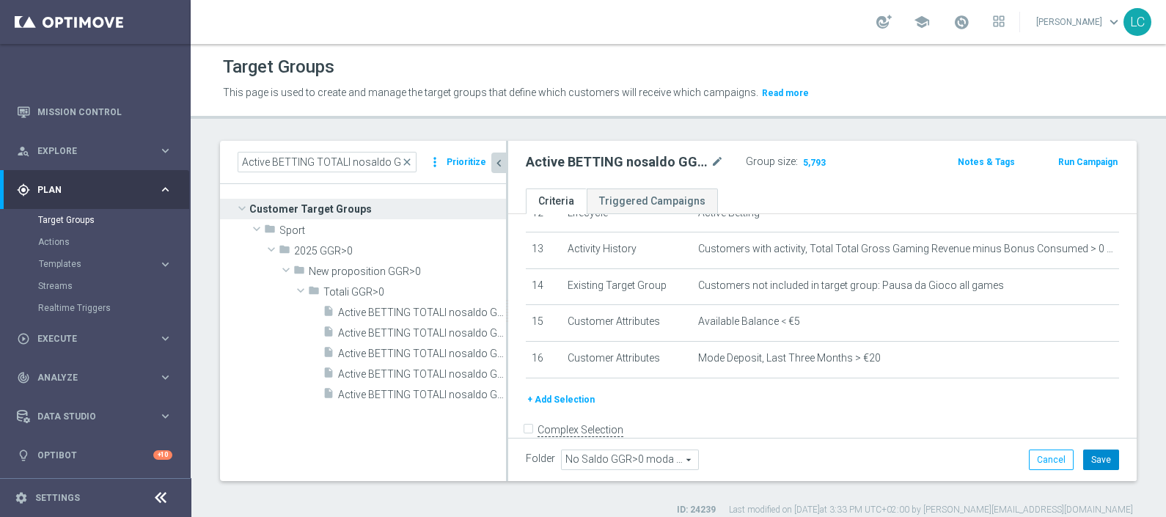
click at [1089, 455] on button "Save" at bounding box center [1101, 460] width 36 height 21
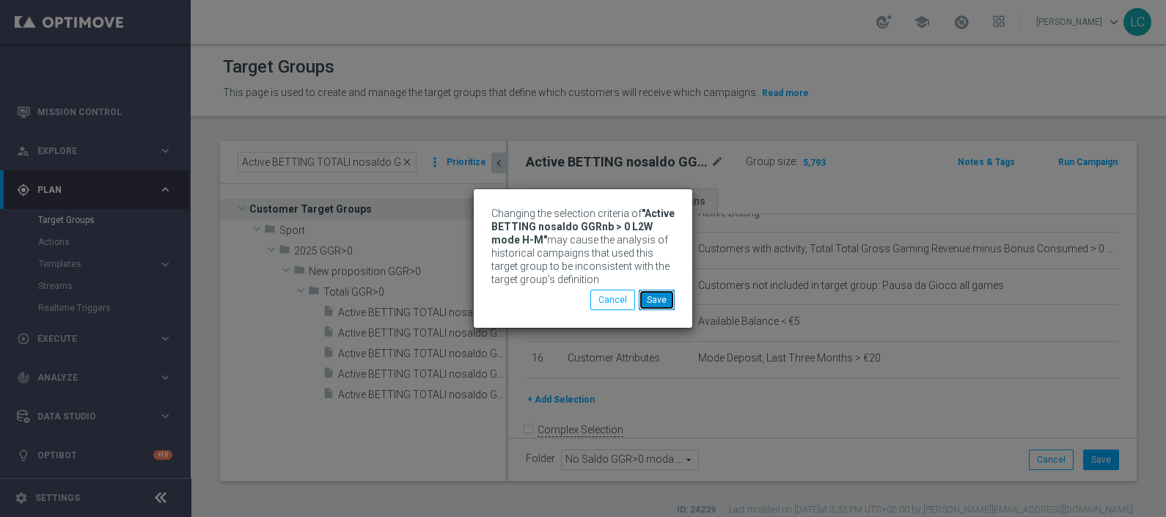
click at [651, 302] on button "Save" at bounding box center [657, 300] width 36 height 21
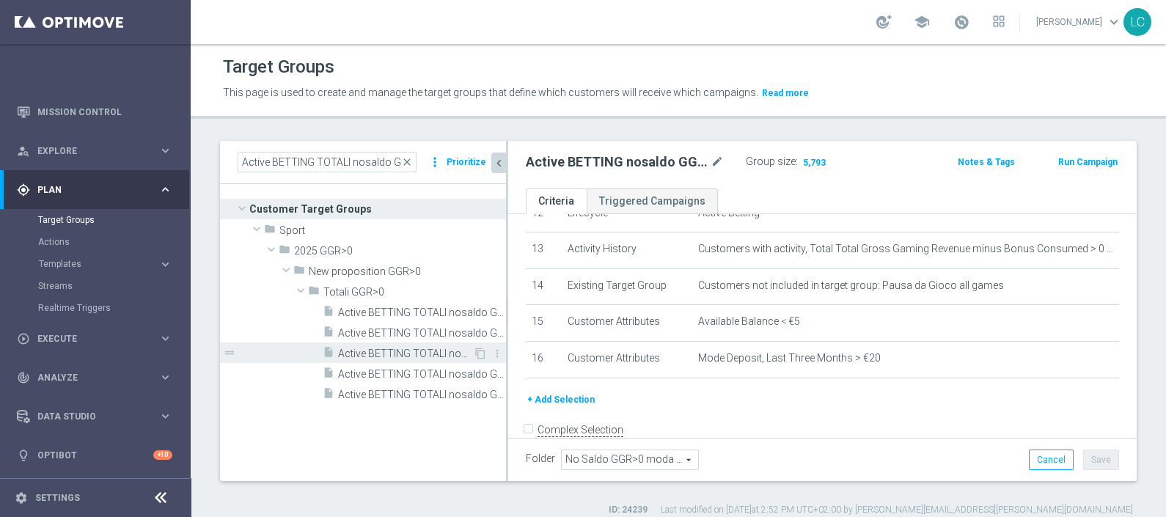
click at [428, 351] on span "Active BETTING TOTALI nosaldo GGRnb > 50 L2W Mode L" at bounding box center [405, 354] width 135 height 12
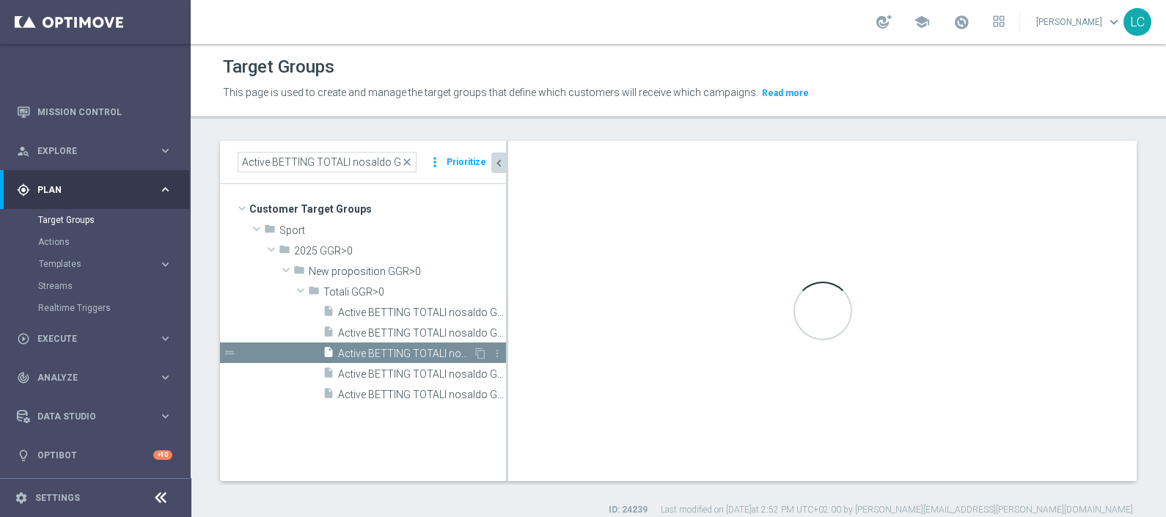
click at [428, 351] on span "Active BETTING TOTALI nosaldo GGRnb > 50 L2W Mode L" at bounding box center [405, 354] width 135 height 12
type input "Totali GGR>0"
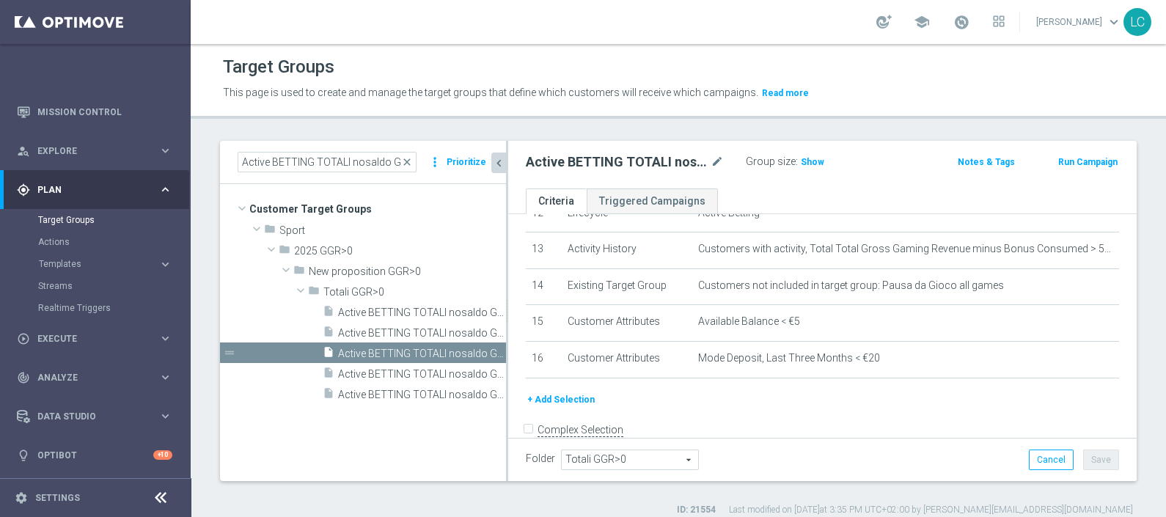
click at [785, 205] on ul "Criteria Triggered Campaigns" at bounding box center [822, 202] width 629 height 26
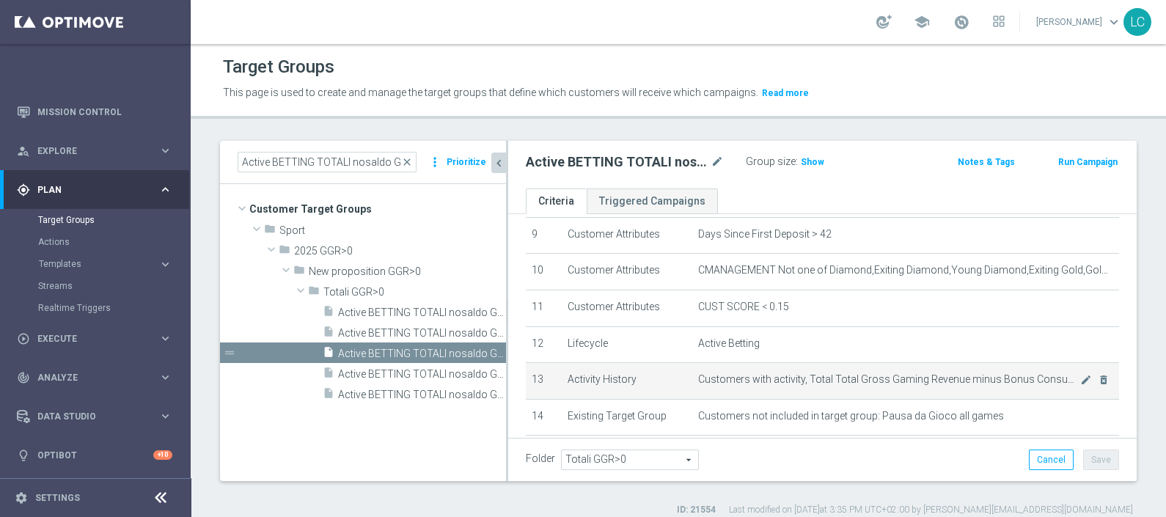
scroll to position [340, 0]
click at [1080, 374] on icon "mode_edit" at bounding box center [1086, 379] width 12 height 12
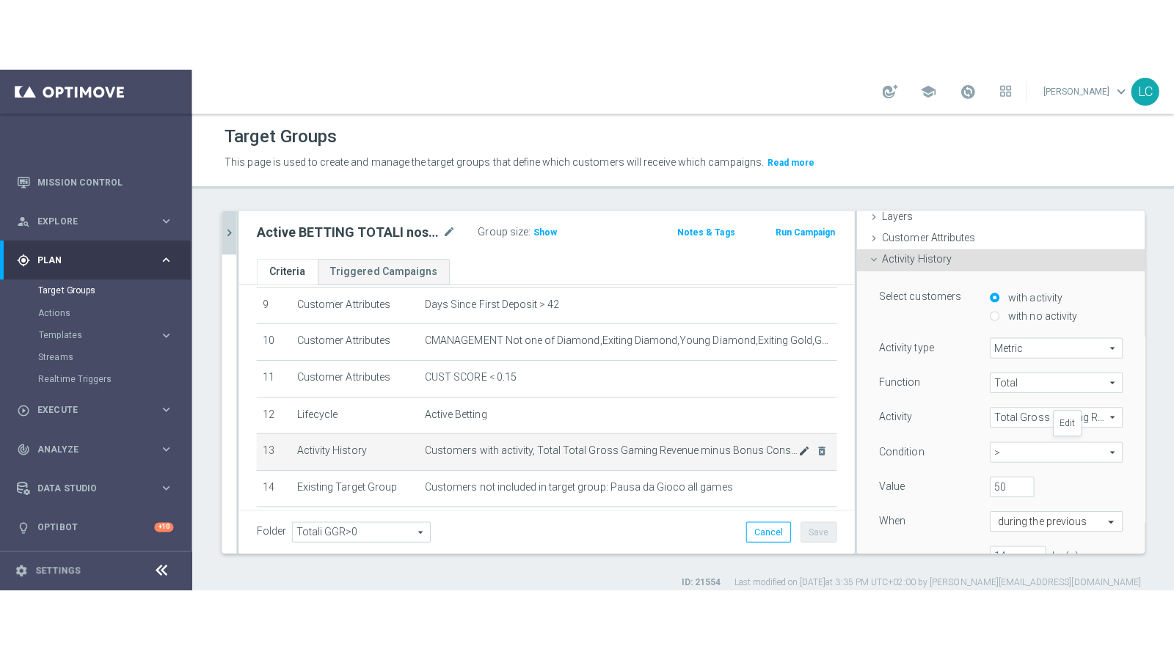
scroll to position [57, 0]
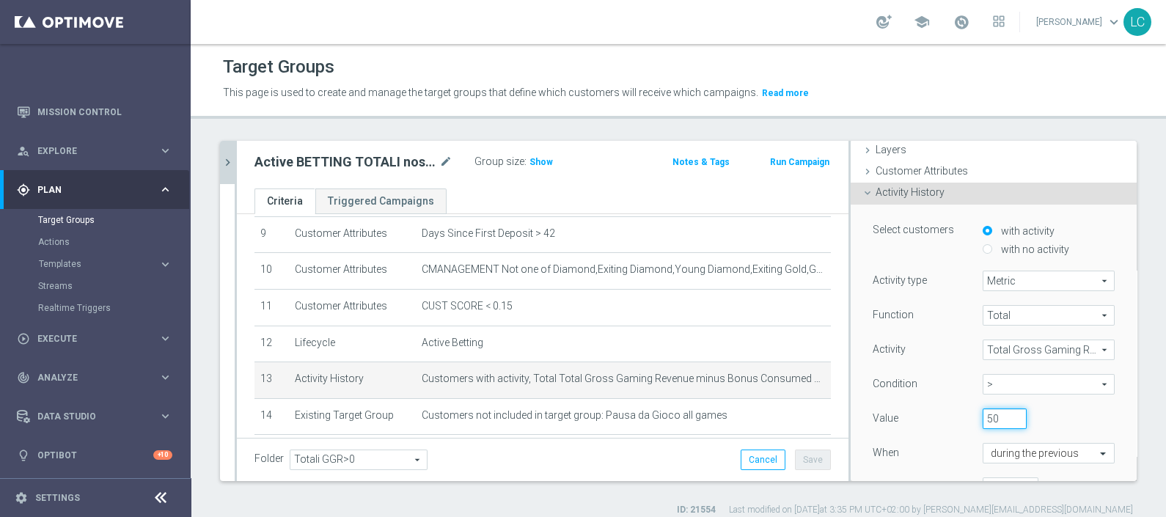
drag, startPoint x: 980, startPoint y: 418, endPoint x: 928, endPoint y: 434, distance: 54.5
click at [928, 434] on div "Function Total Total arrow_drop_down search Activity Total Gross Gaming Revenue…" at bounding box center [994, 407] width 242 height 205
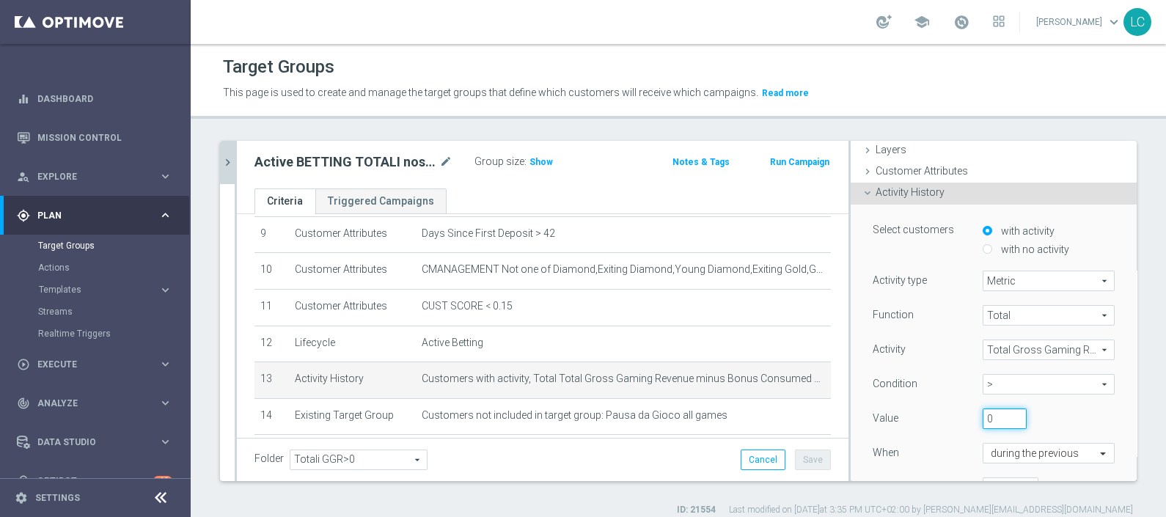
scroll to position [197, 0]
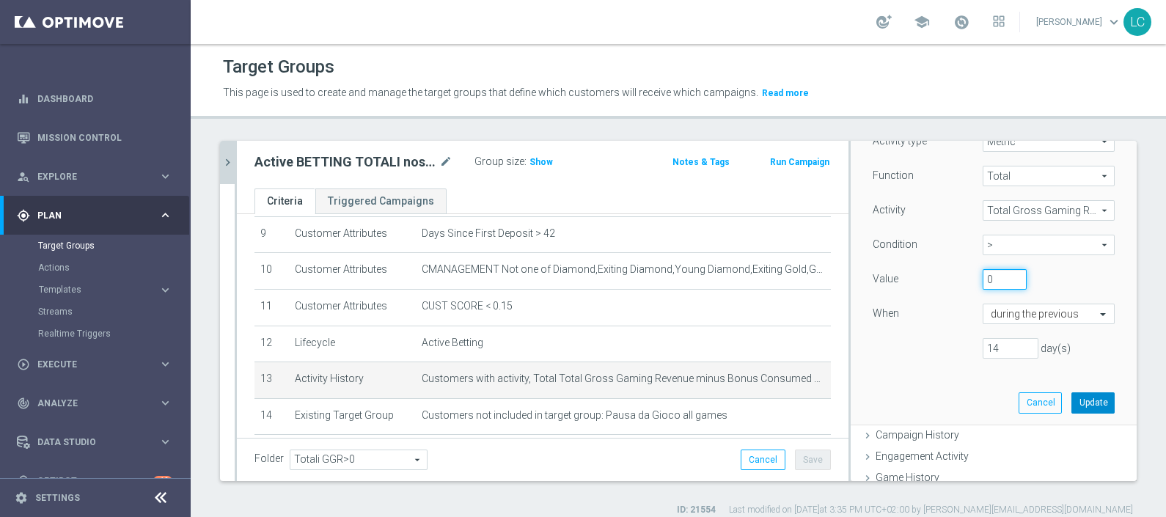
type input "0"
click at [1072, 403] on button "Update" at bounding box center [1093, 402] width 43 height 21
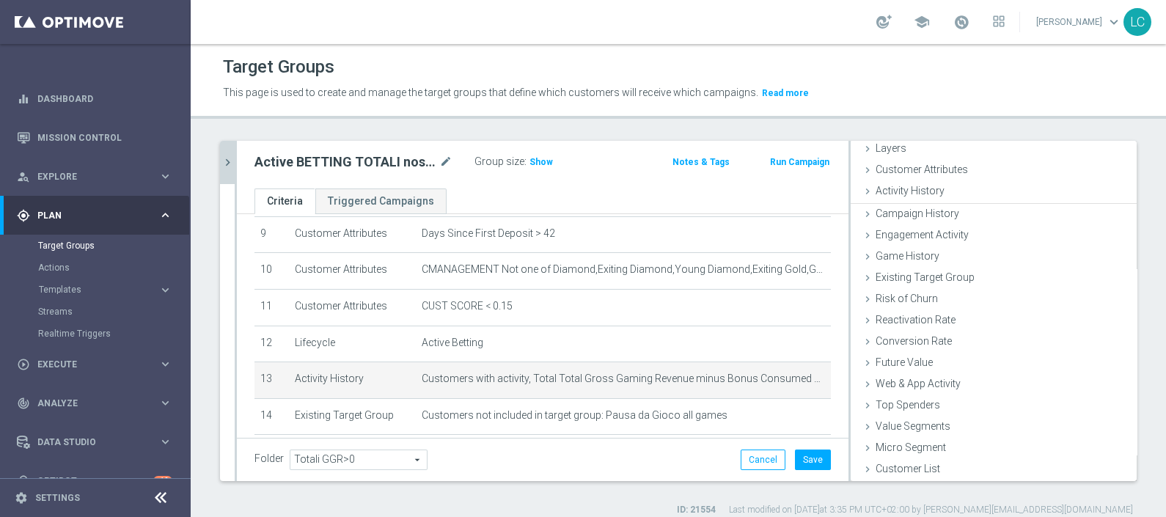
scroll to position [57, 0]
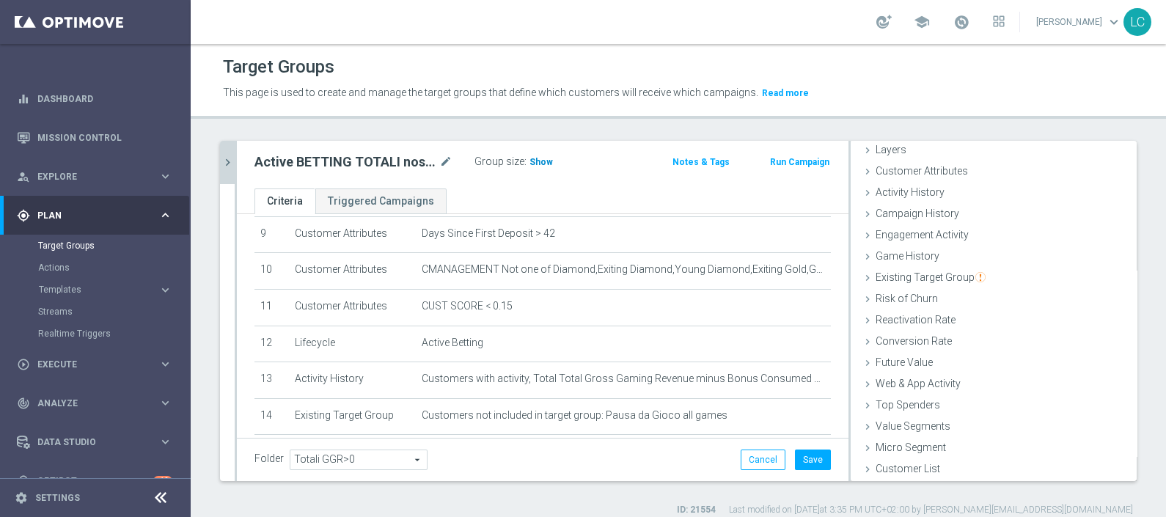
click at [535, 163] on span "Show" at bounding box center [541, 162] width 23 height 10
click at [445, 162] on icon "mode_edit" at bounding box center [445, 162] width 13 height 18
click at [385, 161] on input "Active BETTING TOTALI nosaldo GGRnb > 50 L2W Mode L" at bounding box center [354, 163] width 198 height 21
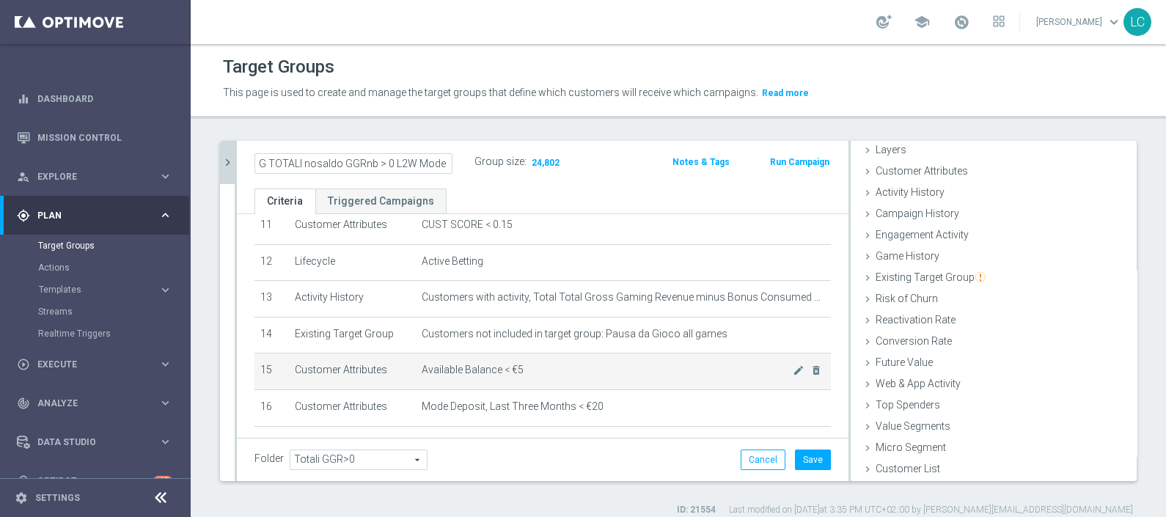
scroll to position [417, 0]
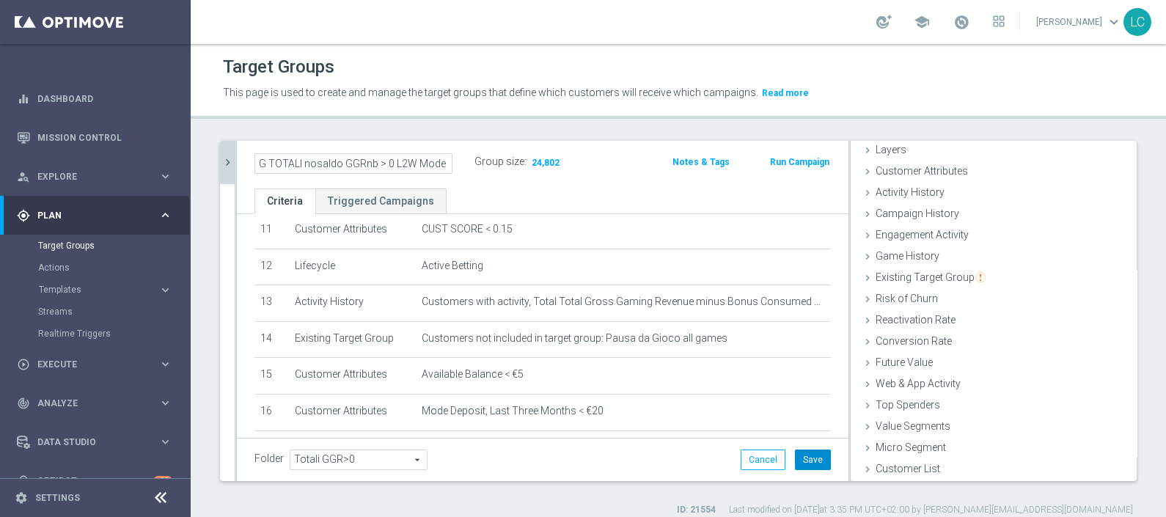
type input "Active BETTING TOTALI nosaldo GGRnb > 0 L2W Mode L"
click at [807, 467] on button "Save" at bounding box center [813, 460] width 36 height 21
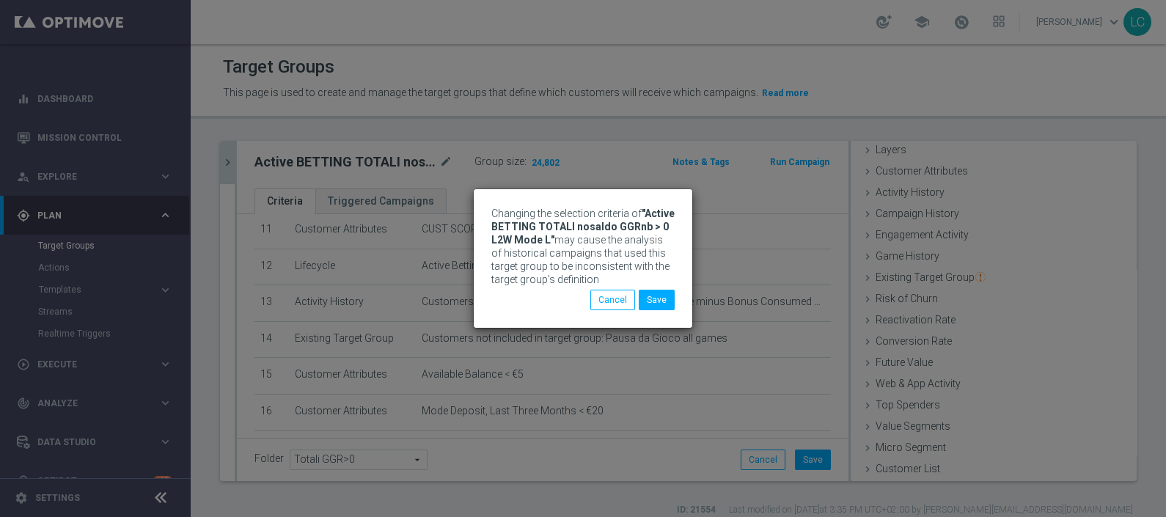
drag, startPoint x: 807, startPoint y: 467, endPoint x: 645, endPoint y: 467, distance: 161.4
click at [645, 467] on div "Changing the selection criteria of "Active BETTING TOTALI nosaldo GGRnb > 0 L2W…" at bounding box center [583, 258] width 1166 height 517
click at [660, 293] on button "Save" at bounding box center [657, 300] width 36 height 21
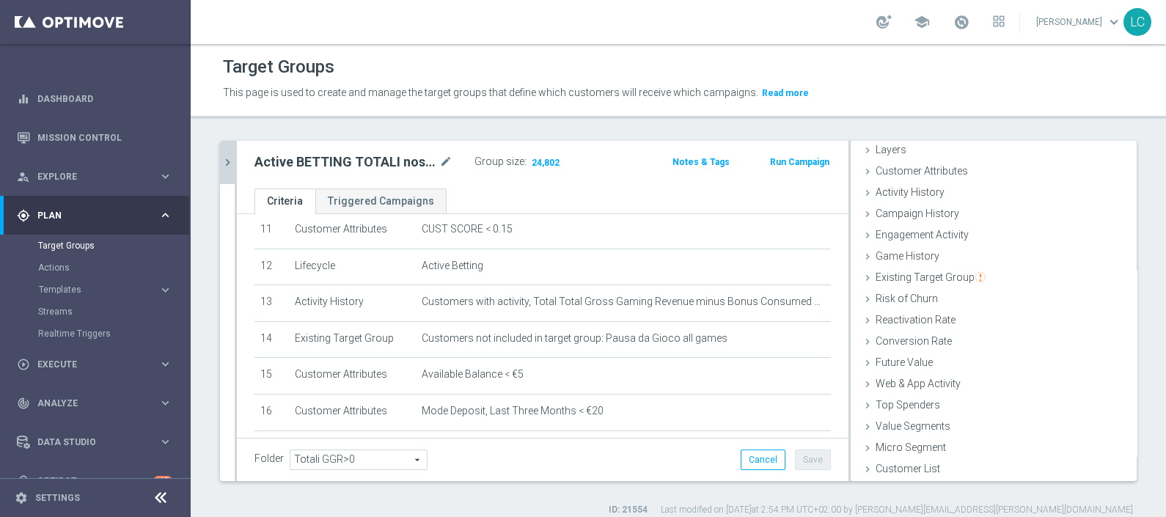
click at [231, 164] on icon "chevron_right" at bounding box center [228, 163] width 14 height 14
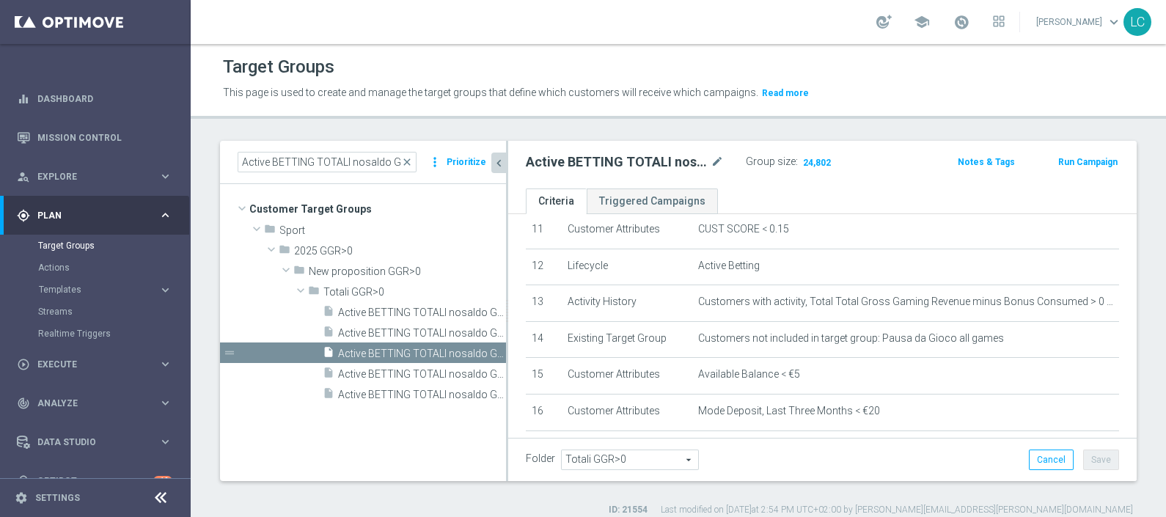
scroll to position [83, 0]
click at [301, 159] on input "Active BETTING TOTALI nosaldo GGRnb >" at bounding box center [327, 162] width 179 height 21
click at [406, 162] on span "close" at bounding box center [407, 162] width 12 height 12
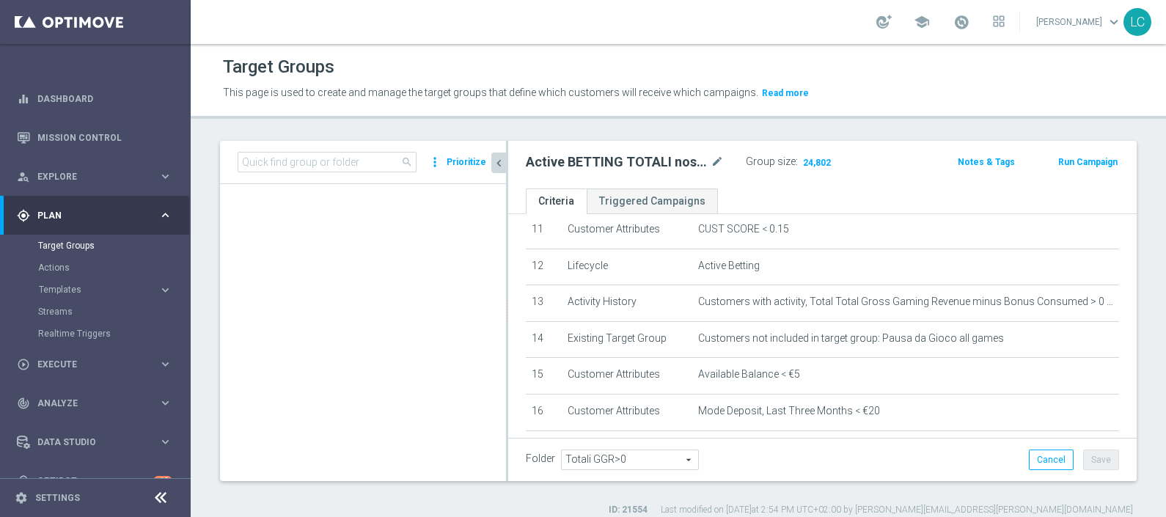
scroll to position [1034, 0]
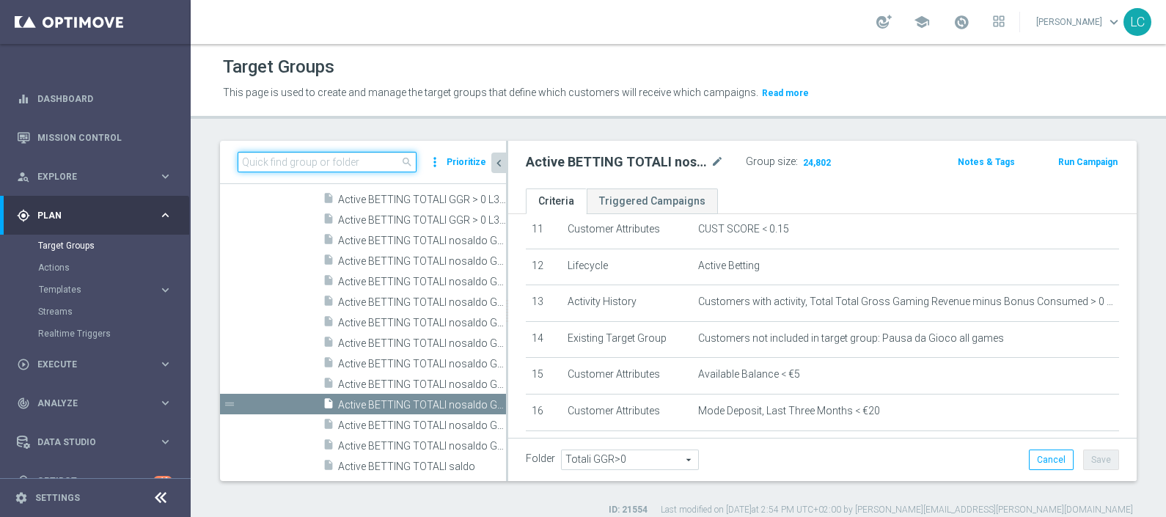
click at [337, 169] on input at bounding box center [327, 162] width 179 height 21
paste input "Active BETTING nosaldo GGR <= 0 WITHDRAWAL>0L2W"
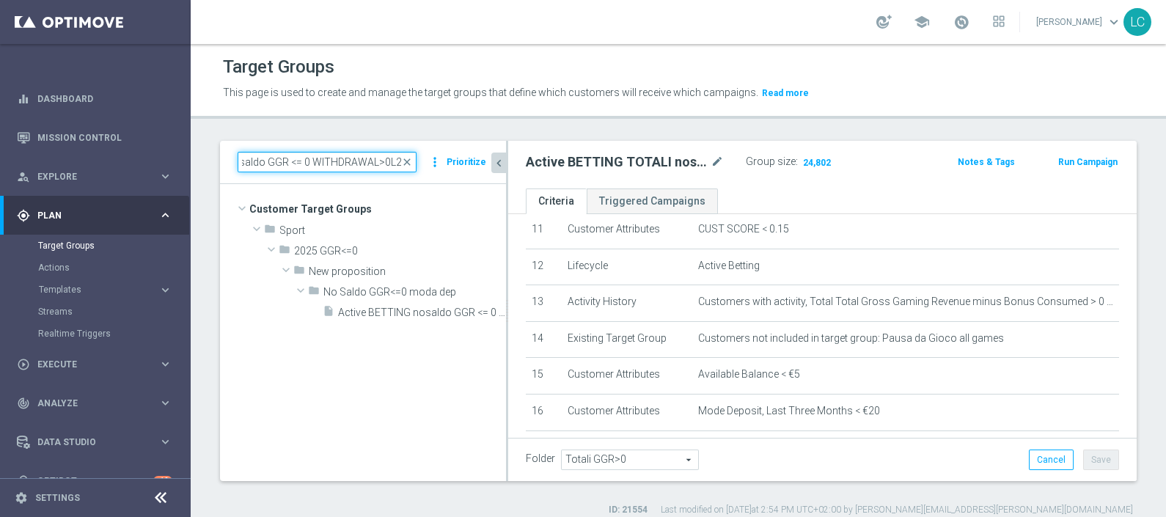
scroll to position [0, 0]
type input "Active BETTING nosaldo GGR <= 0 WITHDRAWAL>0L2W"
click at [356, 130] on div "Target Groups This page is used to create and manage the target groups that def…" at bounding box center [679, 280] width 976 height 473
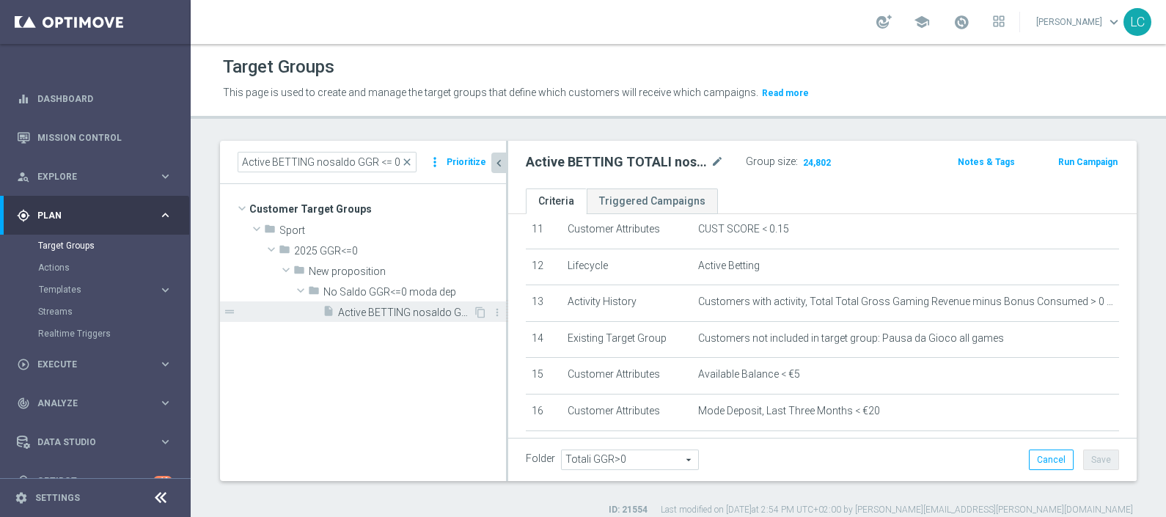
click at [429, 312] on span "Active BETTING nosaldo GGR <= 0 WITHDRAWAL>0L2W" at bounding box center [405, 313] width 135 height 12
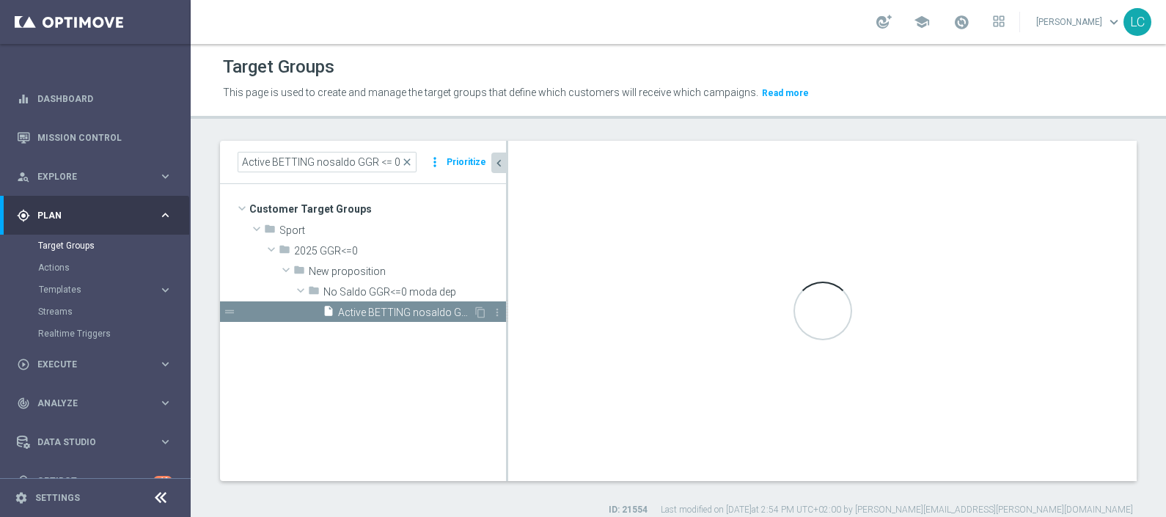
type input "No Saldo GGR<=0 moda dep"
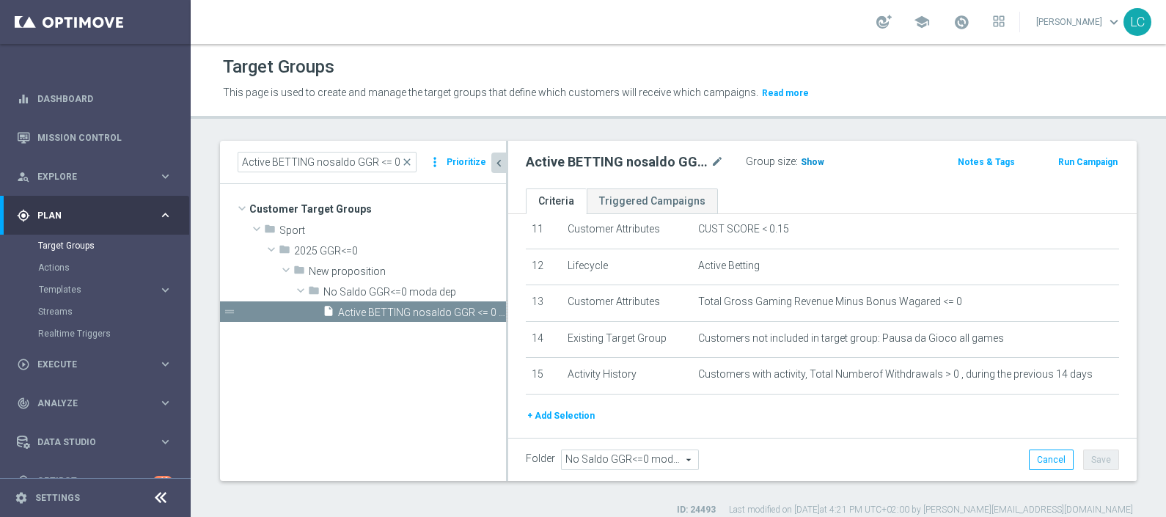
click at [807, 161] on span "Show" at bounding box center [812, 162] width 23 height 10
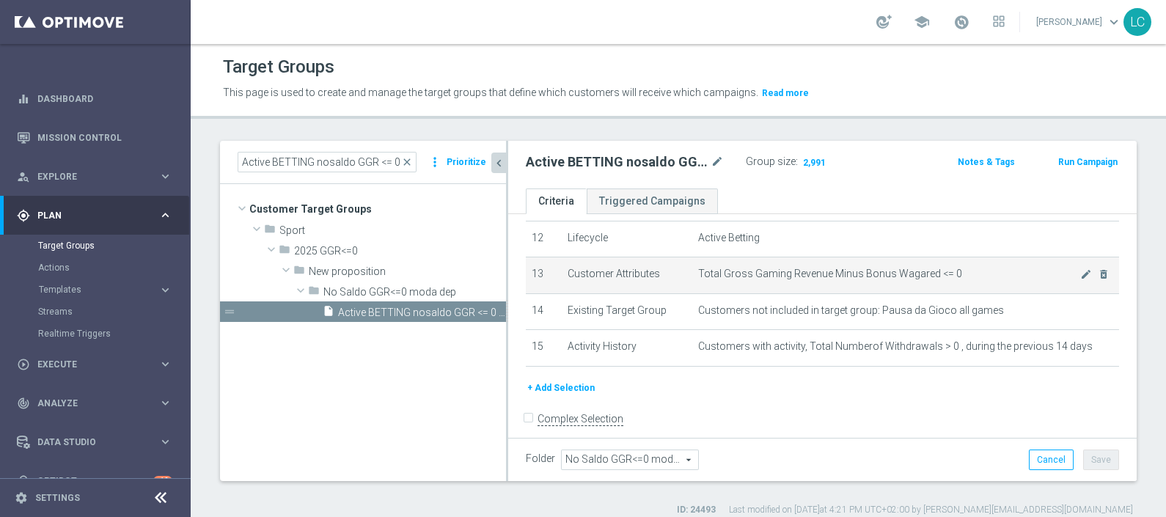
scroll to position [450, 0]
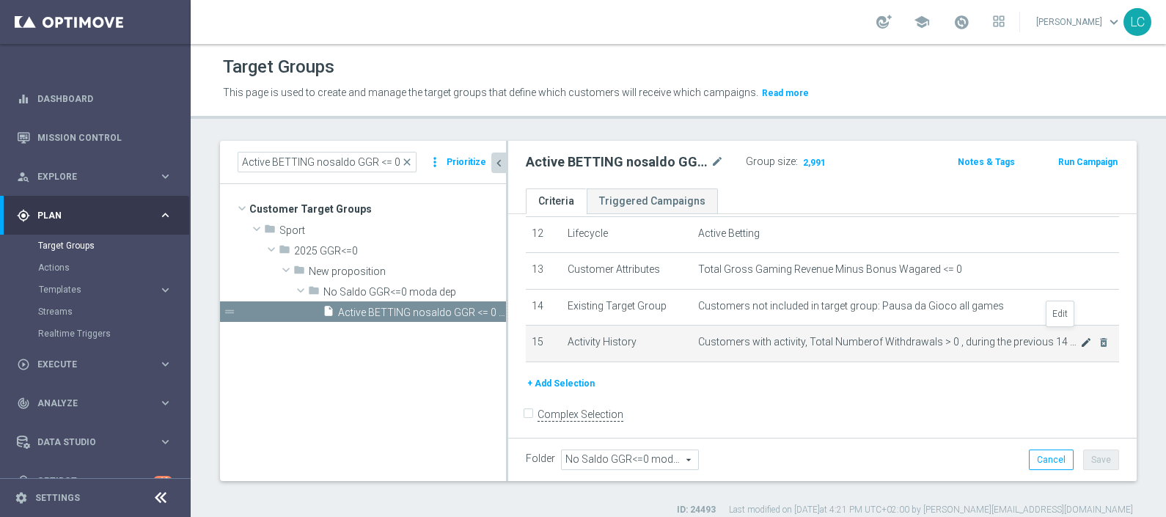
click at [1080, 337] on icon "mode_edit" at bounding box center [1086, 343] width 12 height 12
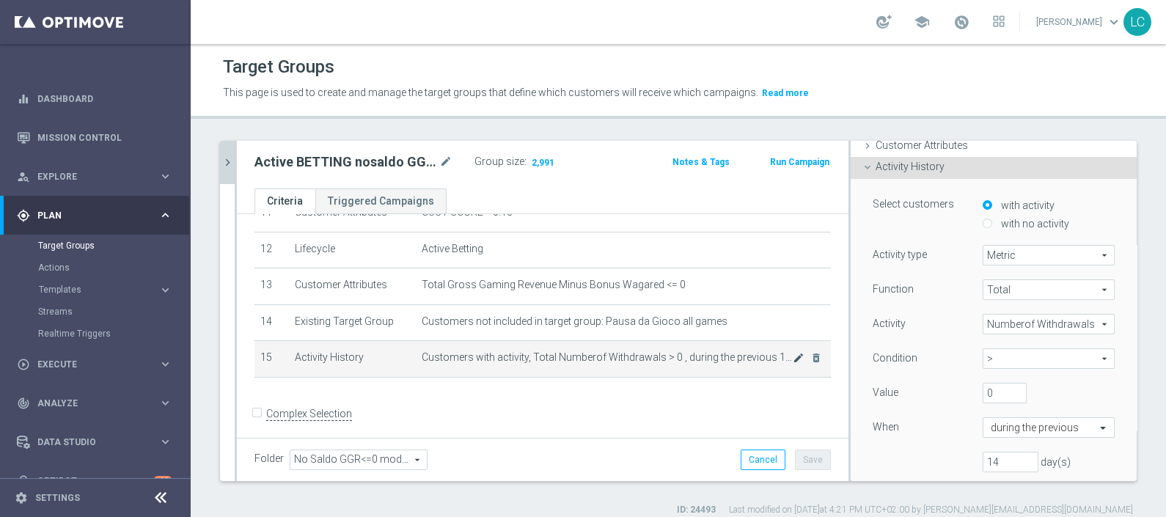
scroll to position [106, 0]
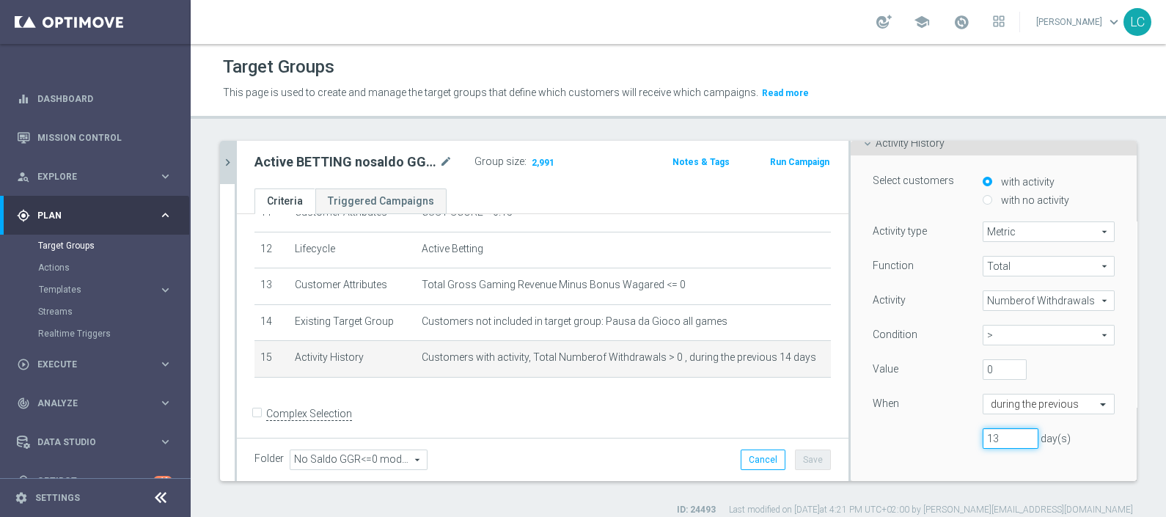
click at [1009, 438] on input "13" at bounding box center [1011, 438] width 56 height 21
click at [1009, 438] on input "12" at bounding box center [1011, 438] width 56 height 21
click at [1009, 438] on input "11" at bounding box center [1011, 438] width 56 height 21
click at [1009, 438] on input "10" at bounding box center [1011, 438] width 56 height 21
click at [1009, 438] on input "9" at bounding box center [1011, 438] width 56 height 21
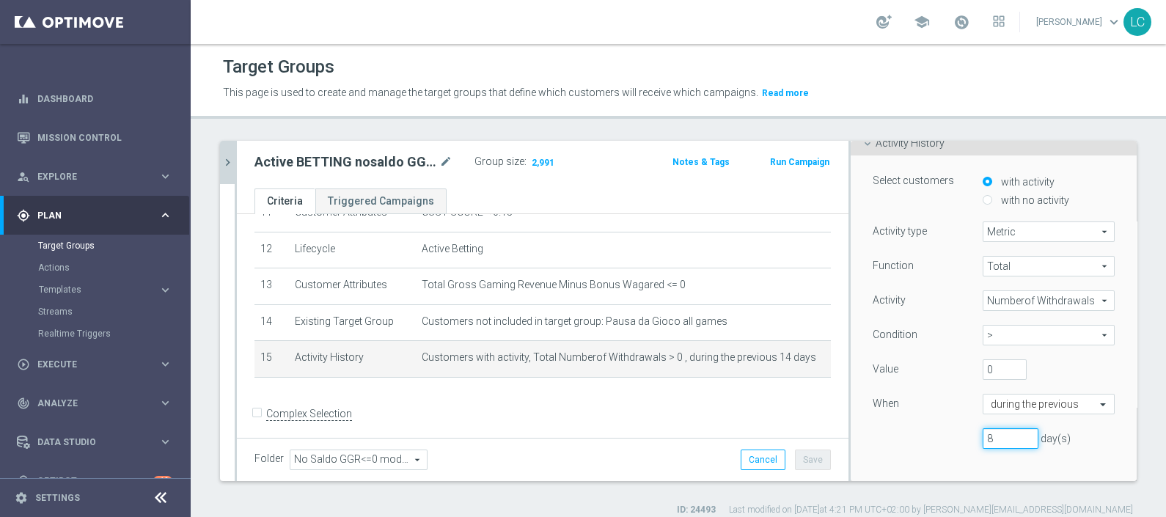
click at [1009, 438] on input "8" at bounding box center [1011, 438] width 56 height 21
click at [1009, 438] on input "7" at bounding box center [1011, 438] width 56 height 21
click at [1009, 438] on input "6" at bounding box center [1011, 438] width 56 height 21
type input "7"
click at [1008, 434] on input "7" at bounding box center [1011, 438] width 56 height 21
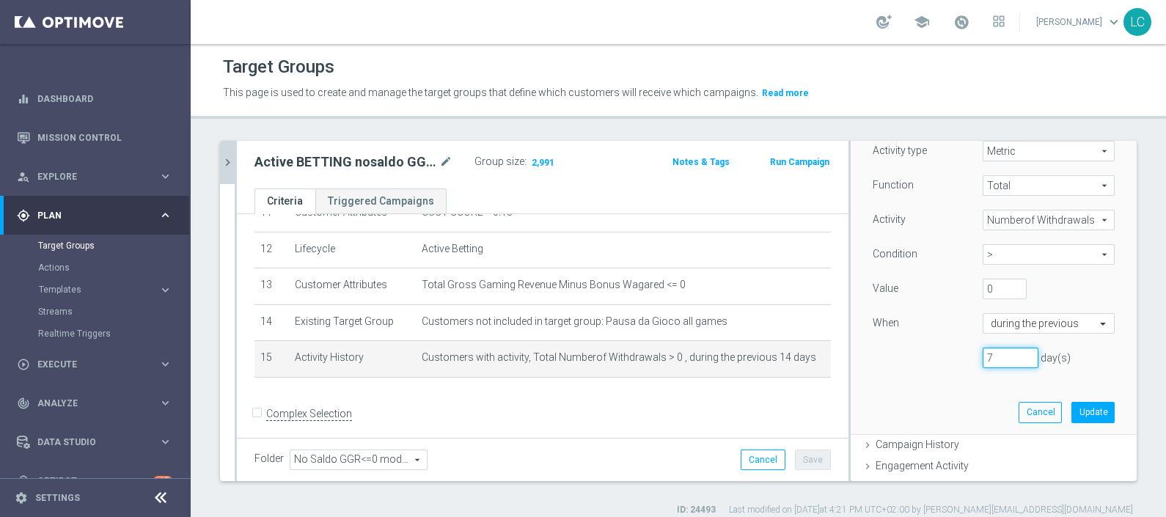
scroll to position [211, 0]
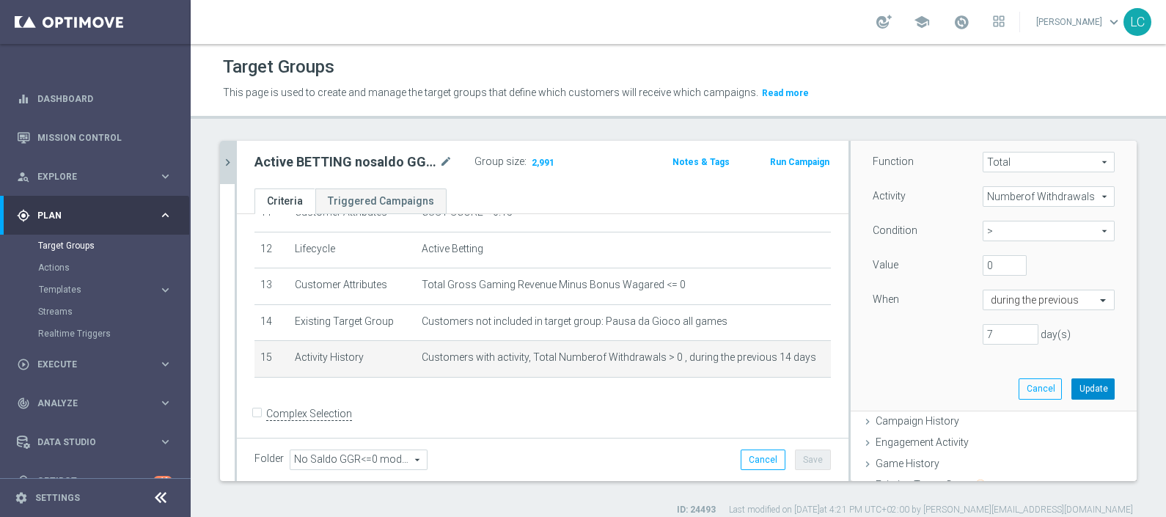
click at [1075, 385] on button "Update" at bounding box center [1093, 388] width 43 height 21
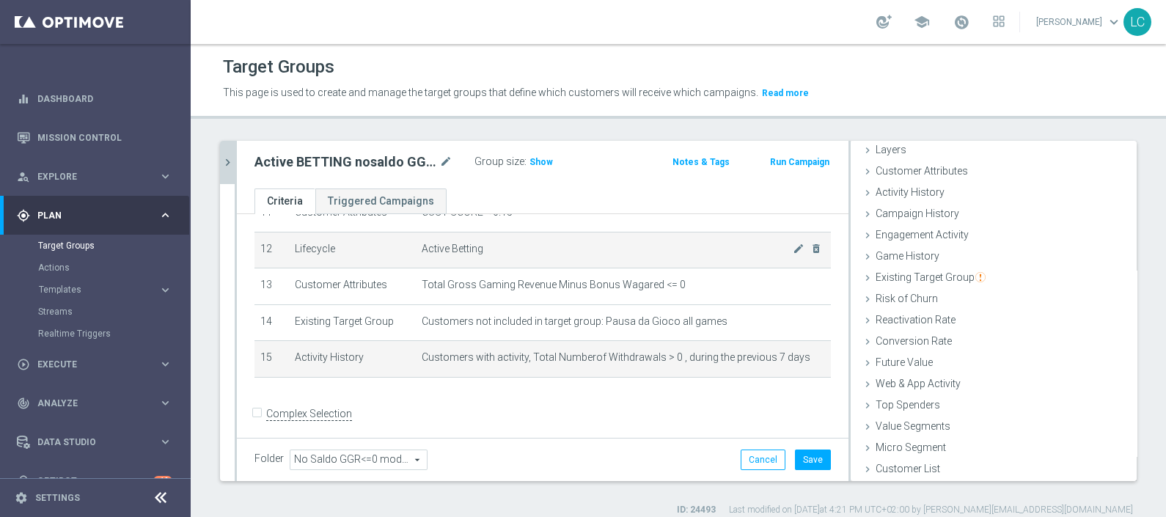
scroll to position [57, 0]
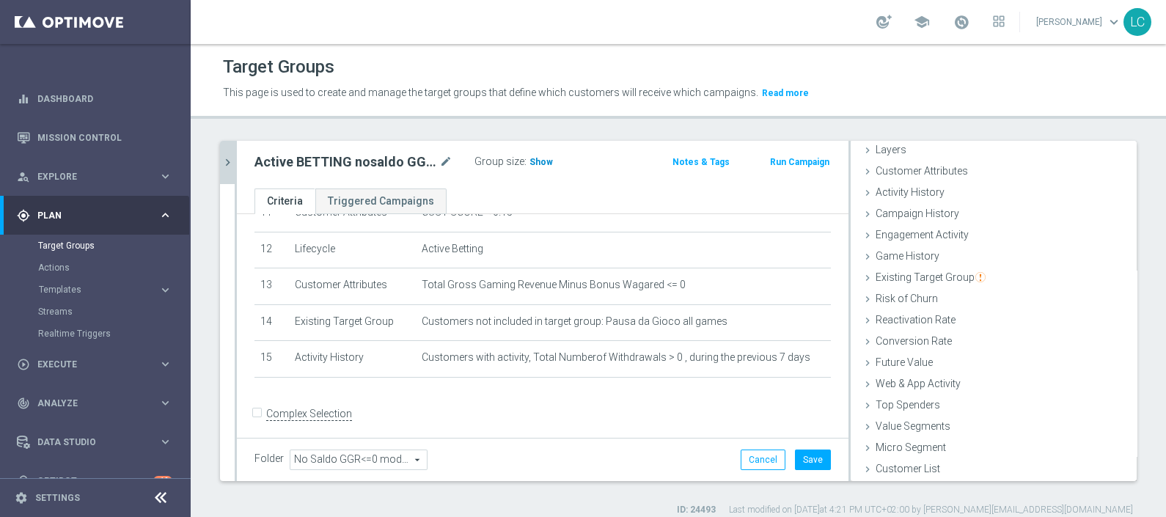
click at [543, 163] on span "Show" at bounding box center [541, 162] width 23 height 10
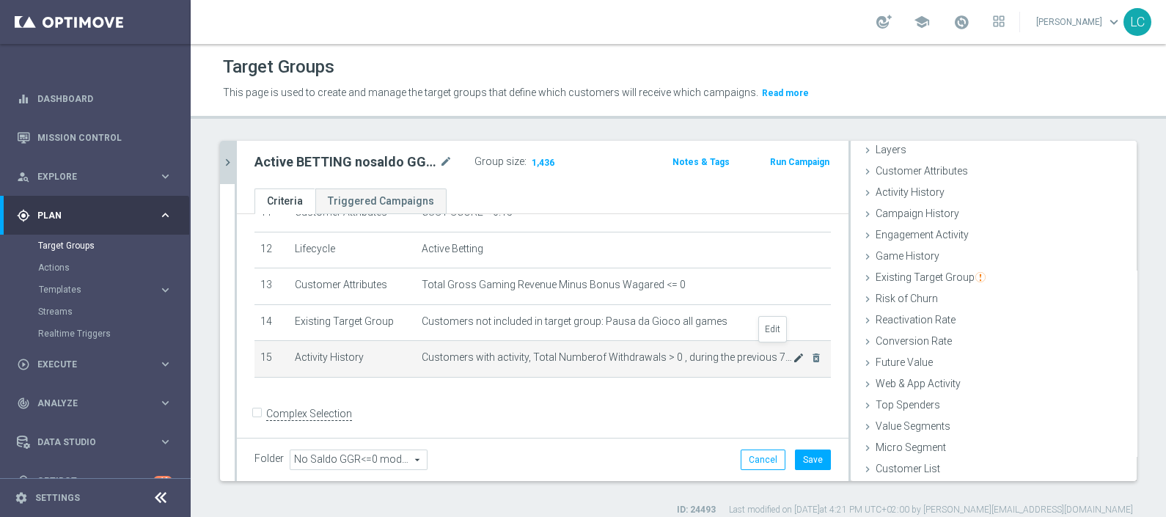
click at [793, 352] on icon "mode_edit" at bounding box center [799, 358] width 12 height 12
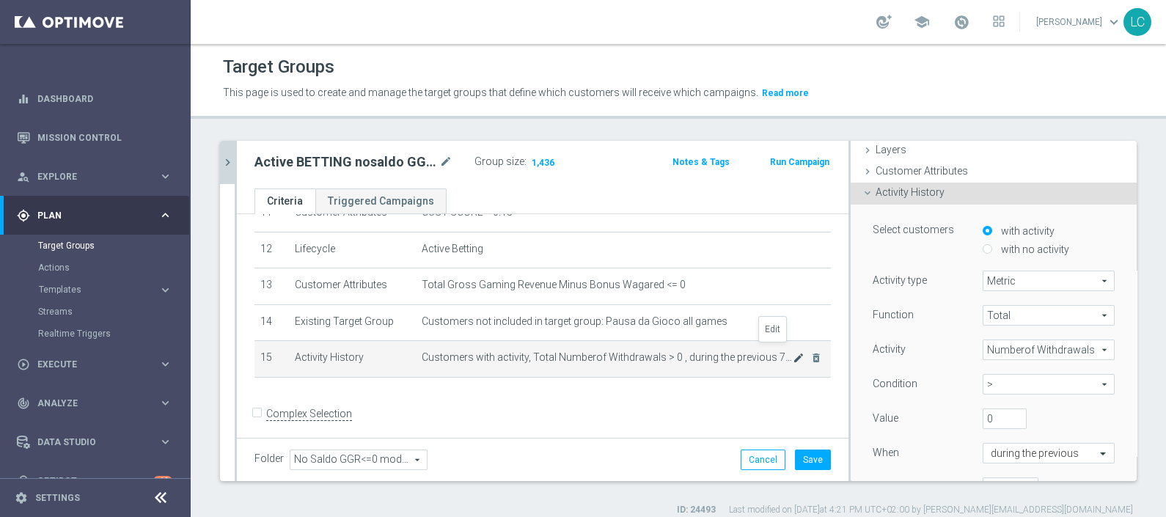
scroll to position [120, 0]
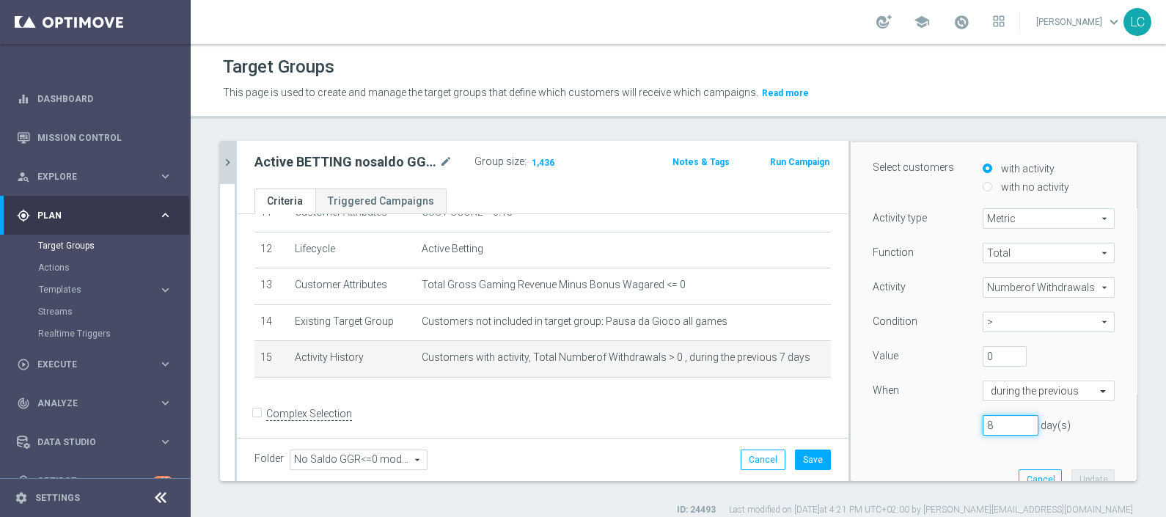
click at [1009, 420] on input "8" at bounding box center [1011, 425] width 56 height 21
click at [1009, 420] on input "9" at bounding box center [1011, 425] width 56 height 21
click at [1009, 420] on input "10" at bounding box center [1011, 425] width 56 height 21
click at [1009, 420] on input "11" at bounding box center [1011, 425] width 56 height 21
click at [1009, 420] on input "12" at bounding box center [1011, 425] width 56 height 21
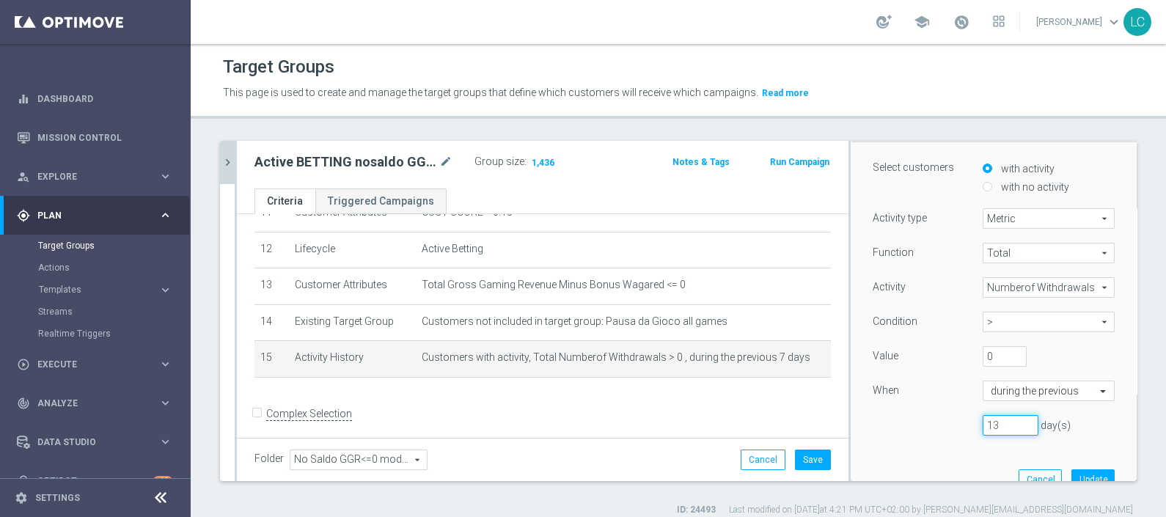
click at [1009, 420] on input "13" at bounding box center [1011, 425] width 56 height 21
type input "14"
click at [1009, 420] on input "14" at bounding box center [1011, 425] width 56 height 21
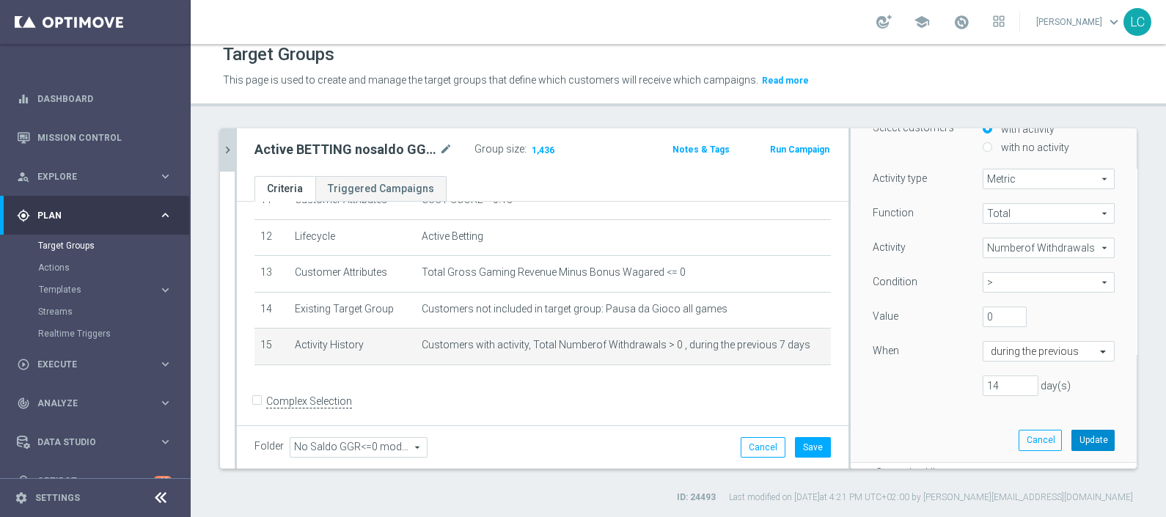
click at [1072, 431] on button "Update" at bounding box center [1093, 440] width 43 height 21
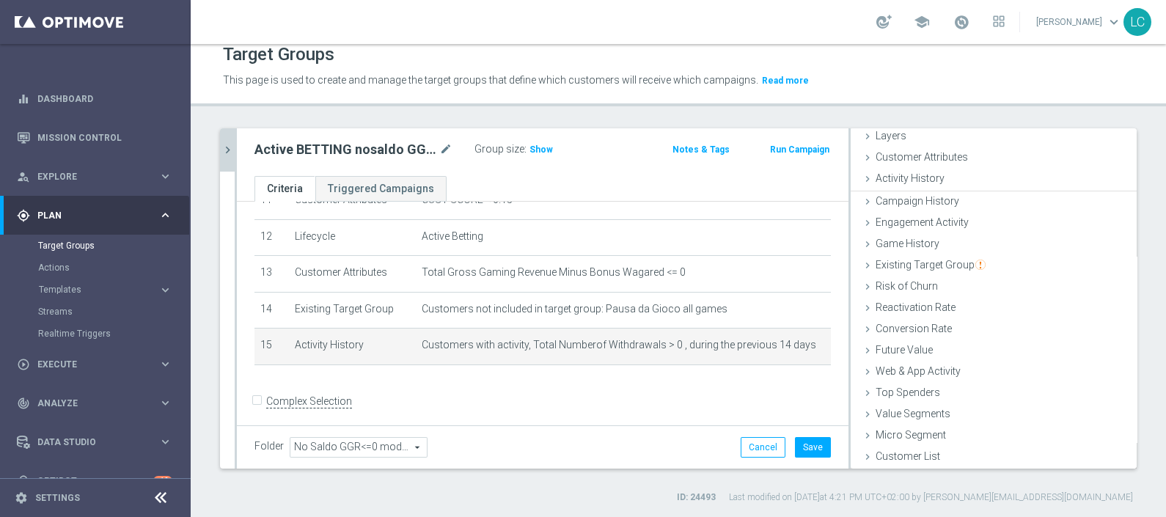
scroll to position [57, 0]
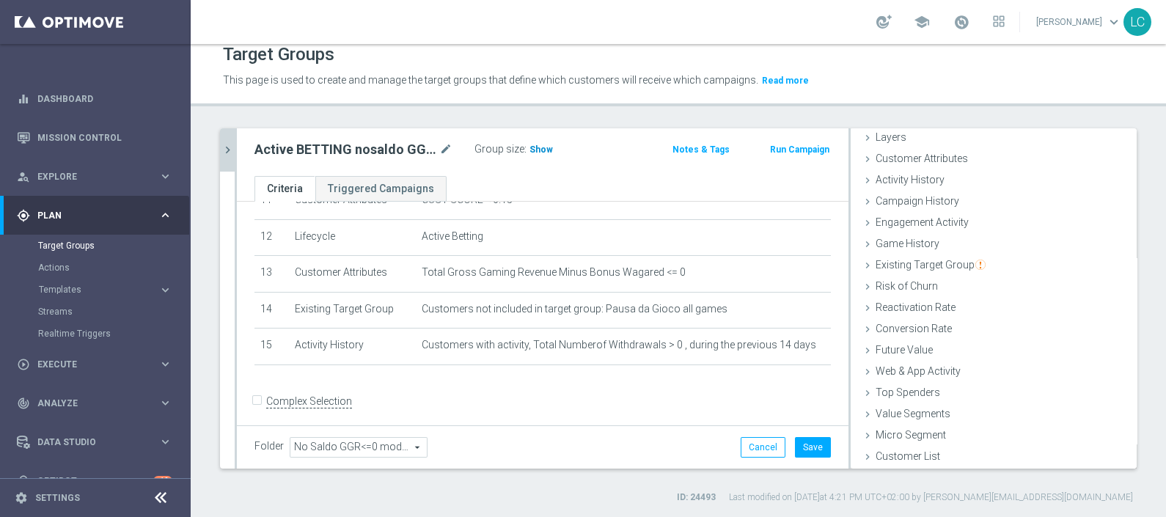
click at [535, 147] on span "Show" at bounding box center [541, 150] width 23 height 10
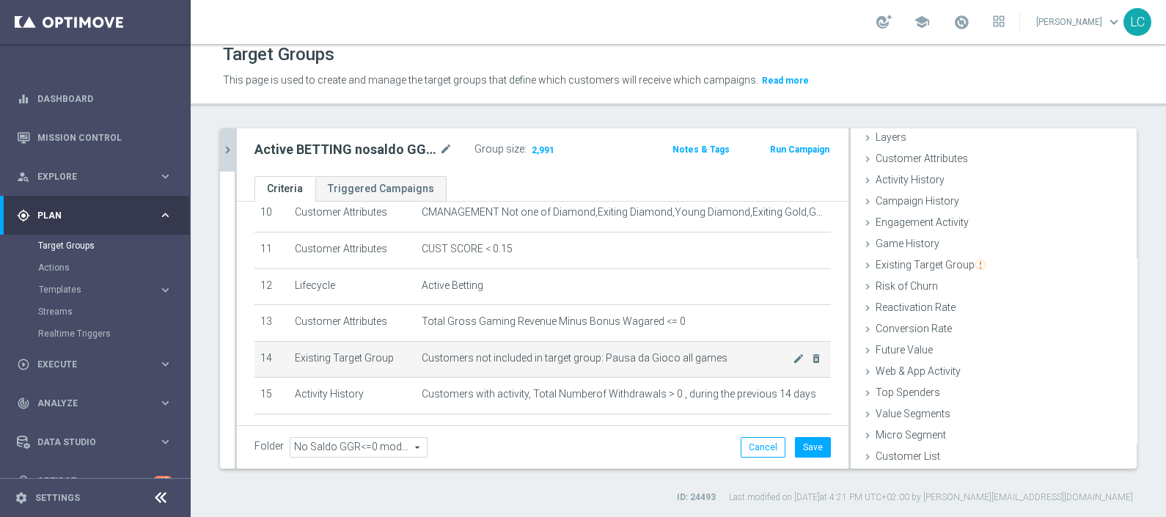
scroll to position [434, 0]
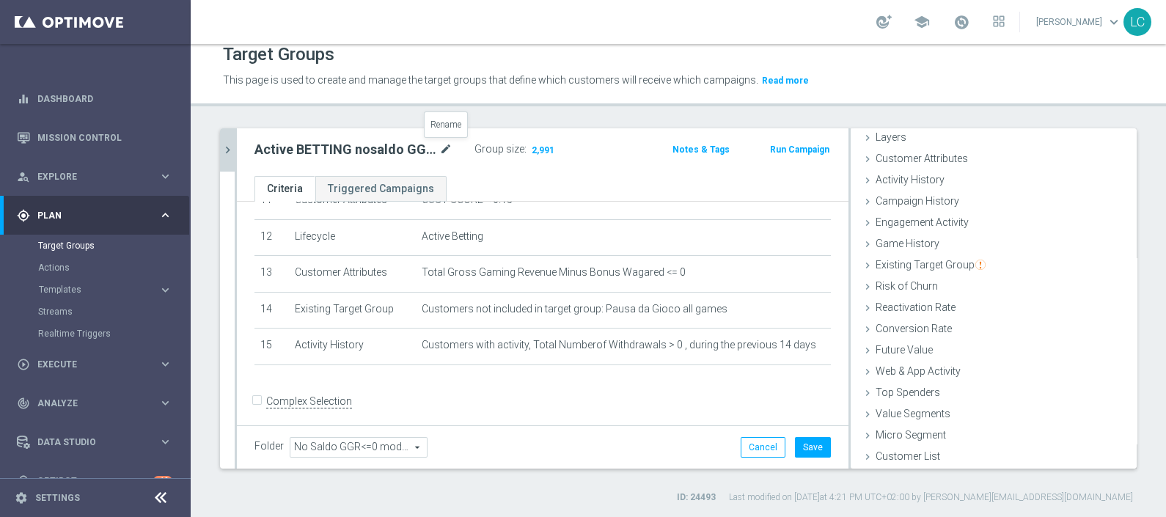
click at [445, 146] on icon "mode_edit" at bounding box center [445, 150] width 13 height 18
click at [440, 143] on icon "mode_edit" at bounding box center [445, 150] width 13 height 18
type input "Active BETTING nosaldo TOTALI GGR <= 0 WITHDRAWAL>0L2W"
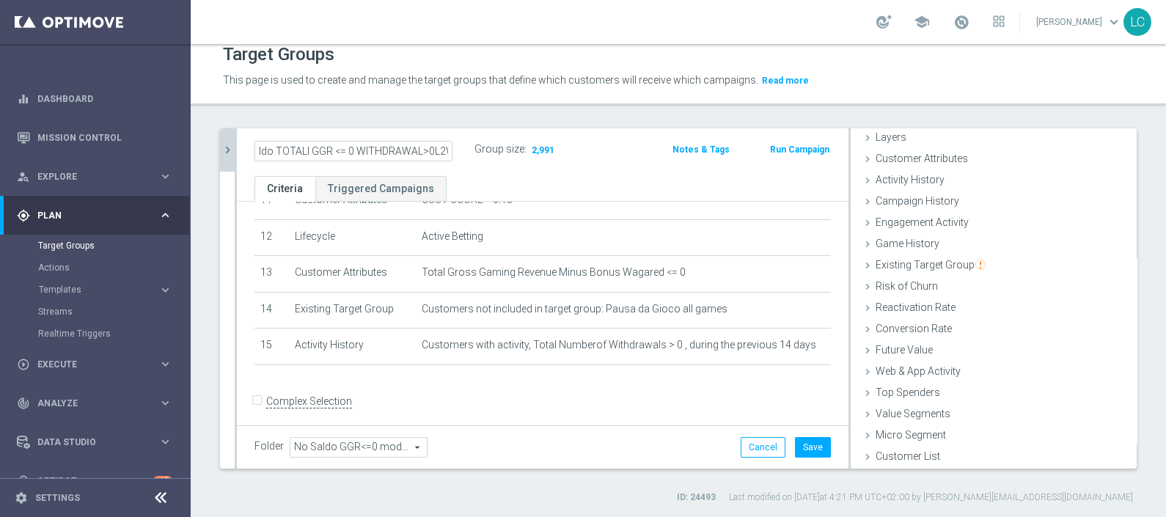
scroll to position [0, 0]
click at [523, 107] on div "Target Groups This page is used to create and manage the target groups that def…" at bounding box center [679, 280] width 976 height 473
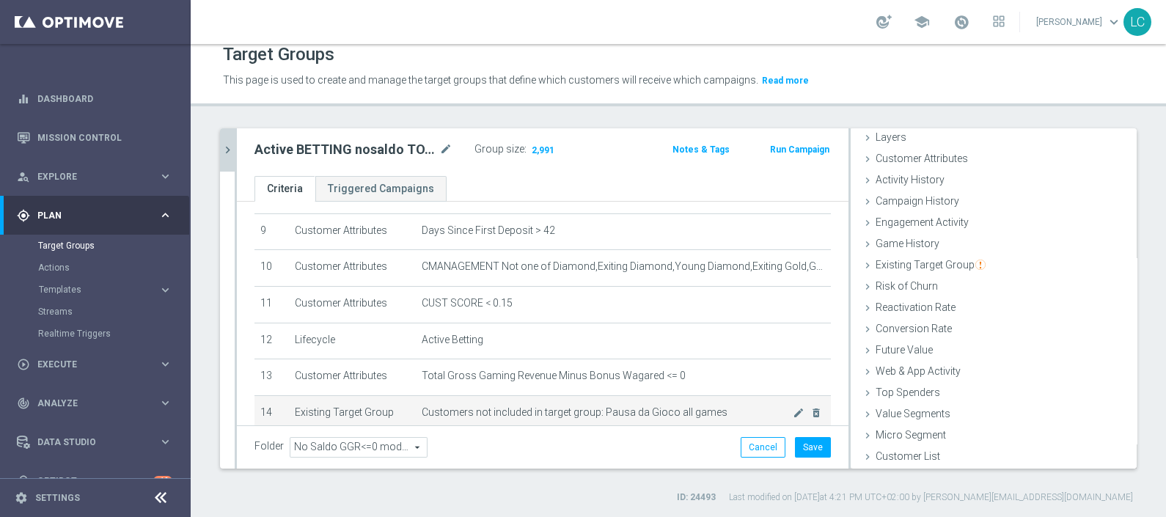
scroll to position [321, 0]
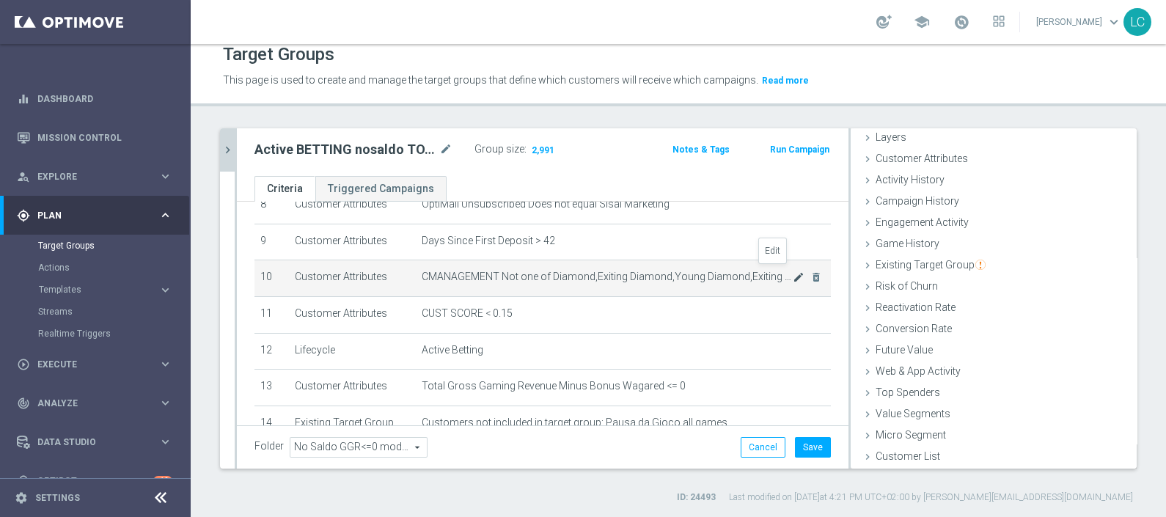
click at [793, 273] on icon "mode_edit" at bounding box center [799, 277] width 12 height 12
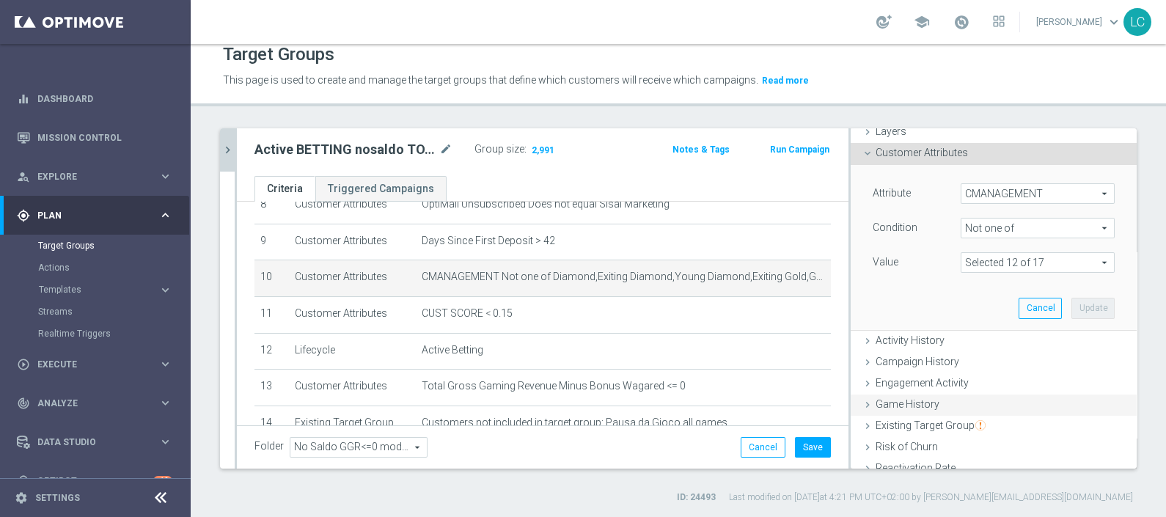
scroll to position [62, 0]
click at [990, 255] on span at bounding box center [1038, 263] width 153 height 19
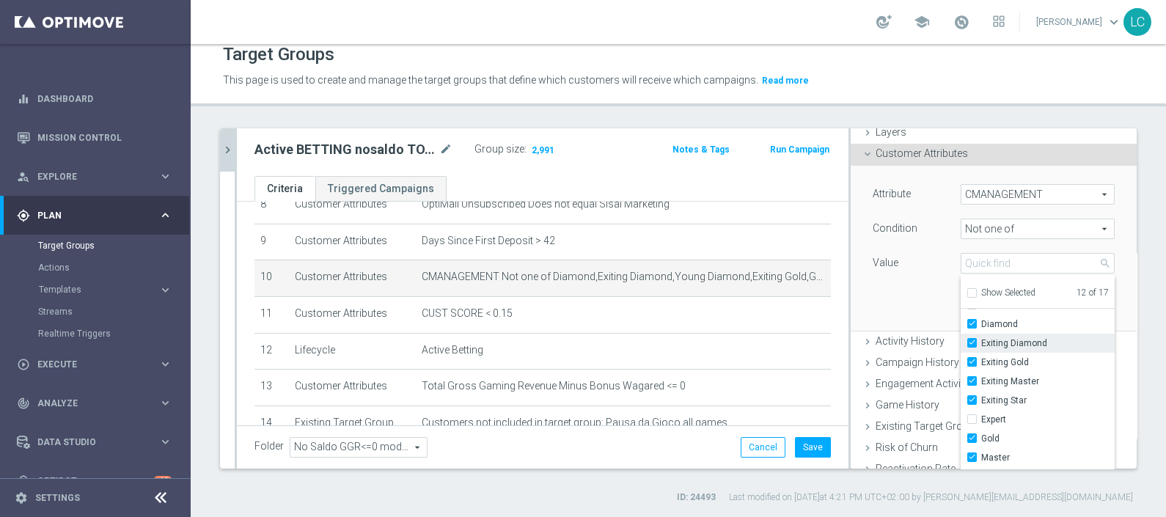
scroll to position [33, 0]
click at [972, 357] on input "Exiting Gold" at bounding box center [977, 362] width 10 height 10
checkbox input "false"
type input "Selected 11 of 17"
click at [972, 383] on input "Exiting Master" at bounding box center [977, 381] width 10 height 10
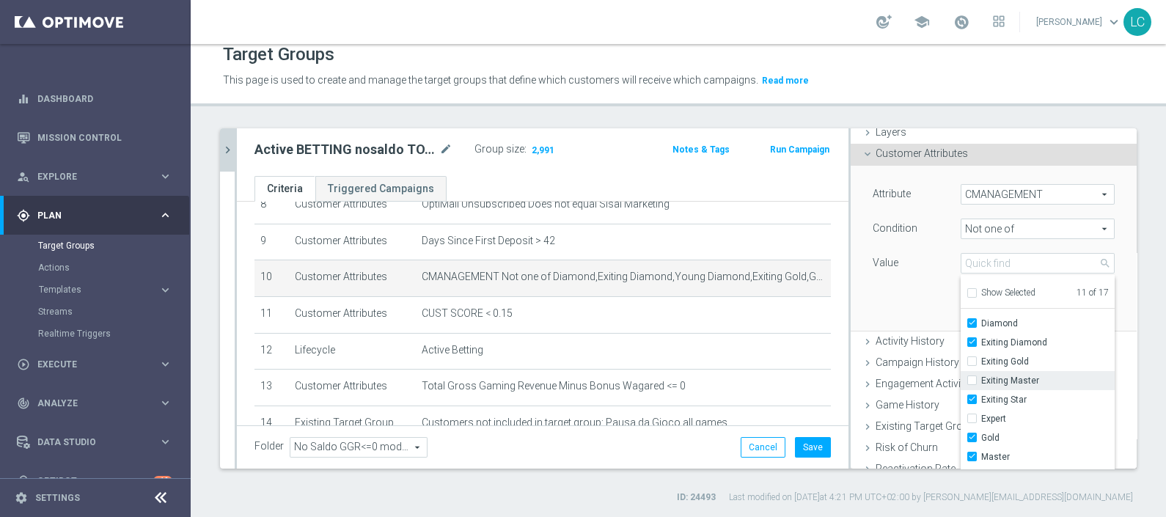
checkbox input "false"
type input "Selected 10 of 17"
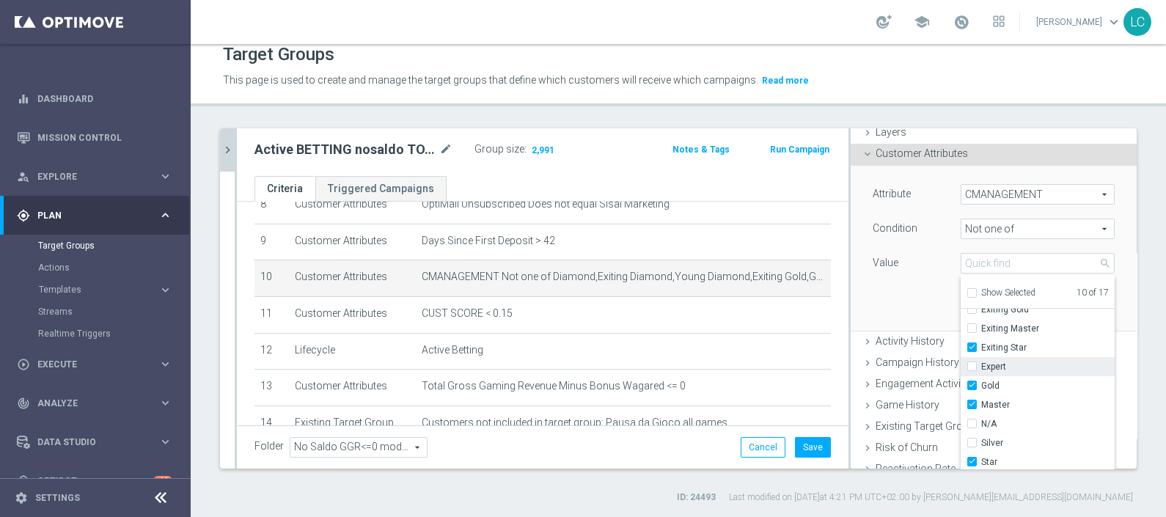
scroll to position [91, 0]
click at [972, 377] on input "Gold" at bounding box center [977, 381] width 10 height 10
checkbox input "false"
type input "Selected 9 of 17"
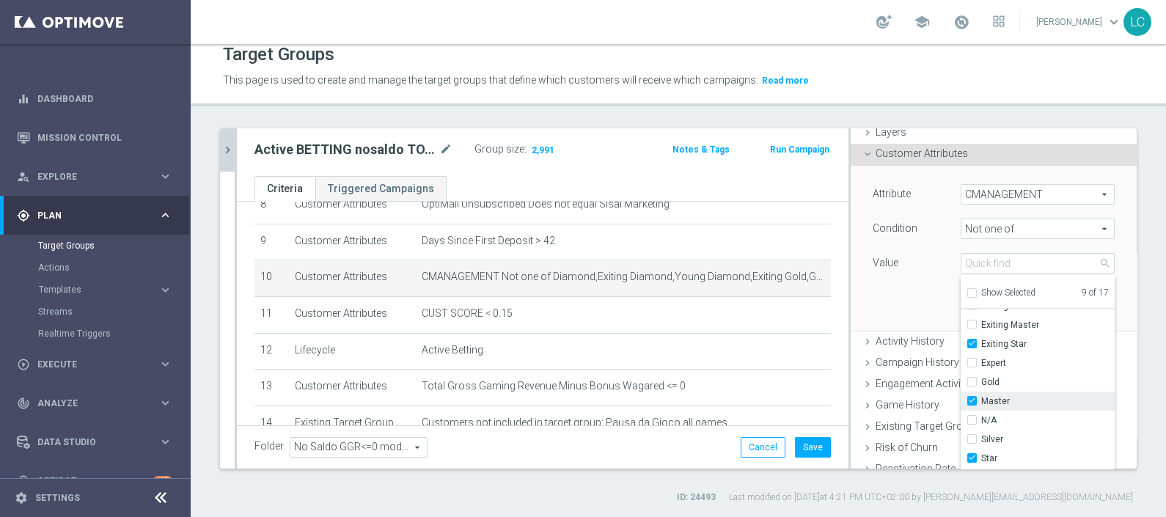
click at [981, 392] on label "Master" at bounding box center [1047, 401] width 133 height 19
click at [972, 397] on input "Master" at bounding box center [977, 402] width 10 height 10
checkbox input "false"
type input "Selected 8 of 17"
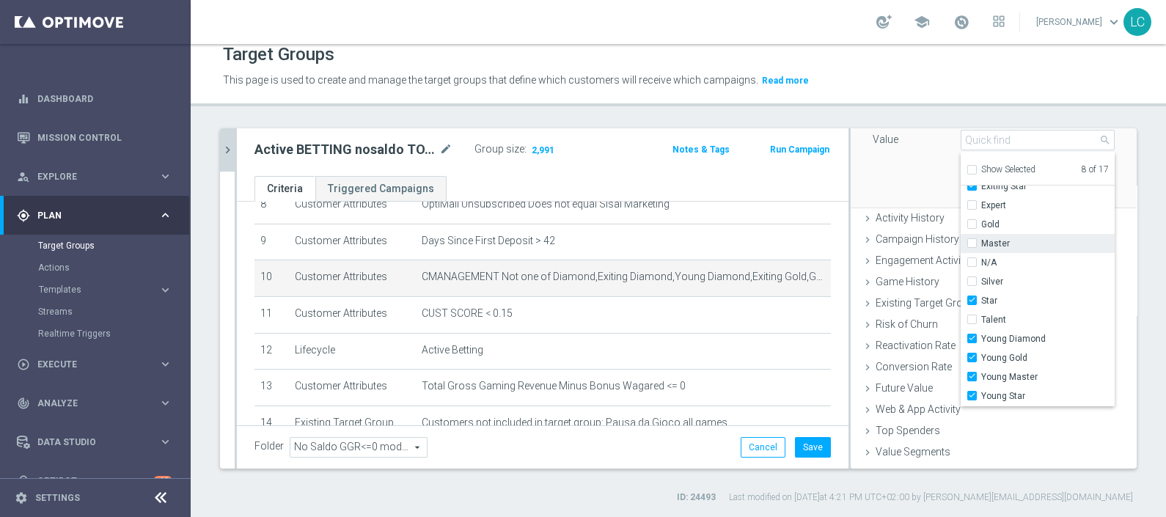
scroll to position [194, 0]
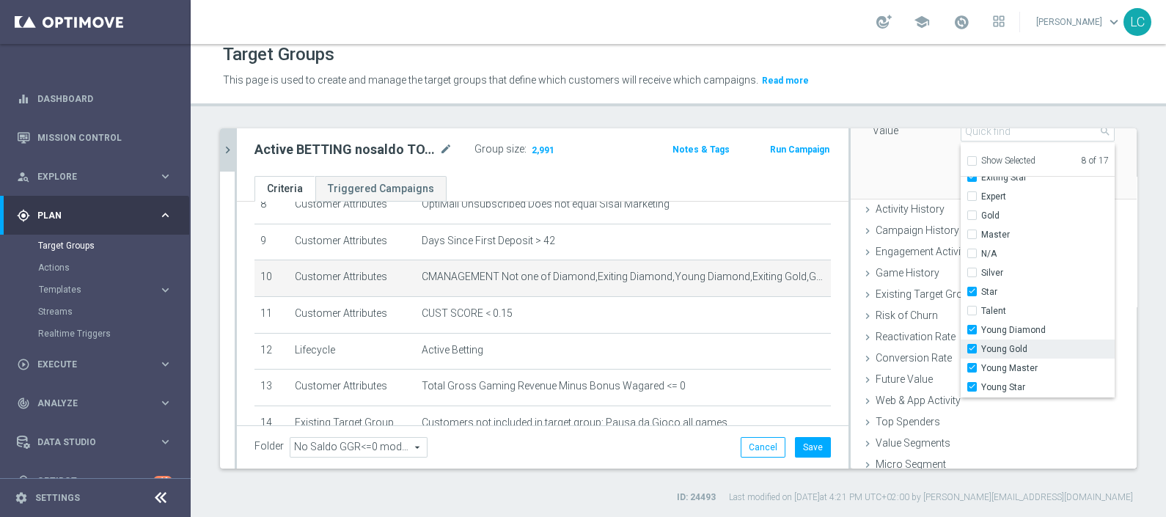
click at [981, 347] on span "Young Gold" at bounding box center [1047, 349] width 133 height 12
click at [976, 347] on input "Young Gold" at bounding box center [977, 350] width 10 height 10
checkbox input "false"
type input "Selected 7 of 17"
click at [981, 362] on span "Young Master" at bounding box center [1047, 368] width 133 height 12
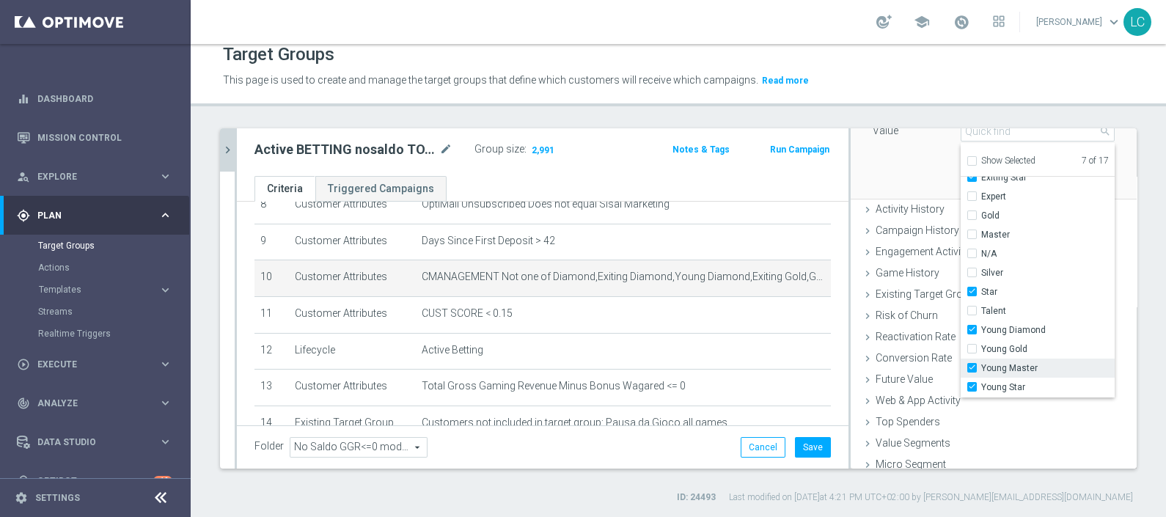
click at [975, 364] on input "Young Master" at bounding box center [977, 369] width 10 height 10
checkbox input "false"
type input "Selected 6 of 17"
click at [901, 164] on div "Attribute CMANAGEMENT CMANAGEMENT arrow_drop_down search Condition Not one of N…" at bounding box center [994, 116] width 264 height 164
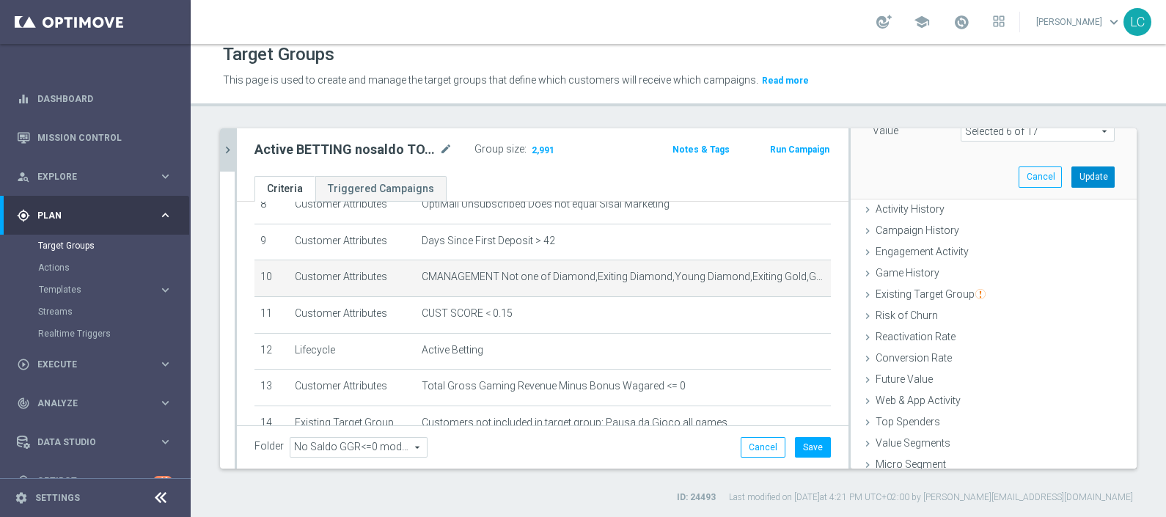
click at [1072, 173] on button "Update" at bounding box center [1093, 177] width 43 height 21
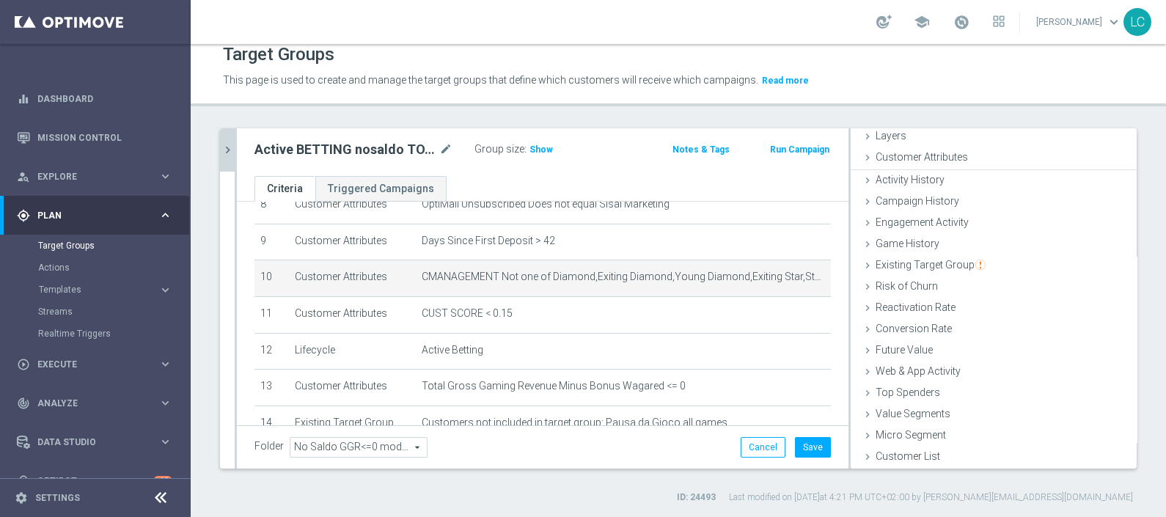
scroll to position [57, 0]
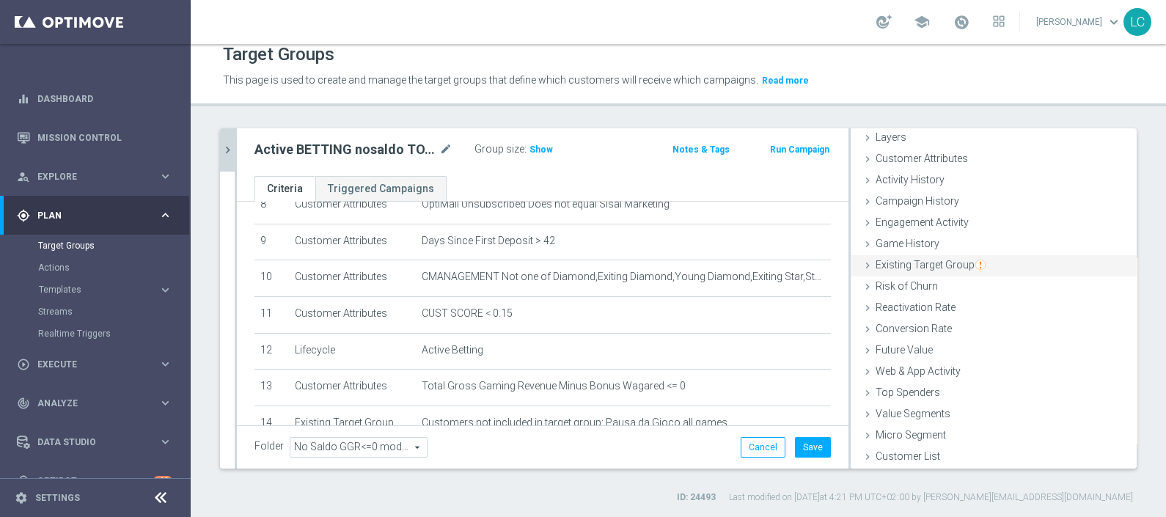
click at [924, 263] on span "Existing Target Group" at bounding box center [931, 265] width 110 height 12
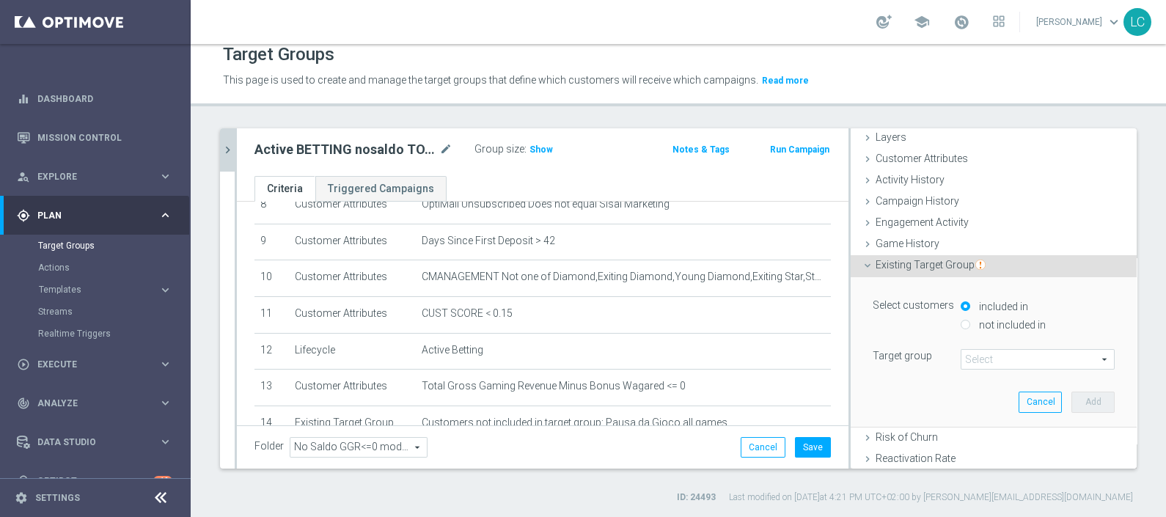
scroll to position [95, 0]
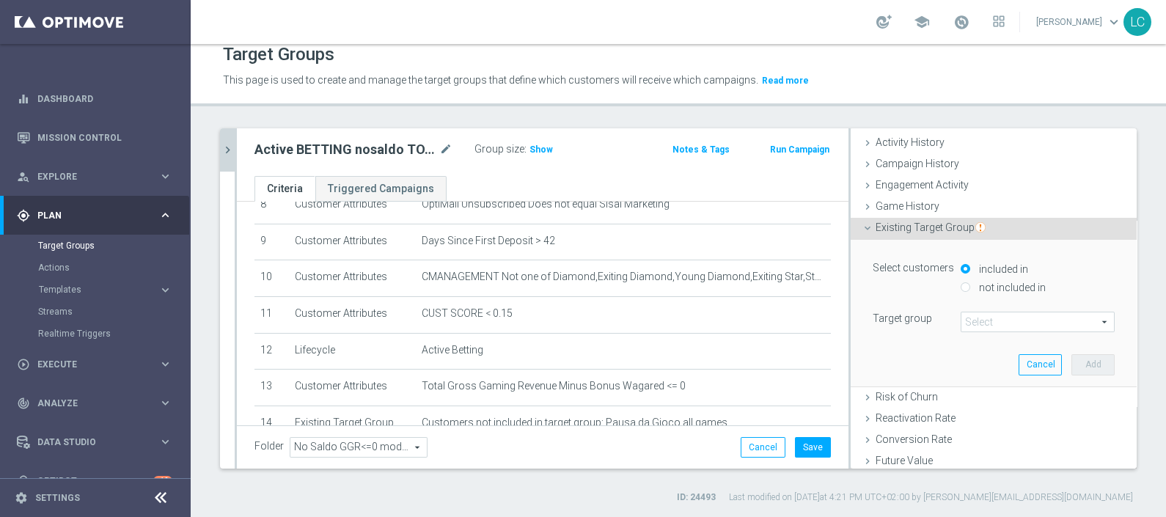
click at [961, 275] on div "included in" at bounding box center [1038, 270] width 154 height 18
click at [961, 282] on input "not included in" at bounding box center [966, 287] width 10 height 10
radio input "true"
click at [966, 321] on span at bounding box center [1038, 321] width 153 height 19
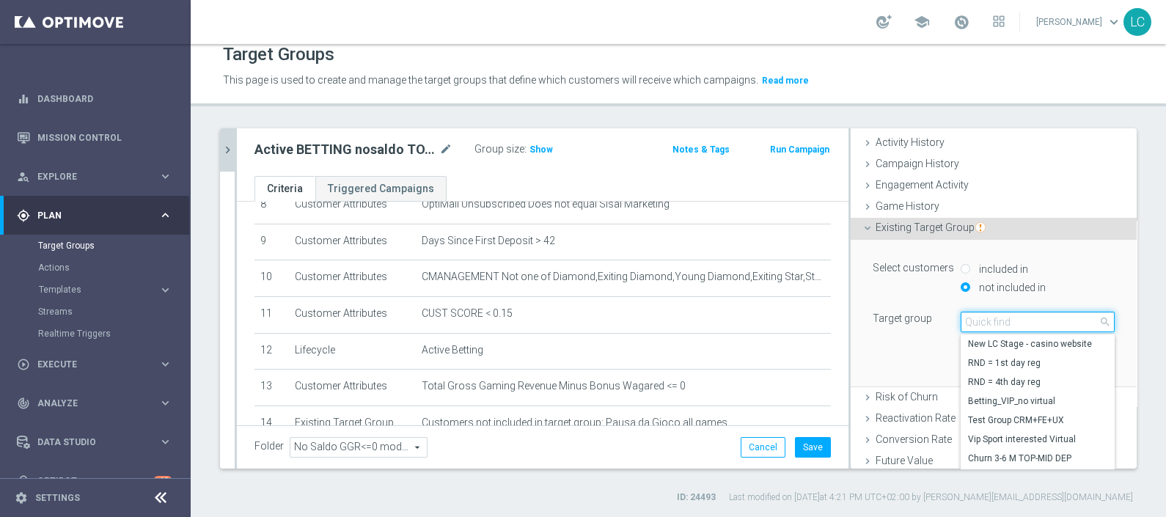
click at [966, 321] on input "search" at bounding box center [1038, 322] width 154 height 21
type input "top master"
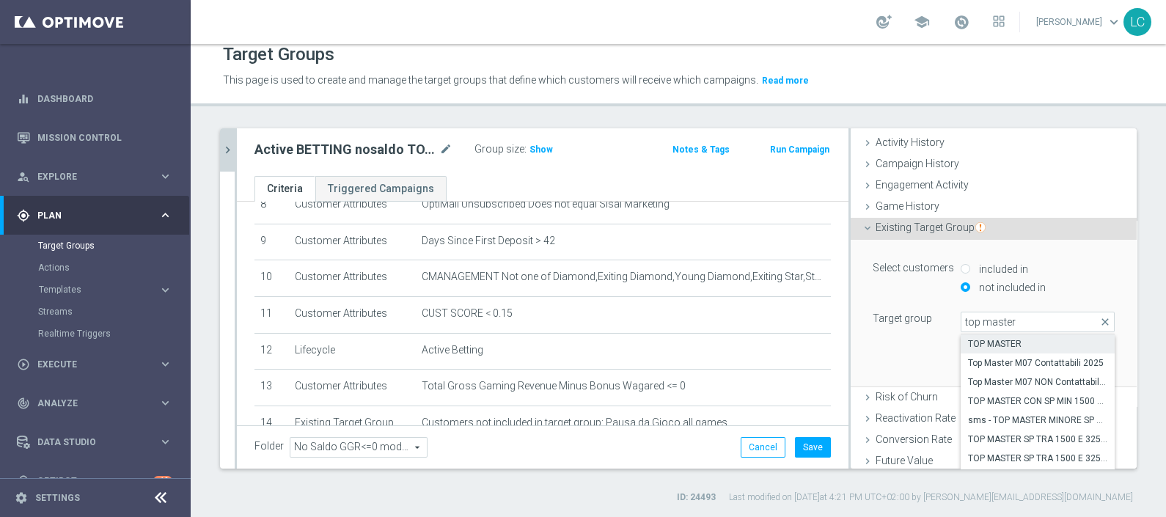
click at [979, 335] on label "TOP MASTER" at bounding box center [1038, 343] width 154 height 19
type input "TOP MASTER"
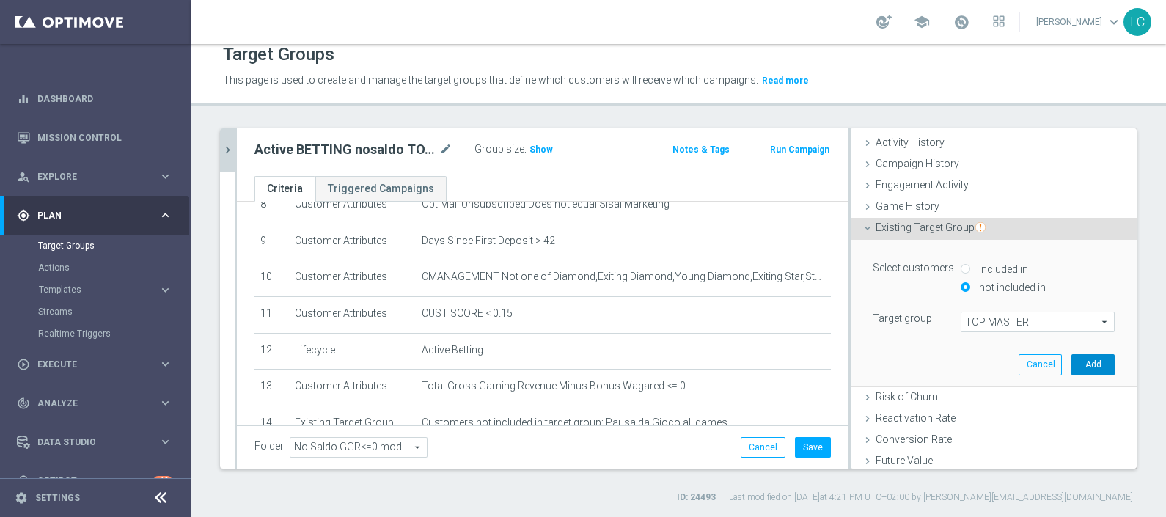
click at [1075, 356] on button "Add" at bounding box center [1093, 364] width 43 height 21
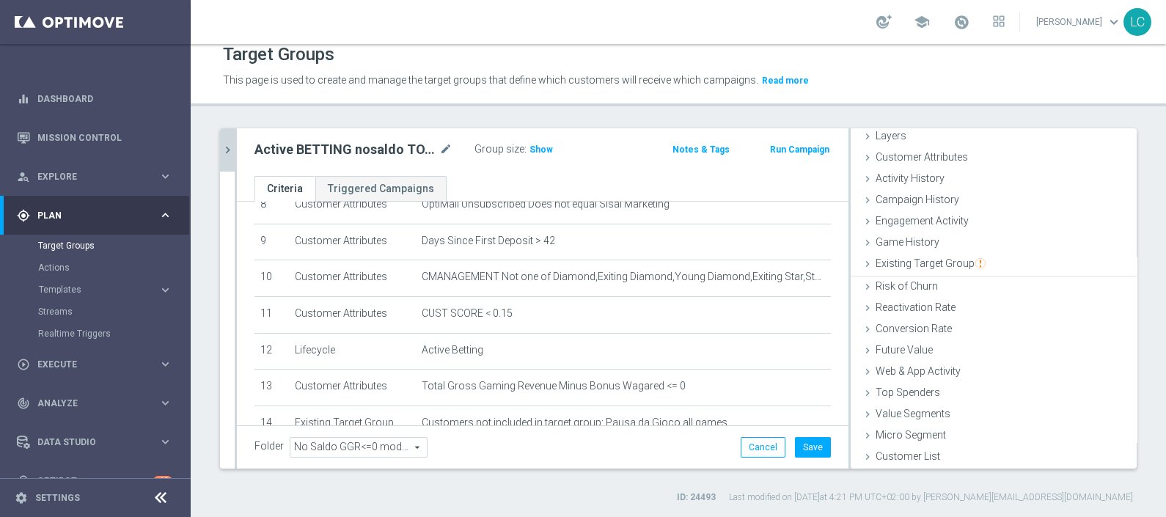
scroll to position [57, 0]
click at [535, 147] on span "Show" at bounding box center [541, 150] width 23 height 10
click at [803, 442] on button "Save" at bounding box center [813, 447] width 36 height 21
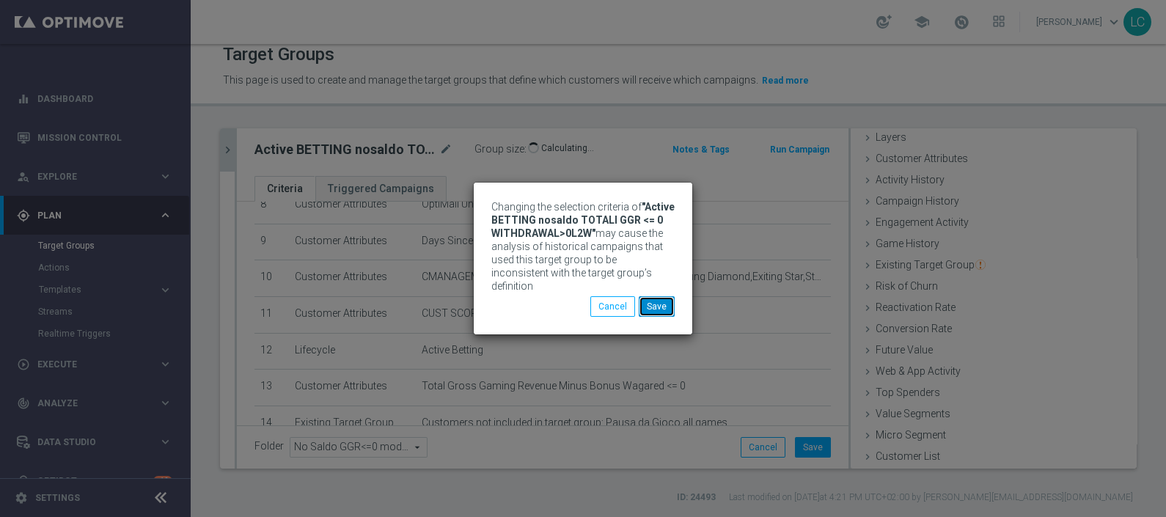
click at [659, 296] on button "Save" at bounding box center [657, 306] width 36 height 21
